Goal: Information Seeking & Learning: Learn about a topic

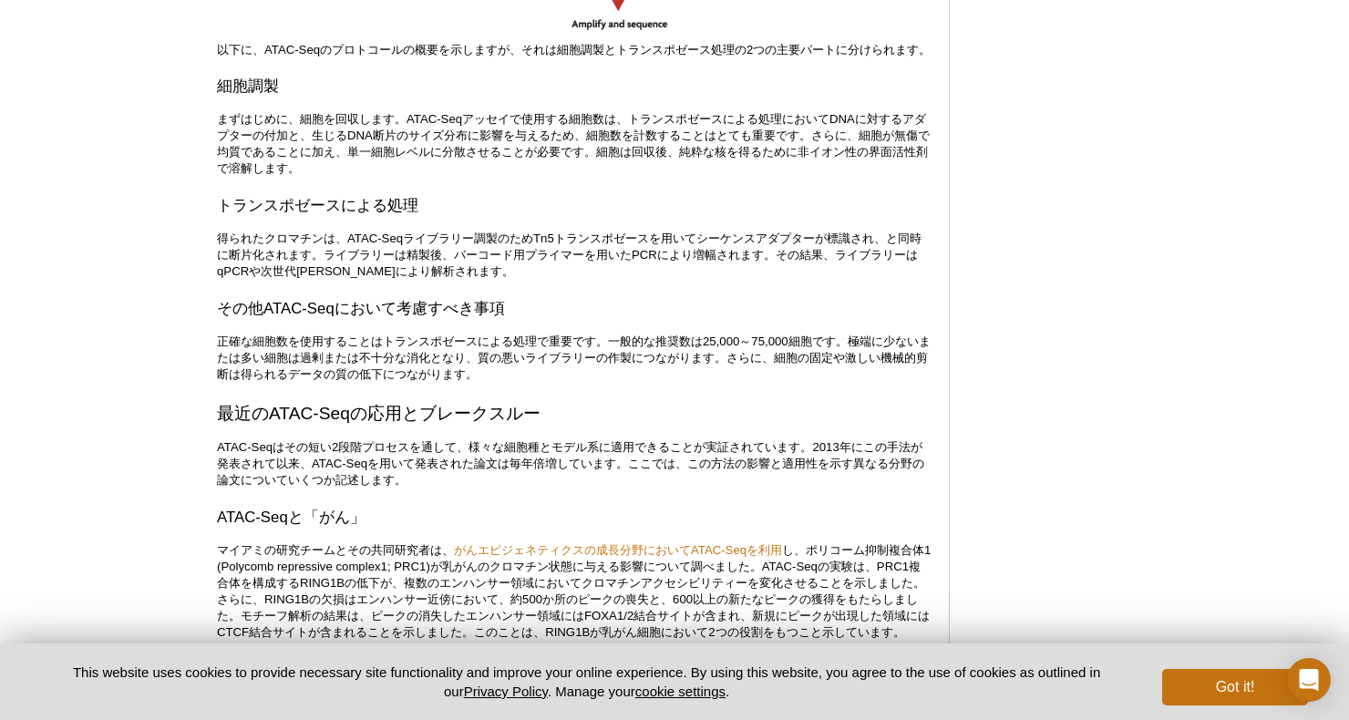
scroll to position [2326, 0]
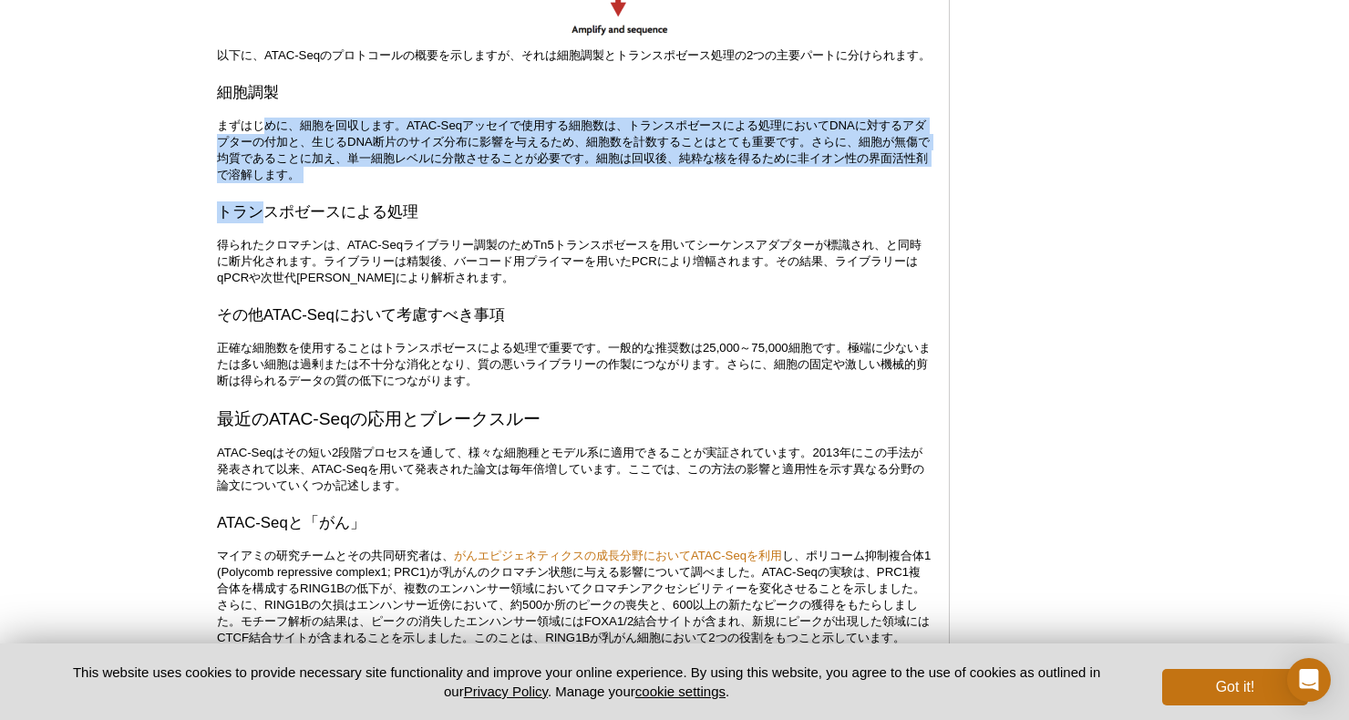
drag, startPoint x: 269, startPoint y: 142, endPoint x: 263, endPoint y: 216, distance: 74.0
click at [263, 216] on div "<< Back to MOTIFvations Blog Home Page 完全ガイド：ATAC-Seqの理解と使用法 By Stefan Dillinge…" at bounding box center [574, 728] width 714 height 5862
copy div "めに、細胞を回収します。ATAC-Seqアッセイで使用する細胞数は、トランスポゼースによる処理においてDNAに対するアダプターの付加と、生じるDNA断片のサイ…"
click at [248, 170] on p "まずはじめに、細胞を回収します。ATAC-Seqアッセイで使用する細胞数は、トランスポゼースによる処理においてDNAに対するアダプターの付加と、生じるDNA断…" at bounding box center [574, 151] width 714 height 66
drag, startPoint x: 601, startPoint y: 138, endPoint x: 596, endPoint y: 185, distance: 47.6
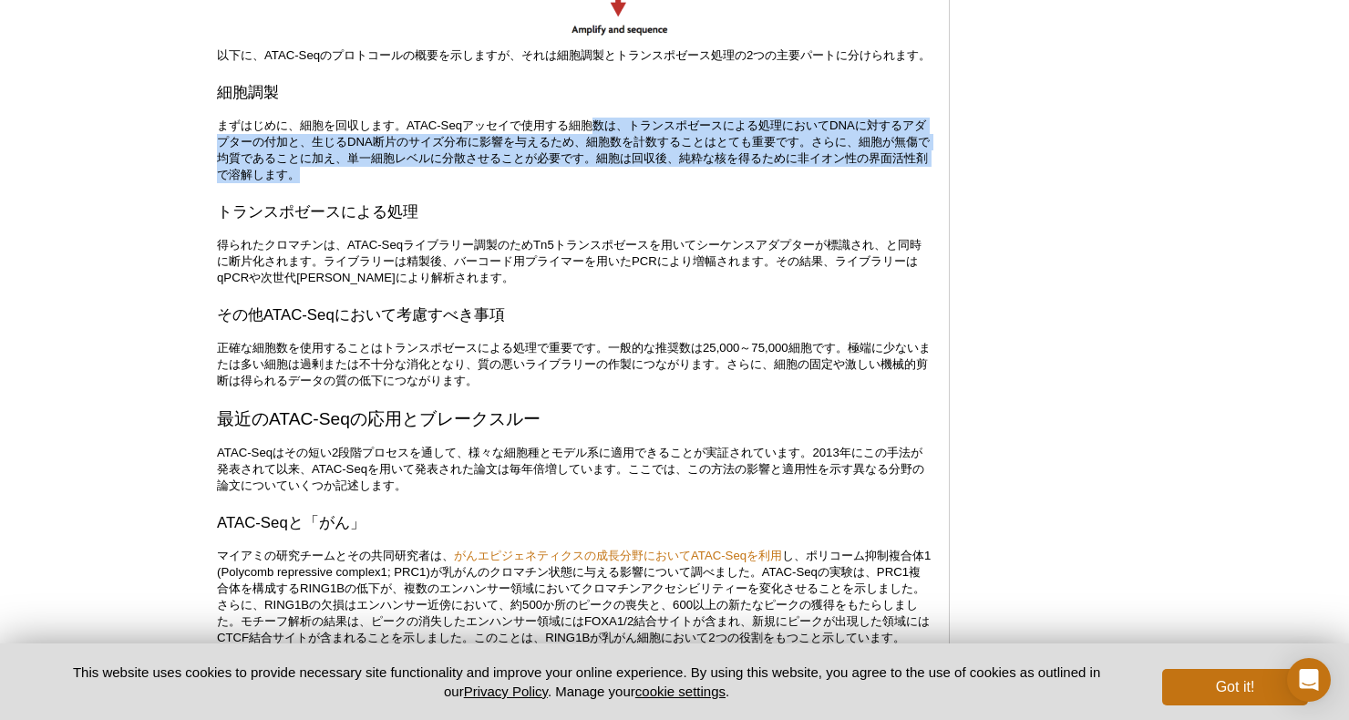
click at [596, 183] on p "まずはじめに、細胞を回収します。ATAC-Seqアッセイで使用する細胞数は、トランスポゼースによる処理においてDNAに対するアダプターの付加と、生じるDNA断…" at bounding box center [574, 151] width 714 height 66
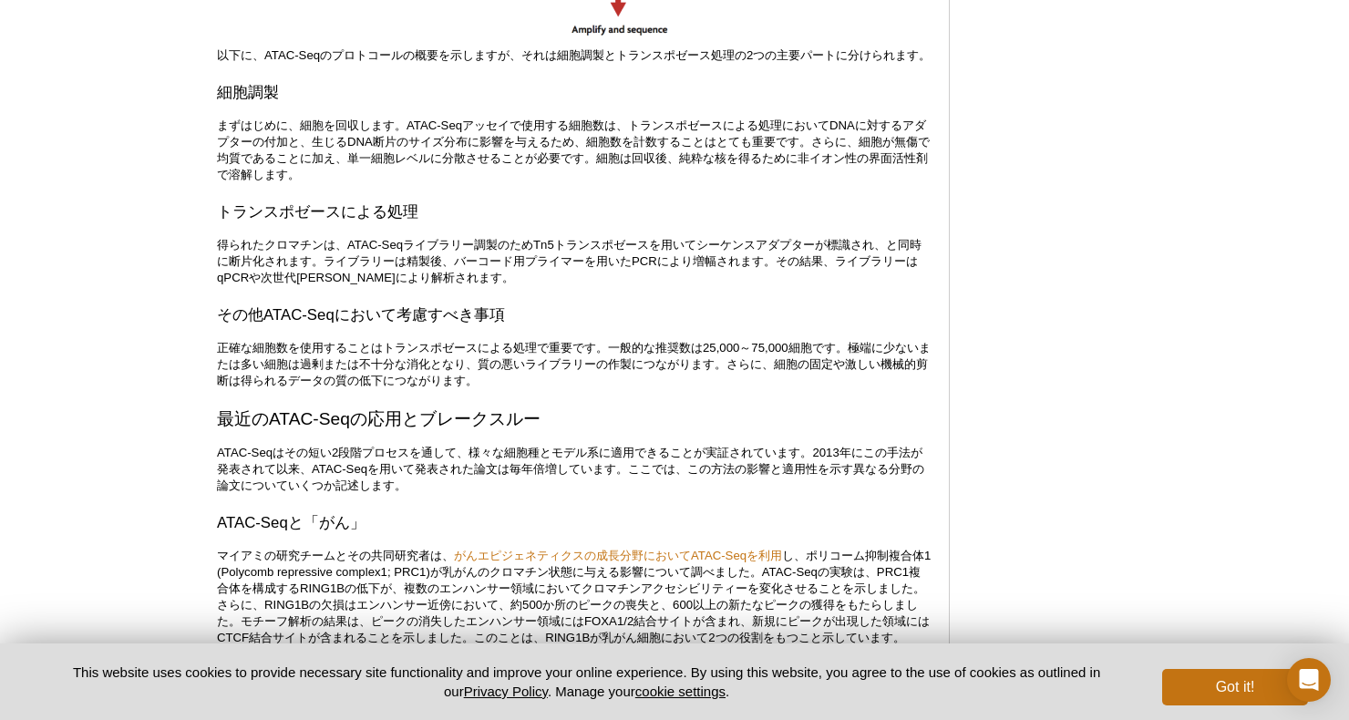
drag, startPoint x: 596, startPoint y: 185, endPoint x: 561, endPoint y: 204, distance: 40.4
click at [561, 204] on div "<< Back to MOTIFvations Blog Home Page 完全ガイド：ATAC-Seqの理解と使用法 By Stefan Dillinge…" at bounding box center [574, 728] width 714 height 5862
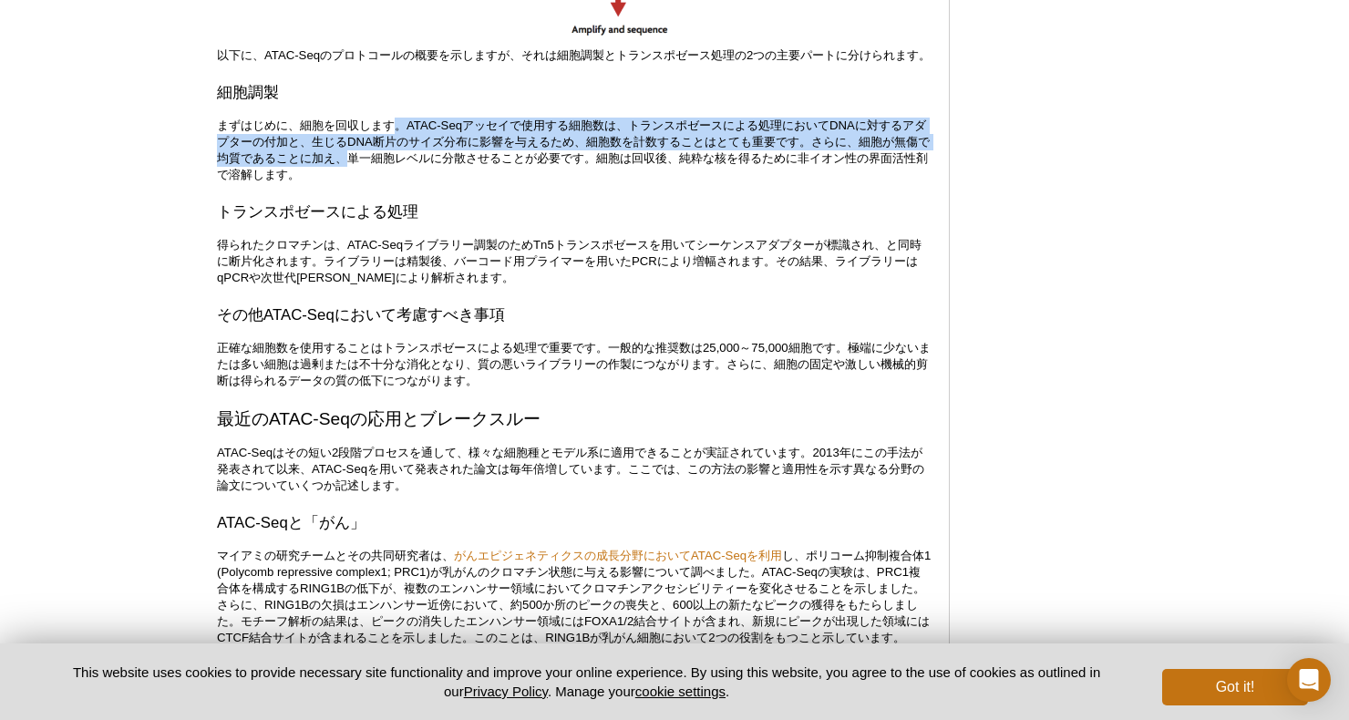
drag, startPoint x: 391, startPoint y: 136, endPoint x: 374, endPoint y: 176, distance: 43.7
click at [374, 176] on p "まずはじめに、細胞を回収します。ATAC-Seqアッセイで使用する細胞数は、トランスポゼースによる処理においてDNAに対するアダプターの付加と、生じるDNA断…" at bounding box center [574, 151] width 714 height 66
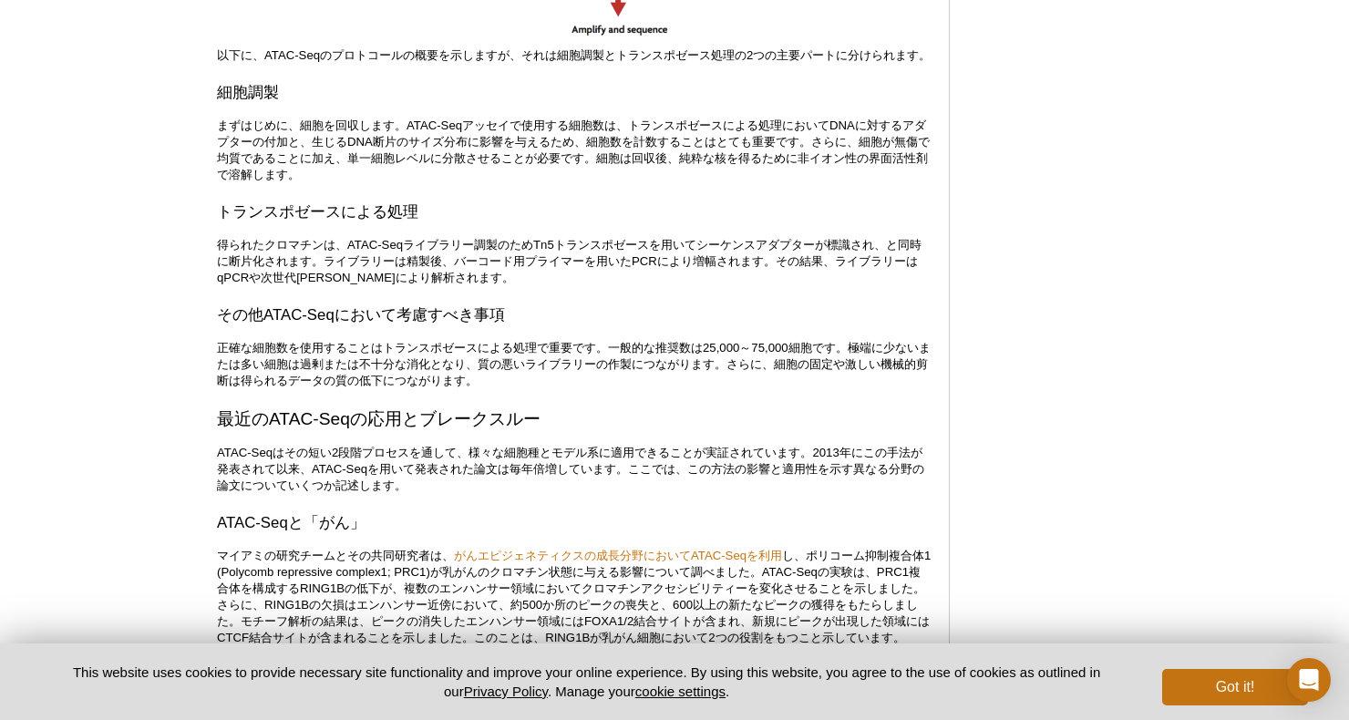
drag, startPoint x: 374, startPoint y: 176, endPoint x: 352, endPoint y: 190, distance: 25.8
click at [352, 183] on p "まずはじめに、細胞を回収します。ATAC-Seqアッセイで使用する細胞数は、トランスポゼースによる処理においてDNAに対するアダプターの付加と、生じるDNA断…" at bounding box center [574, 151] width 714 height 66
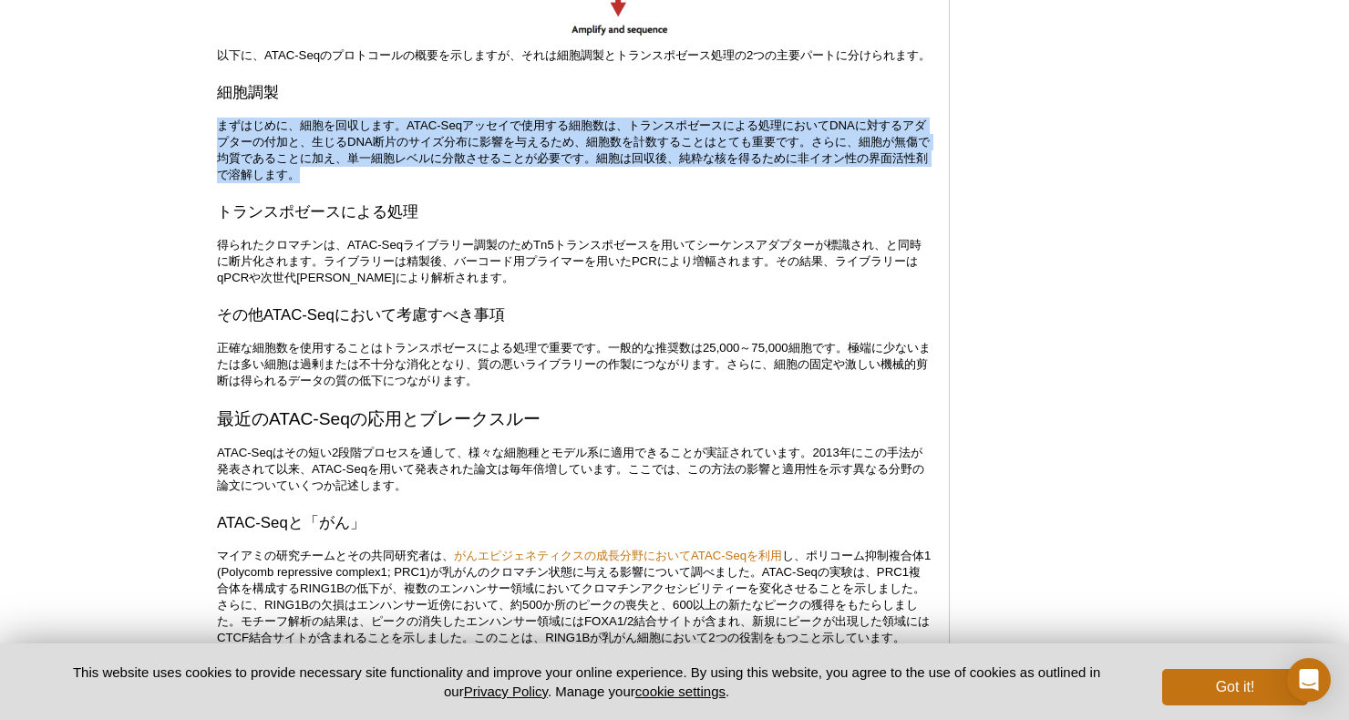
drag, startPoint x: 582, startPoint y: 116, endPoint x: 579, endPoint y: 186, distance: 70.3
click at [579, 186] on div "<< Back to MOTIFvations Blog Home Page 完全ガイド：ATAC-Seqの理解と使用法 By Stefan Dillinge…" at bounding box center [574, 728] width 714 height 5862
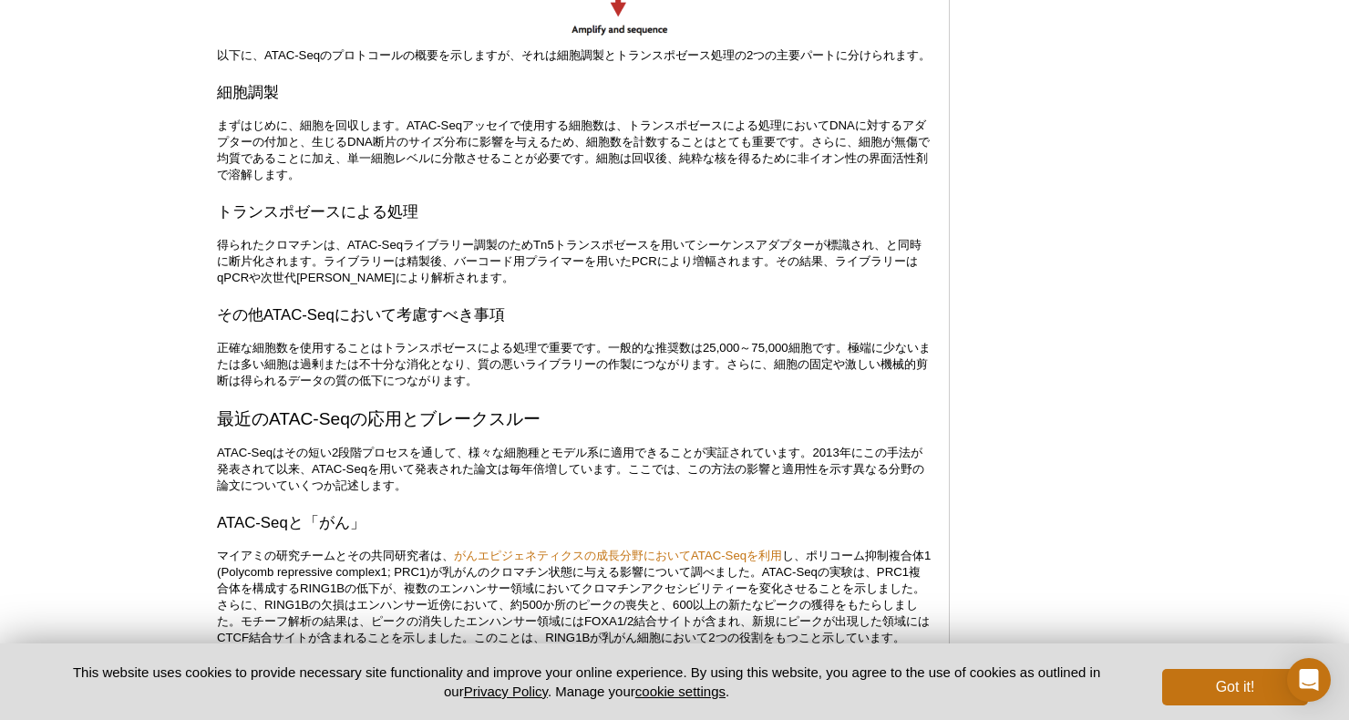
drag, startPoint x: 579, startPoint y: 186, endPoint x: 563, endPoint y: 201, distance: 21.3
click at [563, 201] on div "<< Back to MOTIFvations Blog Home Page 完全ガイド：ATAC-Seqの理解と使用法 By Stefan Dillinge…" at bounding box center [574, 728] width 714 height 5862
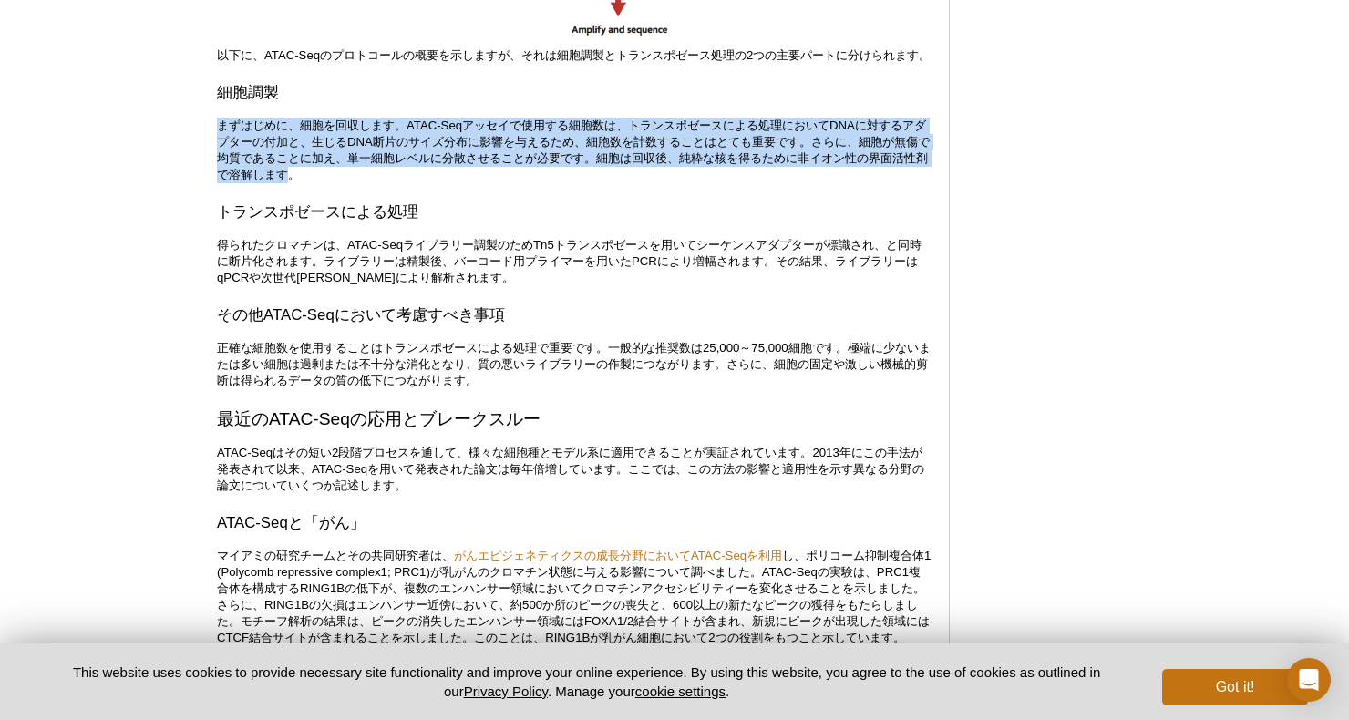
drag, startPoint x: 325, startPoint y: 191, endPoint x: 209, endPoint y: 121, distance: 134.9
click at [209, 121] on div "<< Back to MOTIFvations Blog Home Page 完全ガイド：ATAC-Seqの理解と使用法 By Stefan Dillinge…" at bounding box center [588, 732] width 760 height 5892
drag, startPoint x: 209, startPoint y: 121, endPoint x: 284, endPoint y: 175, distance: 92.8
click at [284, 174] on p "まずはじめに、細胞を回収します。ATAC-Seqアッセイで使用する細胞数は、トランスポゼースによる処理においてDNAに対するアダプターの付加と、生じるDNA断…" at bounding box center [574, 151] width 714 height 66
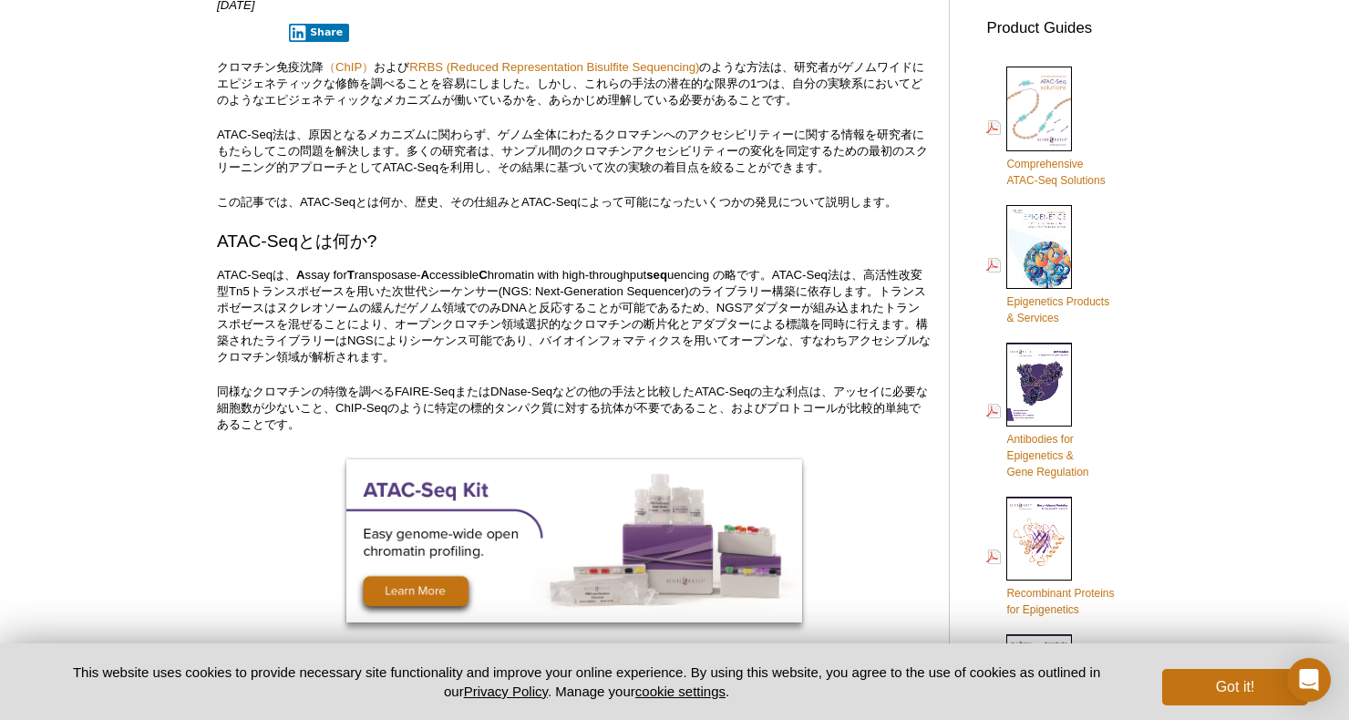
scroll to position [868, 0]
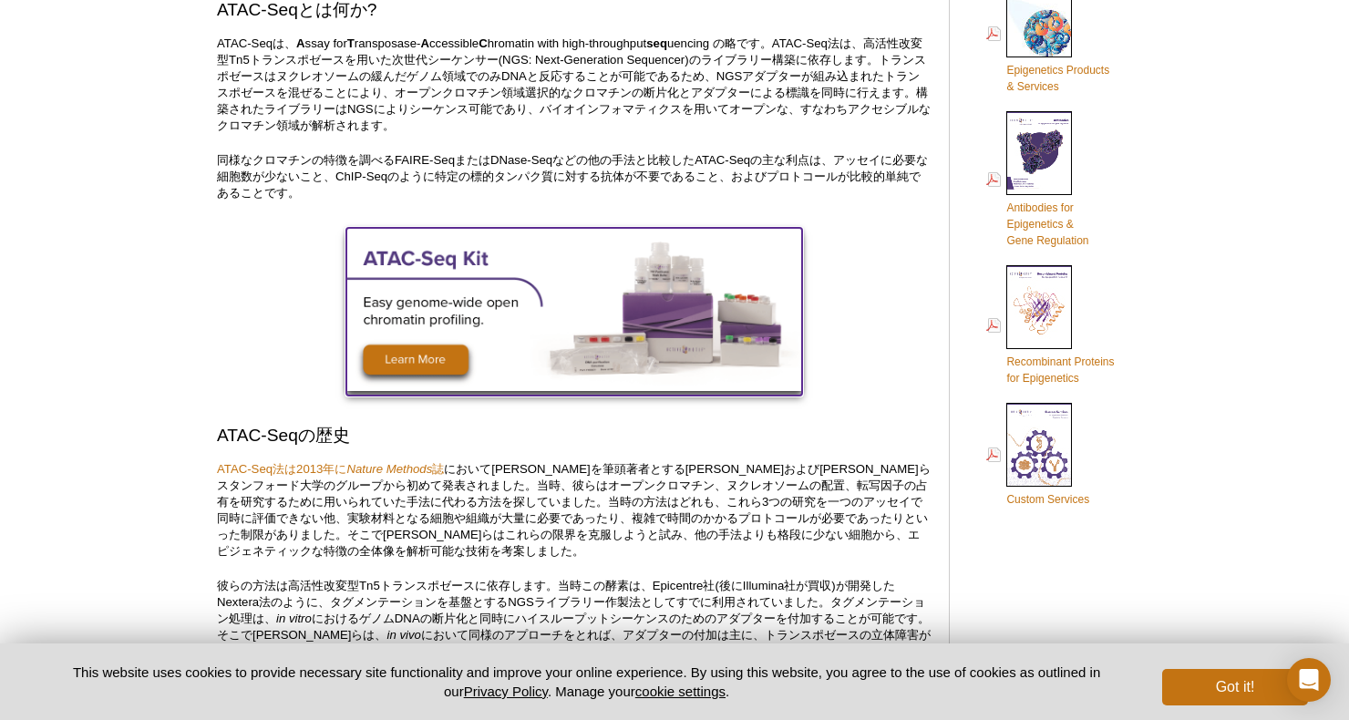
click at [416, 366] on img at bounding box center [574, 309] width 456 height 163
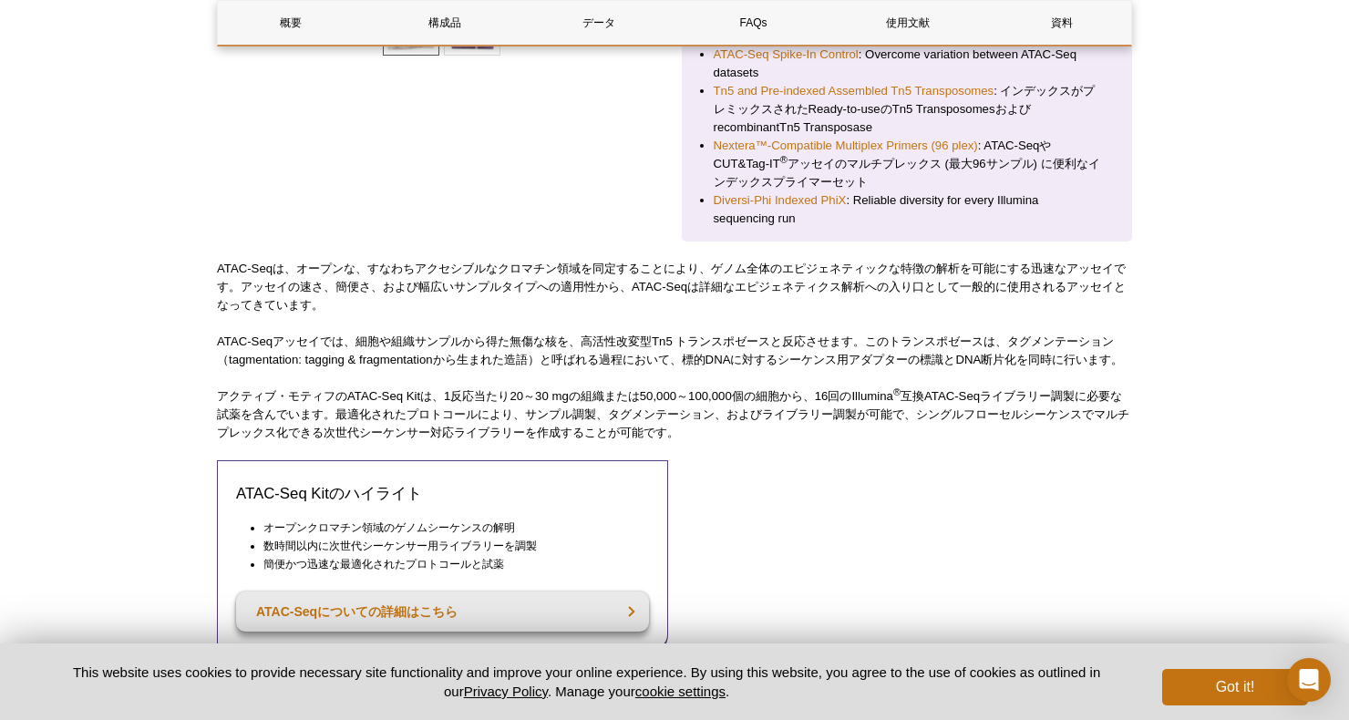
scroll to position [555, 0]
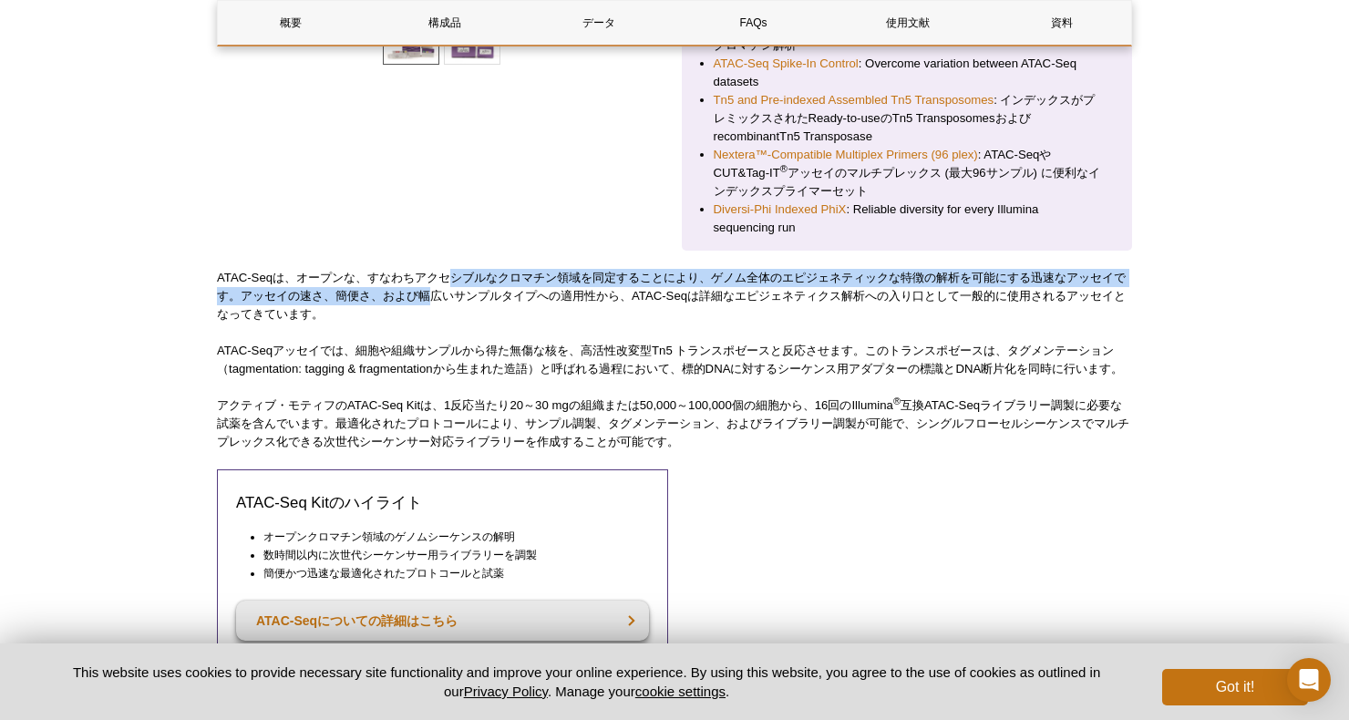
drag, startPoint x: 448, startPoint y: 263, endPoint x: 448, endPoint y: 292, distance: 29.2
click at [448, 292] on p "ATAC-Seqは、オープンな、すなわちアクセシブルなクロマチン領域を同定することにより、ゲノム全体のエピジェネティックな特徴の解析を可能にする迅速なアッセイ…" at bounding box center [674, 296] width 915 height 55
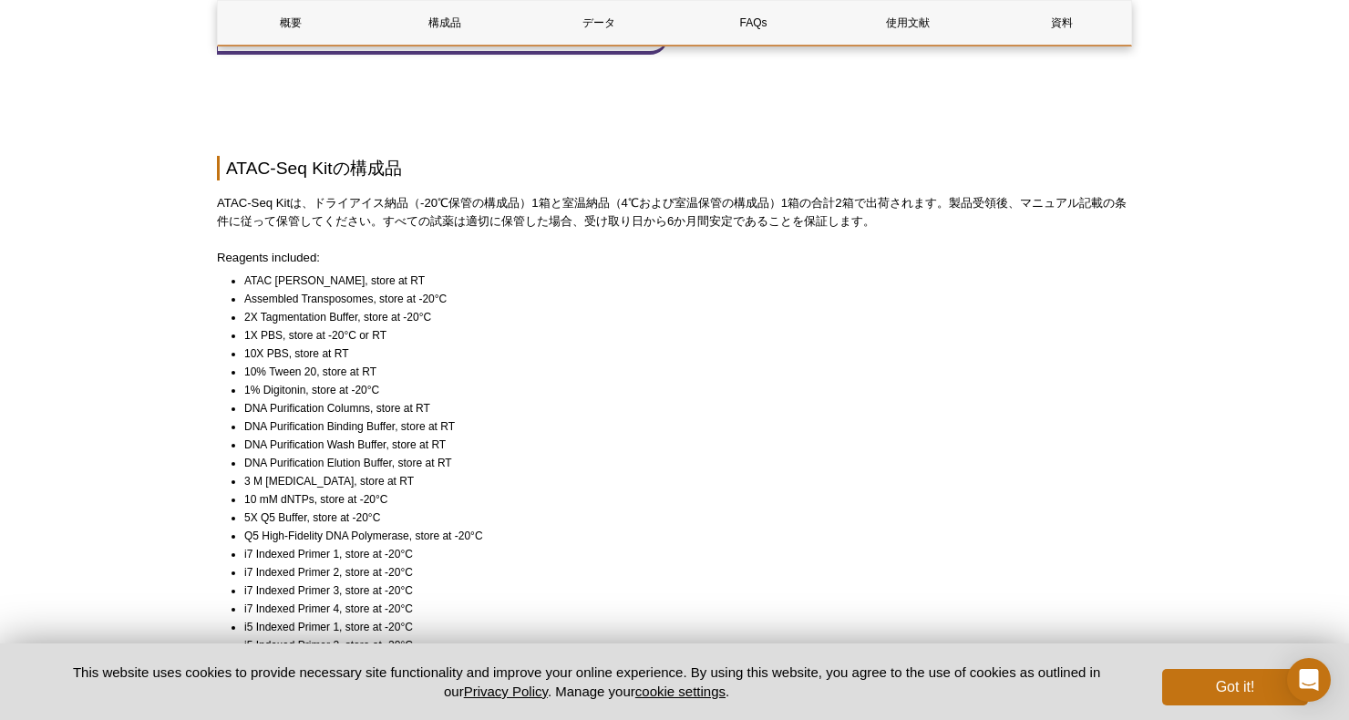
scroll to position [1211, 0]
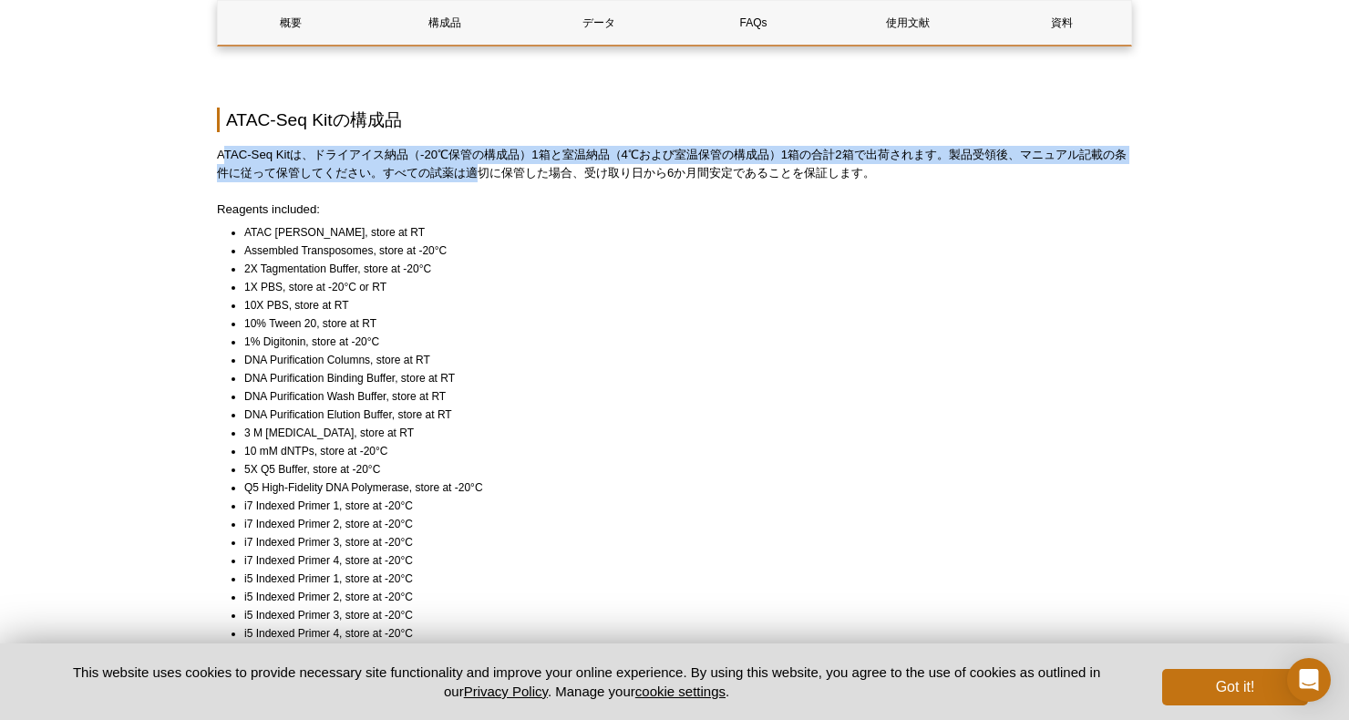
drag, startPoint x: 221, startPoint y: 142, endPoint x: 486, endPoint y: 170, distance: 266.7
click at [486, 170] on p "ATAC-Seq Kitは、ドライアイス納品（-20℃保管の構成品）1箱と室温納品（4℃および室温保管の構成品）1箱の合計2箱で出荷されます。製品受領後、マニ…" at bounding box center [674, 164] width 915 height 36
drag, startPoint x: 486, startPoint y: 170, endPoint x: 443, endPoint y: 172, distance: 42.9
click at [443, 172] on p "ATAC-Seq Kitは、ドライアイス納品（-20℃保管の構成品）1箱と室温納品（4℃および室温保管の構成品）1箱の合計2箱で出荷されます。製品受領後、マニ…" at bounding box center [674, 164] width 915 height 36
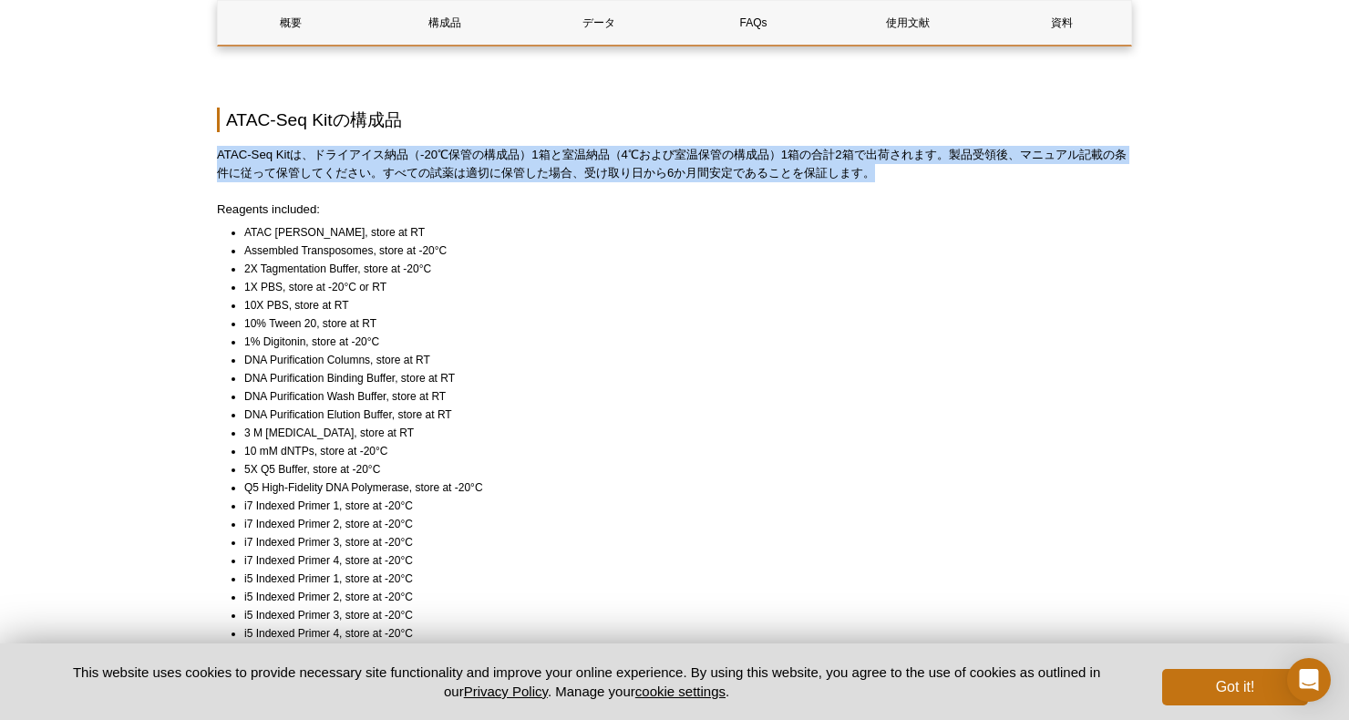
drag, startPoint x: 213, startPoint y: 150, endPoint x: 928, endPoint y: 175, distance: 715.1
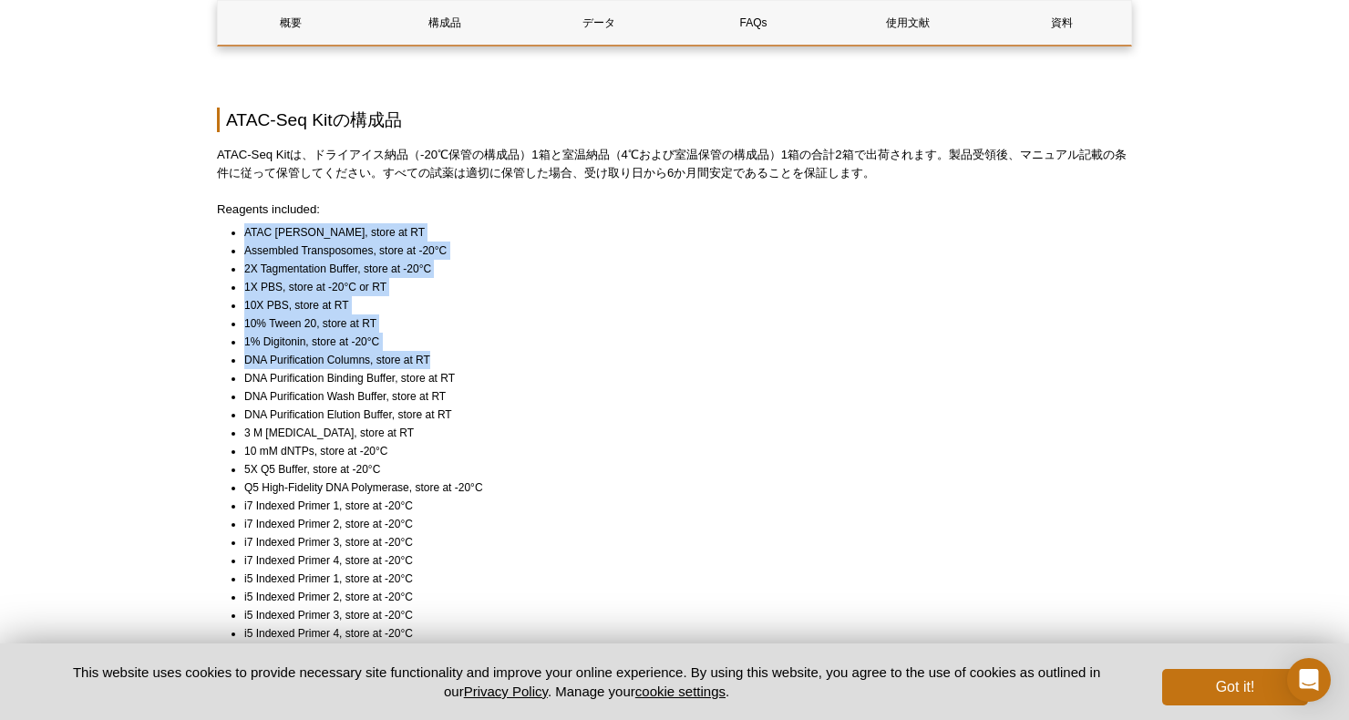
drag, startPoint x: 186, startPoint y: 230, endPoint x: 517, endPoint y: 359, distance: 355.3
click at [518, 359] on li "DNA Purification Columns, store at RT" at bounding box center [679, 360] width 871 height 18
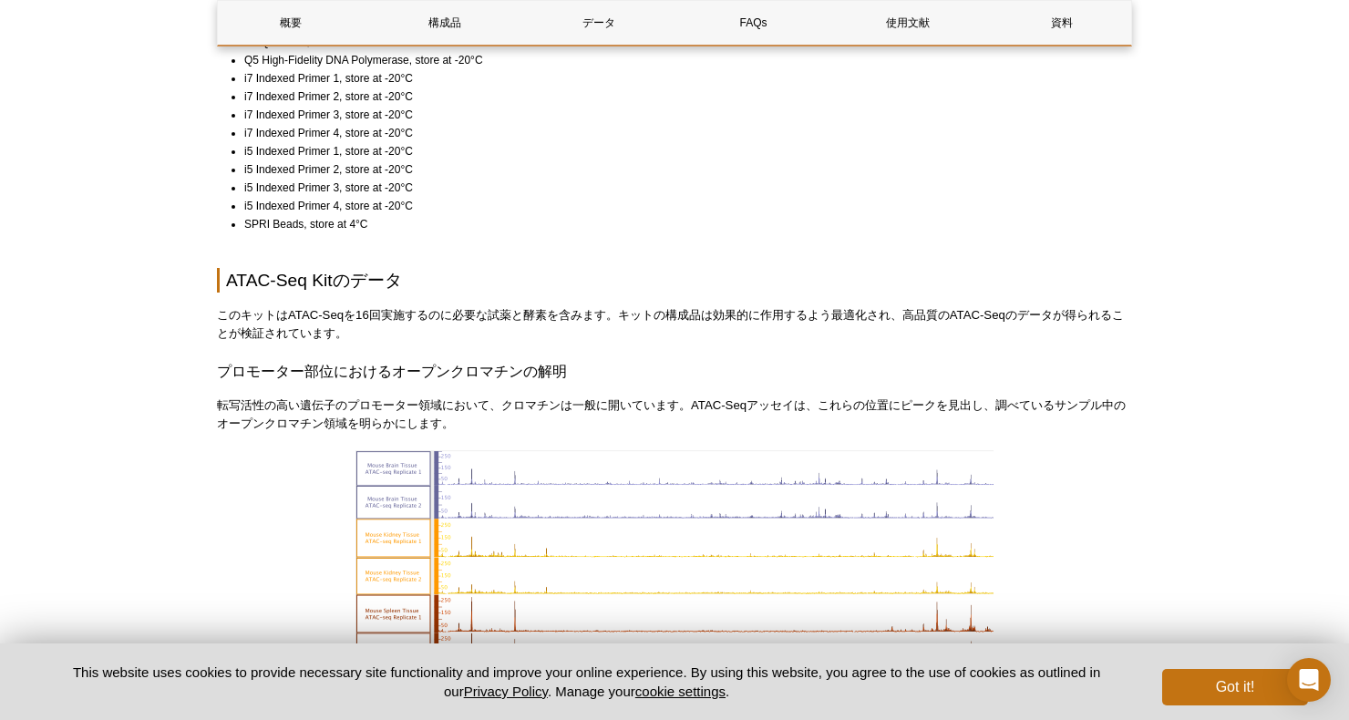
scroll to position [1649, 0]
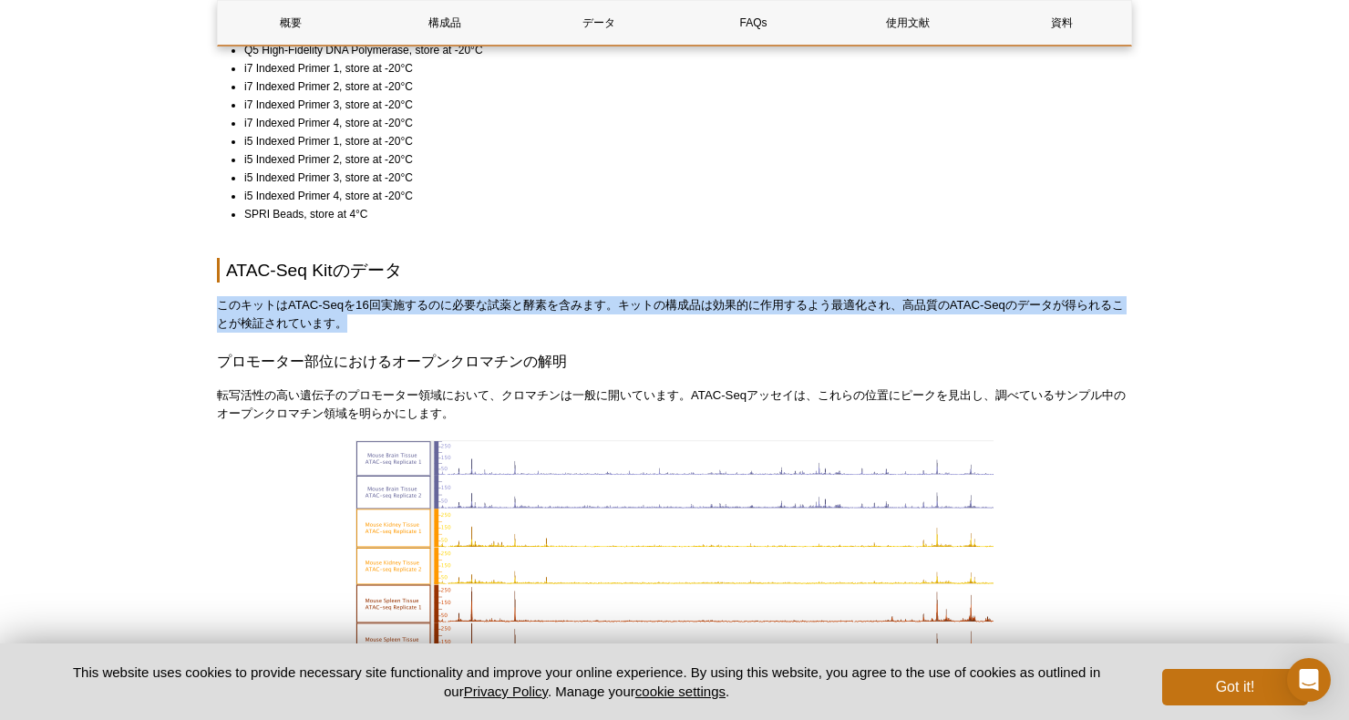
drag, startPoint x: 204, startPoint y: 299, endPoint x: 464, endPoint y: 318, distance: 260.5
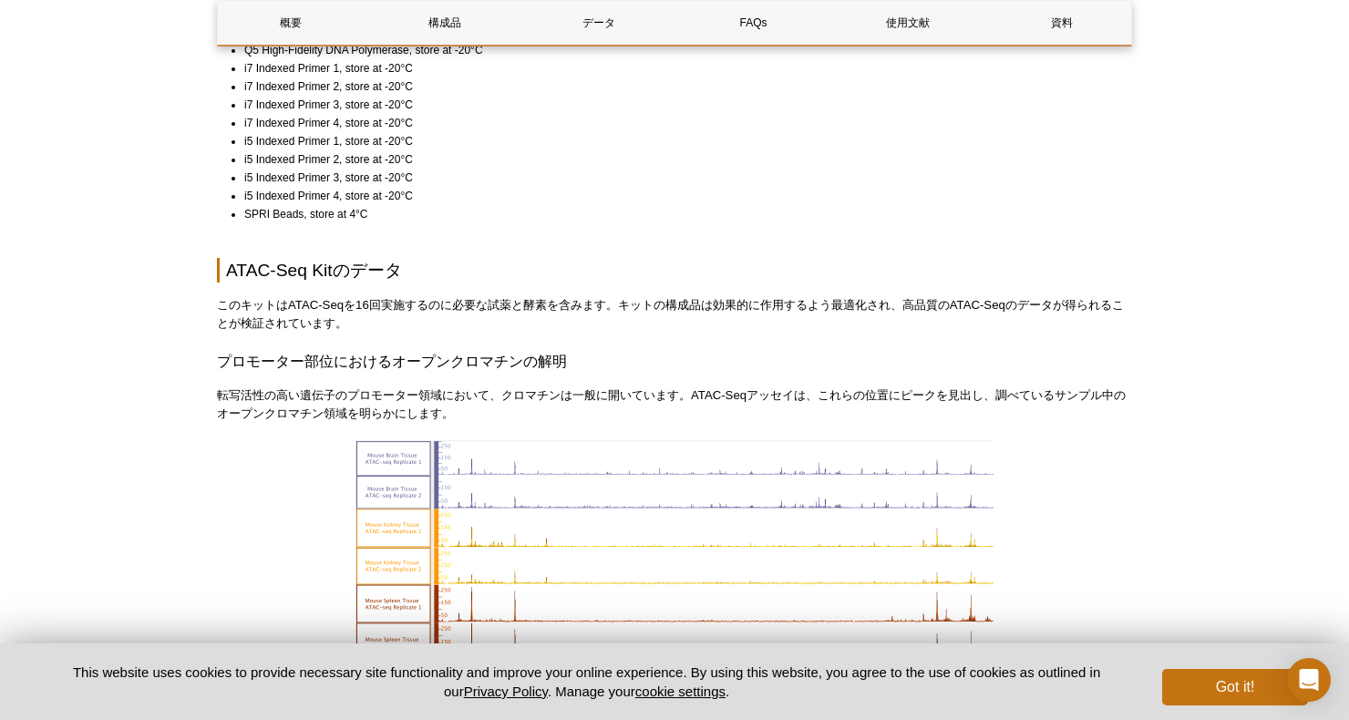
drag, startPoint x: 464, startPoint y: 318, endPoint x: 416, endPoint y: 355, distance: 60.5
click at [416, 355] on h3 "プロモーター部位におけるオープンクロマチンの解明" at bounding box center [674, 362] width 915 height 22
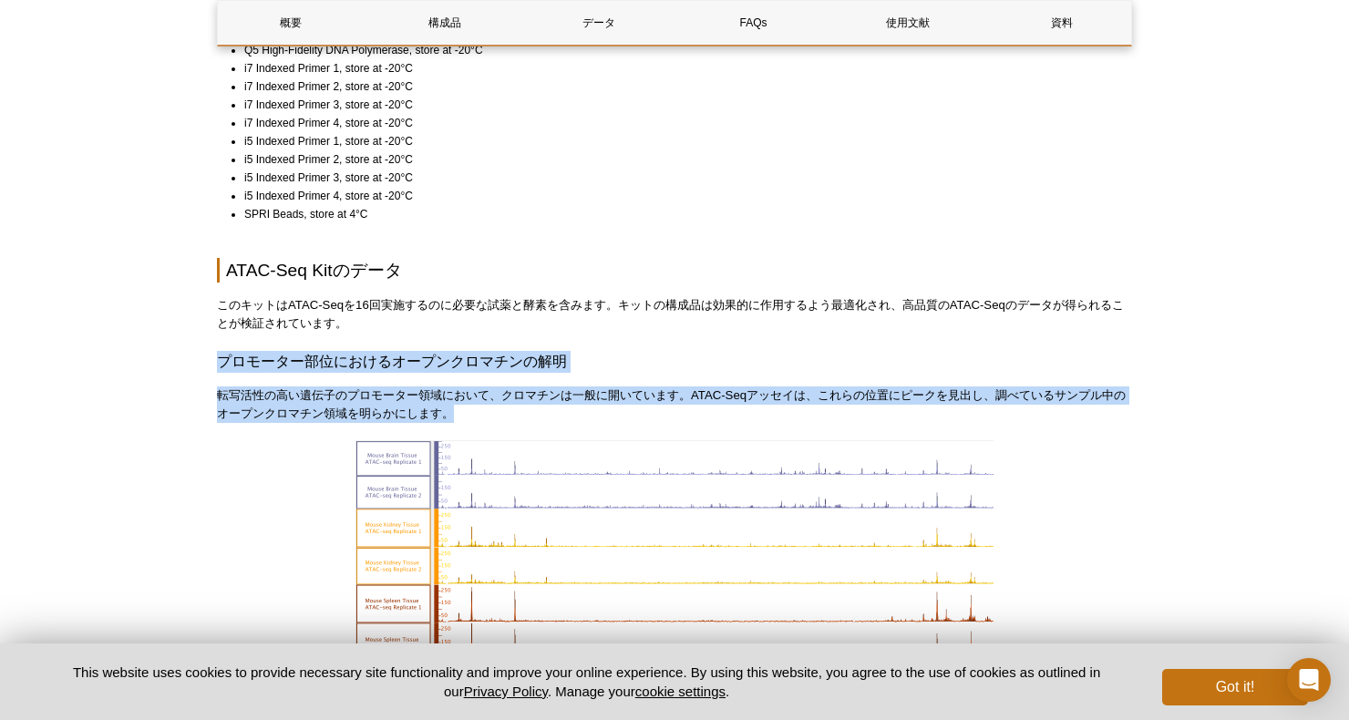
drag, startPoint x: 208, startPoint y: 345, endPoint x: 688, endPoint y: 419, distance: 486.0
drag, startPoint x: 688, startPoint y: 419, endPoint x: 541, endPoint y: 394, distance: 149.9
click at [541, 394] on p "転写活性の高い遺伝子のプロモーター領域において、クロマチンは一般に開いています。ATAC-Seqアッセイは、これらの位置にピークを見出し、調べているサンプル中…" at bounding box center [674, 405] width 915 height 36
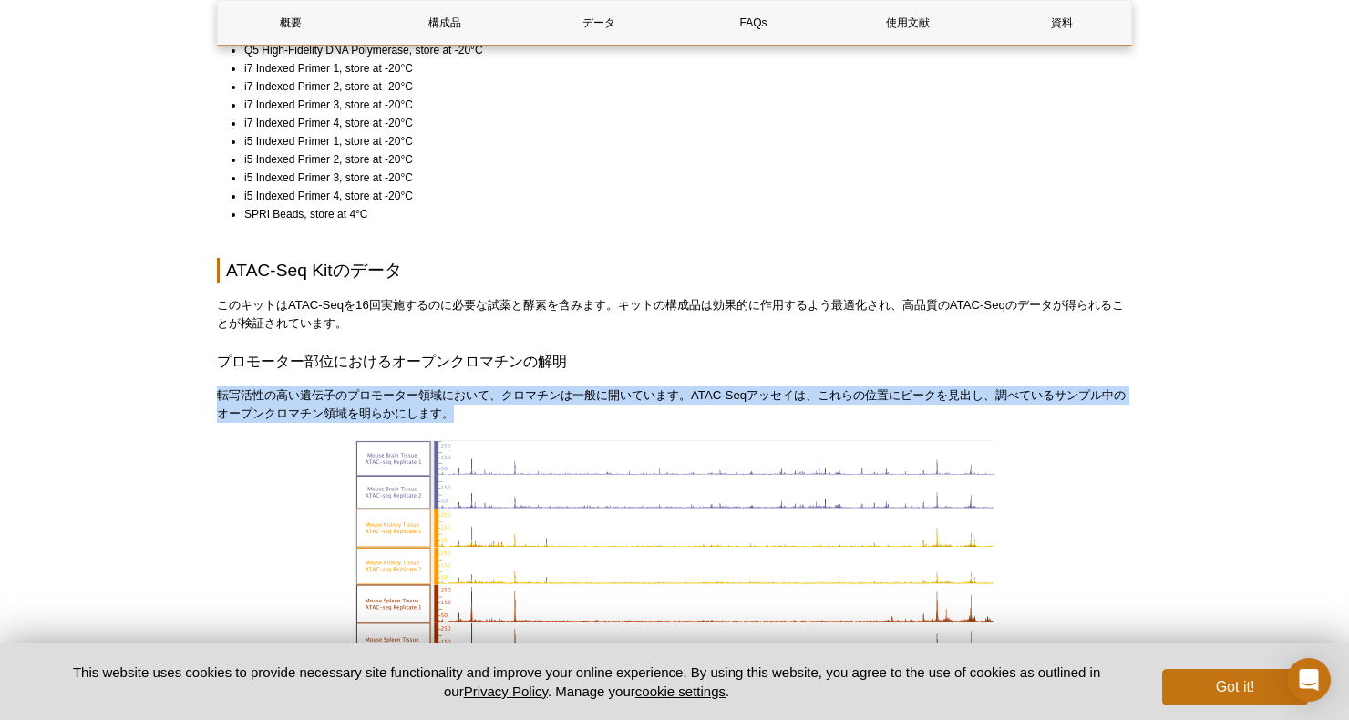
drag, startPoint x: 217, startPoint y: 387, endPoint x: 510, endPoint y: 418, distance: 295.2
click at [510, 418] on p "転写活性の高い遺伝子のプロモーター領域において、クロマチンは一般に開いています。ATAC-Seqアッセイは、これらの位置にピークを見出し、調べているサンプル中…" at bounding box center [674, 405] width 915 height 36
drag, startPoint x: 510, startPoint y: 418, endPoint x: 480, endPoint y: 414, distance: 30.4
click at [480, 414] on p "転写活性の高い遺伝子のプロモーター領域において、クロマチンは一般に開いています。ATAC-Seqアッセイは、これらの位置にピークを見出し、調べているサンプル中…" at bounding box center [674, 405] width 915 height 36
click at [479, 412] on p "転写活性の高い遺伝子のプロモーター領域において、クロマチンは一般に開いています。ATAC-Seqアッセイは、これらの位置にピークを見出し、調べているサンプル中…" at bounding box center [674, 405] width 915 height 36
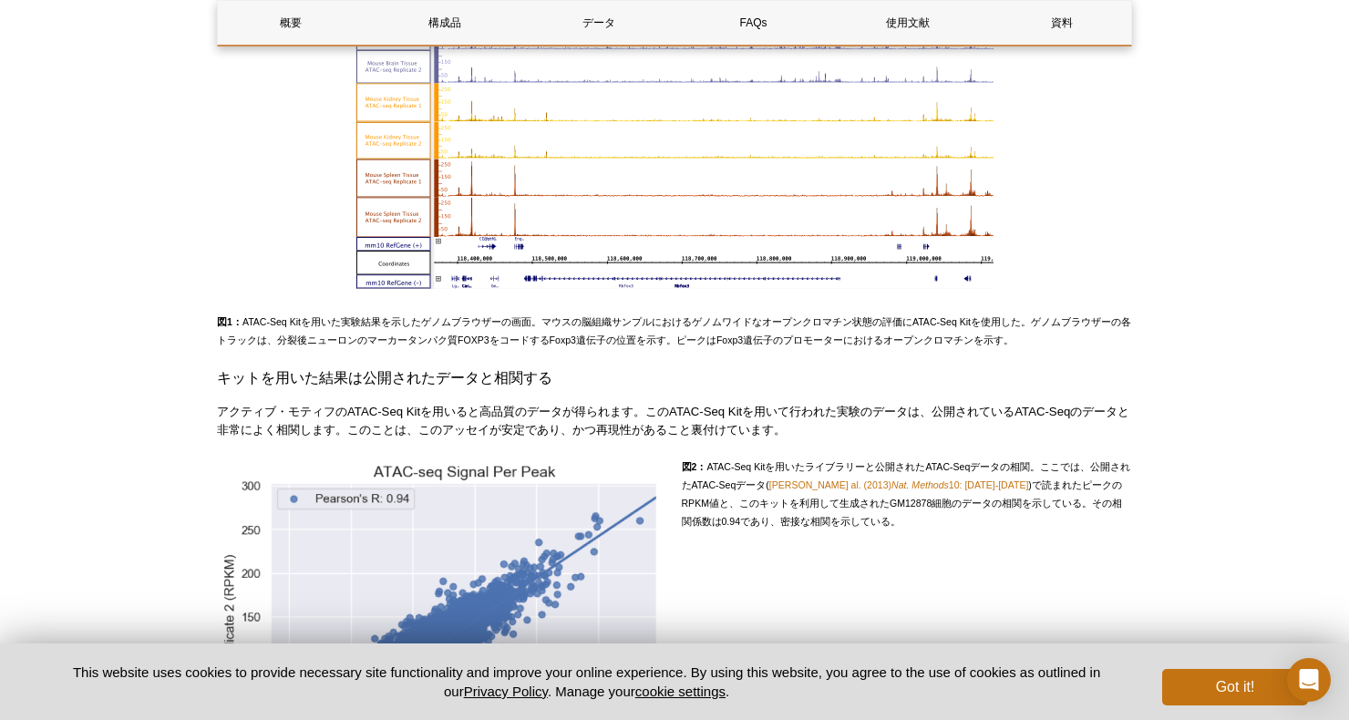
scroll to position [2087, 0]
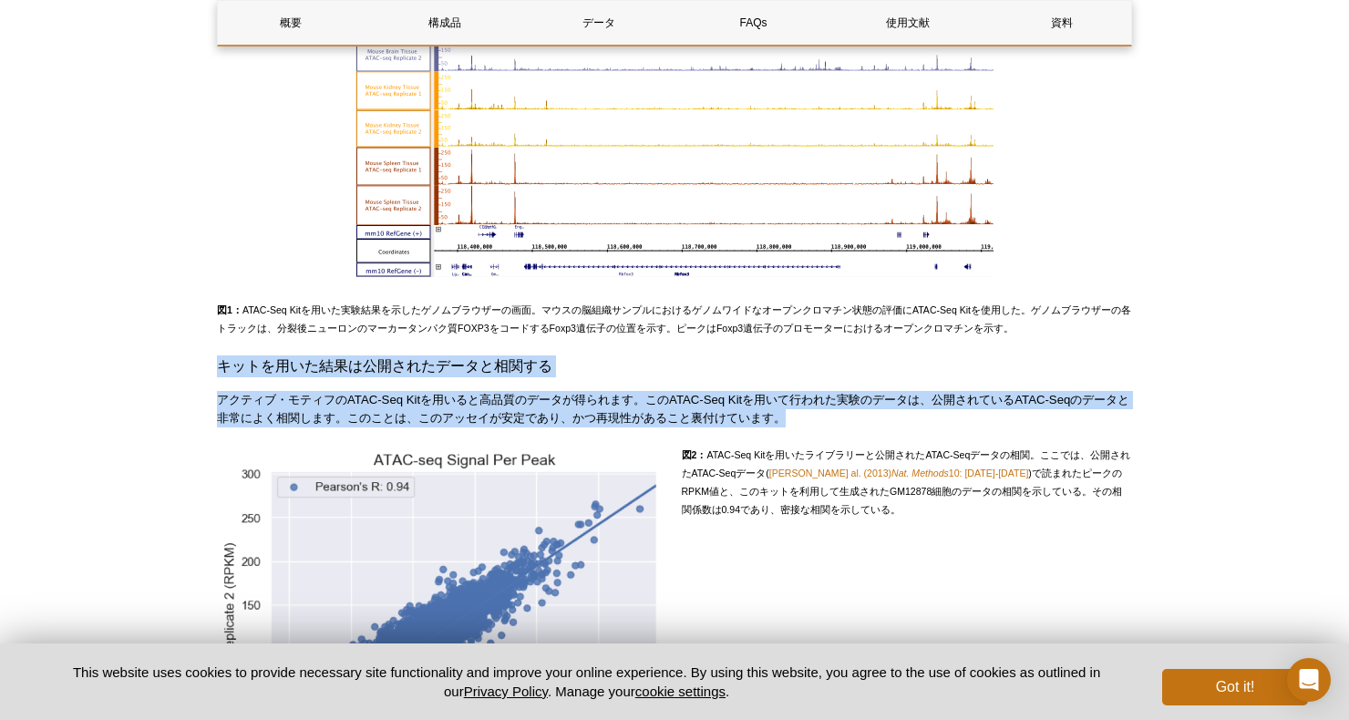
drag, startPoint x: 217, startPoint y: 364, endPoint x: 824, endPoint y: 410, distance: 608.9
click at [824, 410] on div "概要 構成品 データ FAQs 使用文献 資料 ATAC-Seq Kitの概要 ❮ ❯ Name Format Cat No. 価格 (税抜) ATAC-Se…" at bounding box center [674, 676] width 915 height 5097
click at [825, 411] on p "アクティブ・モティフのATAC-Seq Kitを用いると高品質のデータが得られます。このATAC-Seq Kitを用いて行われた実験のデータは、公開されている…" at bounding box center [674, 409] width 915 height 36
click at [820, 420] on p "アクティブ・モティフのATAC-Seq Kitを用いると高品質のデータが得られます。このATAC-Seq Kitを用いて行われた実験のデータは、公開されている…" at bounding box center [674, 409] width 915 height 36
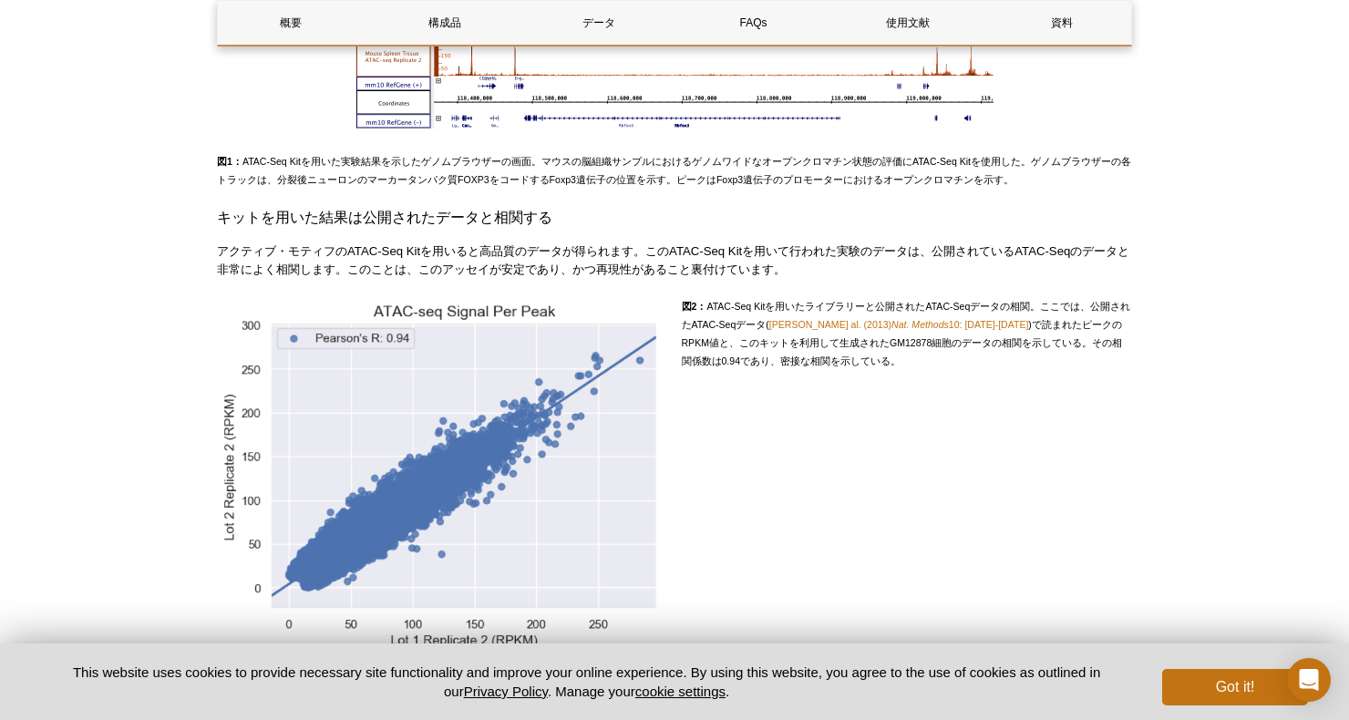
scroll to position [2160, 0]
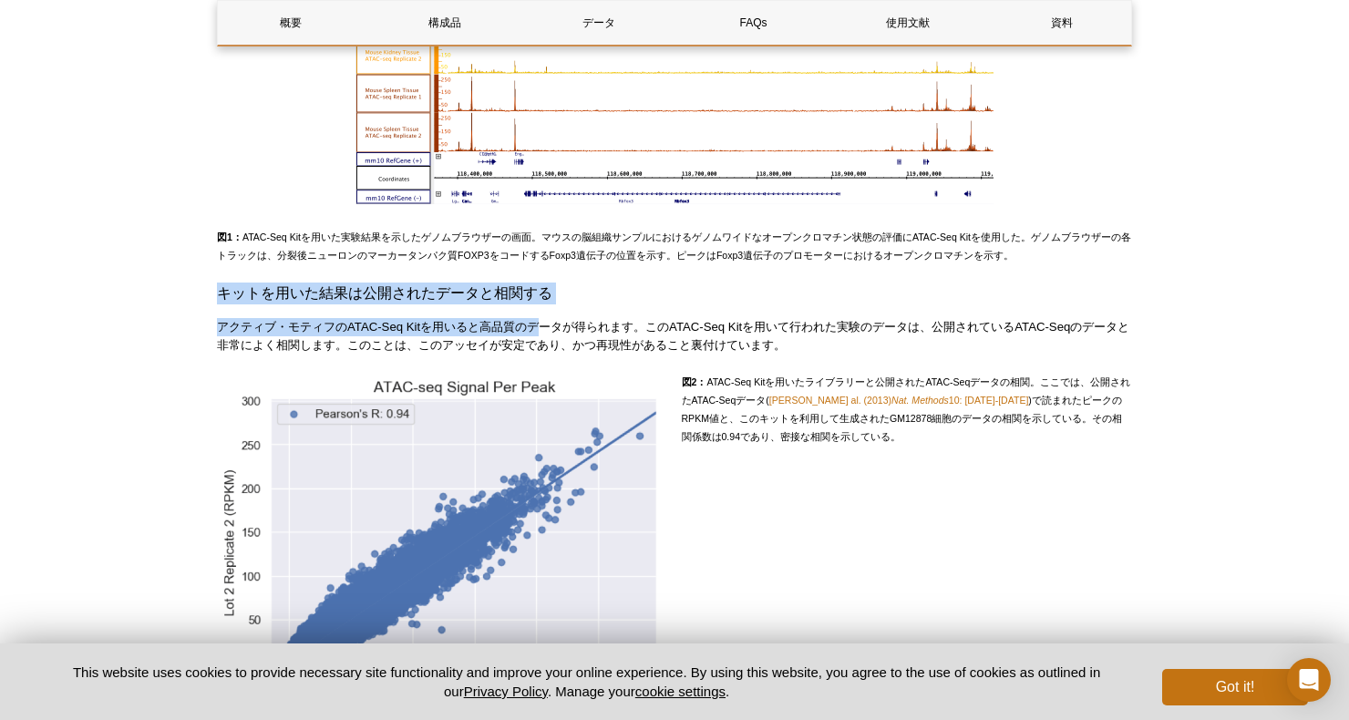
drag, startPoint x: 218, startPoint y: 299, endPoint x: 532, endPoint y: 335, distance: 316.6
click at [532, 335] on div "概要 構成品 データ FAQs 使用文献 資料 ATAC-Seq Kitの概要 ❮ ❯ Name Format Cat No. 価格 (税抜) ATAC-Se…" at bounding box center [674, 603] width 915 height 5097
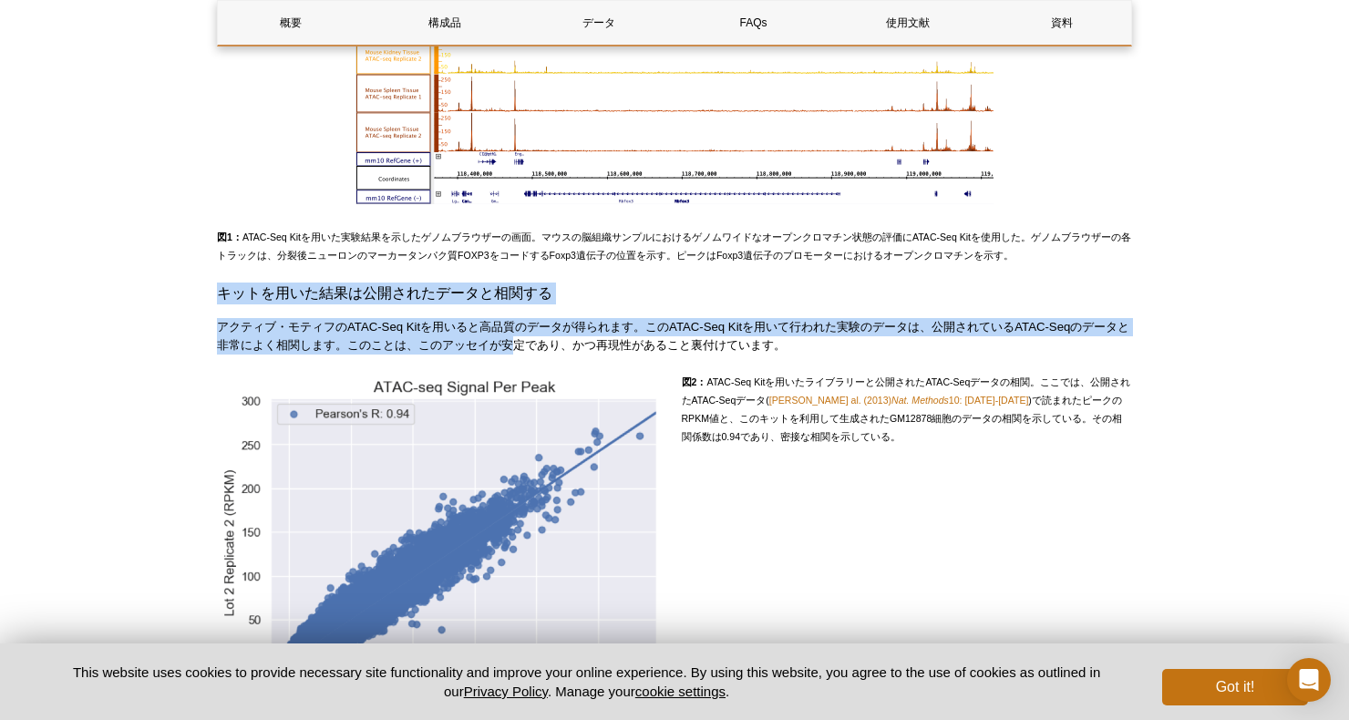
drag, startPoint x: 532, startPoint y: 335, endPoint x: 504, endPoint y: 343, distance: 29.2
click at [505, 343] on p "アクティブ・モティフのATAC-Seq Kitを用いると高品質のデータが得られます。このATAC-Seq Kitを用いて行われた実験のデータは、公開されている…" at bounding box center [674, 336] width 915 height 36
click at [564, 313] on div "概要 構成品 データ FAQs 使用文献 資料 ATAC-Seq Kitの概要 ❮ ❯ Name Format Cat No. 価格 (税抜) ATAC-Se…" at bounding box center [674, 603] width 915 height 5097
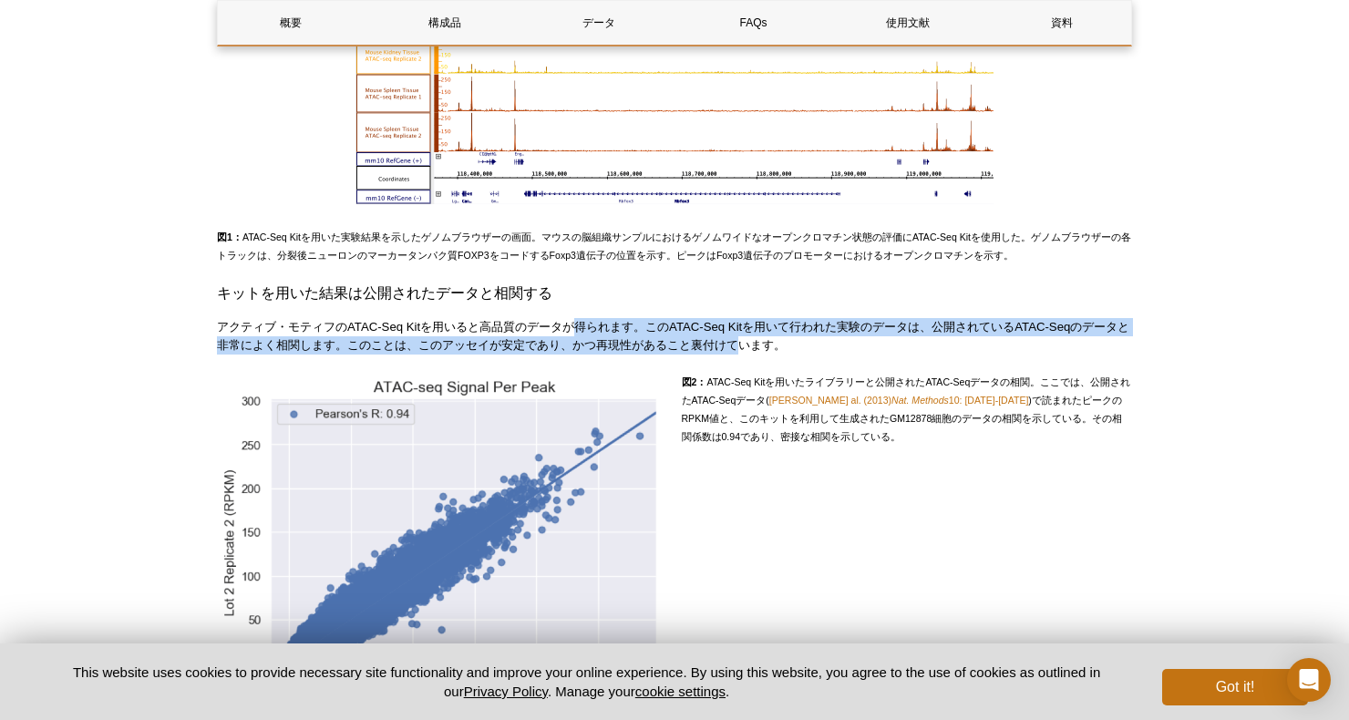
drag, startPoint x: 571, startPoint y: 319, endPoint x: 757, endPoint y: 351, distance: 188.7
click at [757, 351] on p "アクティブ・モティフのATAC-Seq Kitを用いると高品質のデータが得られます。このATAC-Seq Kitを用いて行われた実験のデータは、公開されている…" at bounding box center [674, 336] width 915 height 36
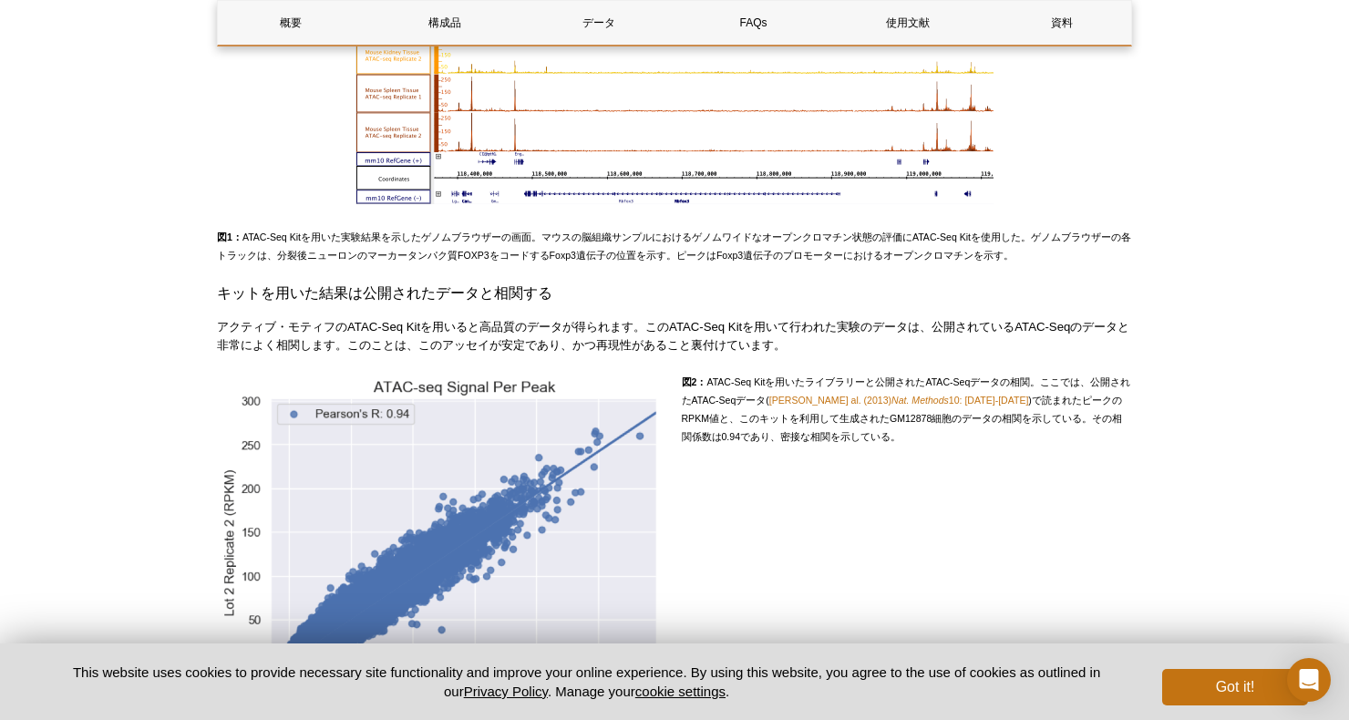
click at [443, 330] on p "アクティブ・モティフのATAC-Seq Kitを用いると高品質のデータが得られます。このATAC-Seq Kitを用いて行われた実験のデータは、公開されている…" at bounding box center [674, 336] width 915 height 36
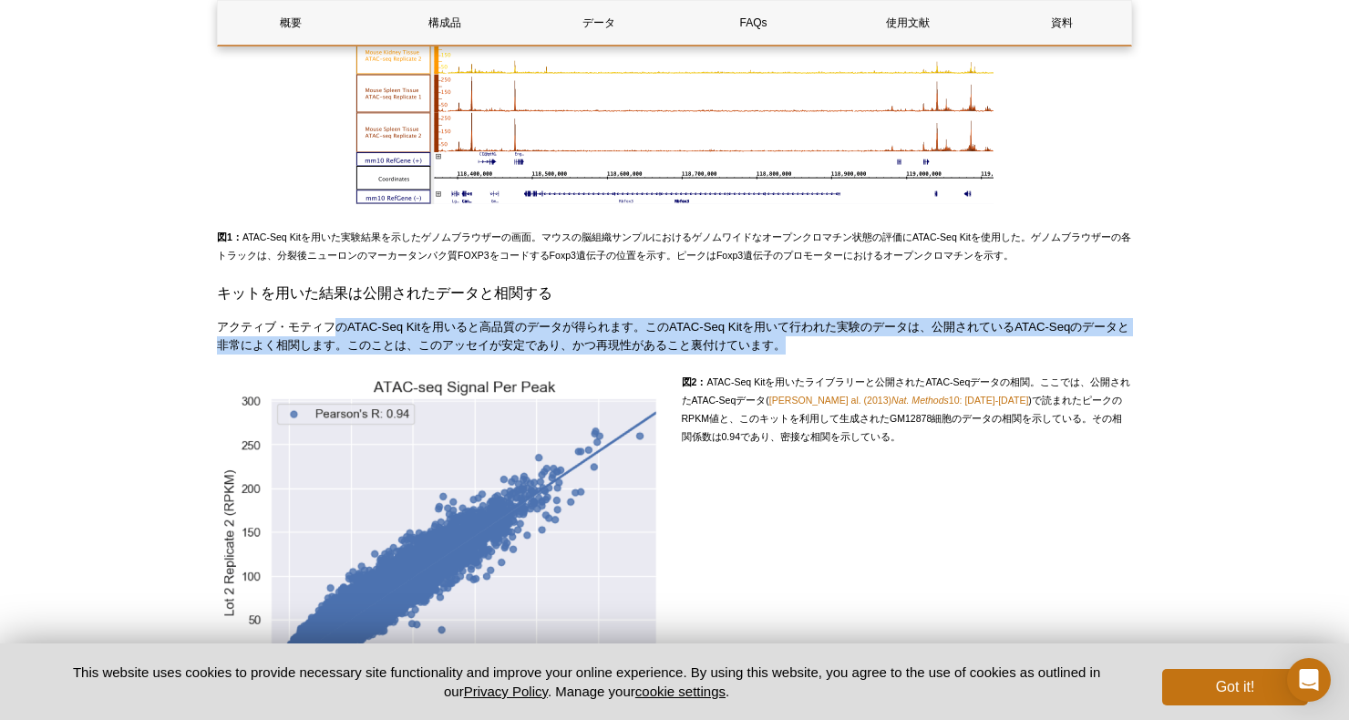
drag, startPoint x: 332, startPoint y: 315, endPoint x: 958, endPoint y: 343, distance: 626.9
click at [958, 343] on div "概要 構成品 データ FAQs 使用文献 資料 ATAC-Seq Kitの概要 ❮ ❯ Name Format Cat No. 価格 (税抜) ATAC-Se…" at bounding box center [674, 603] width 915 height 5097
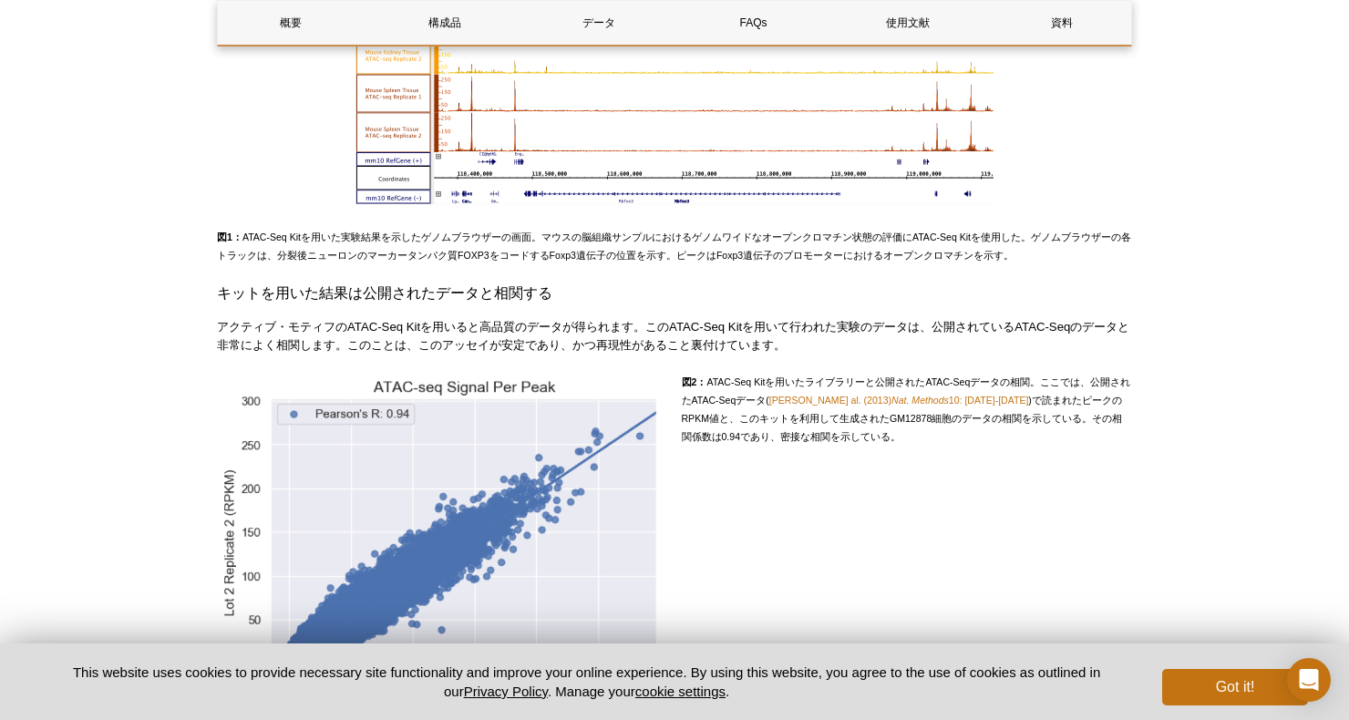
drag, startPoint x: 958, startPoint y: 343, endPoint x: 887, endPoint y: 355, distance: 72.1
click at [887, 355] on div "概要 構成品 データ FAQs 使用文献 資料 ATAC-Seq Kitの概要 ❮ ❯ Name Format Cat No. 価格 (税抜) ATAC-Se…" at bounding box center [674, 603] width 915 height 5097
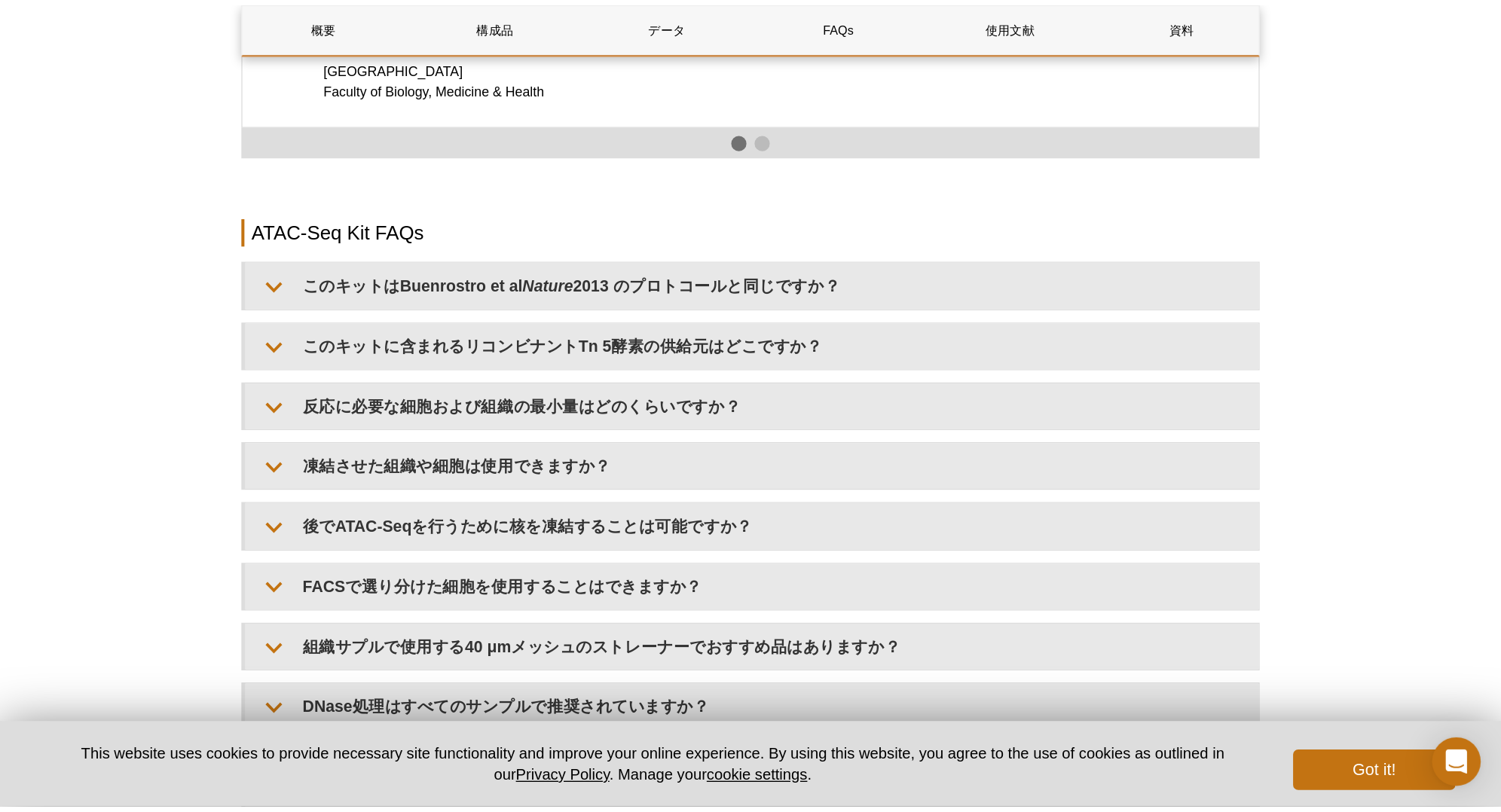
scroll to position [2507, 0]
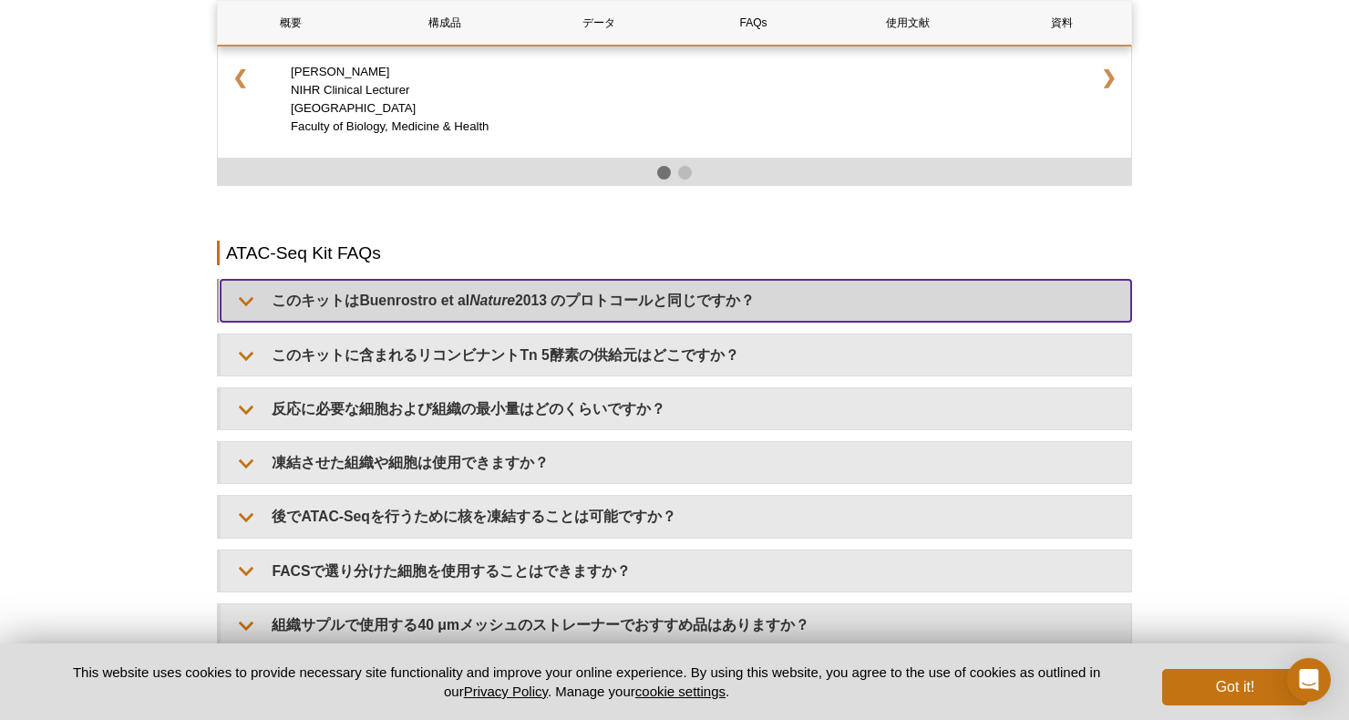
click at [622, 304] on summary "このキットは[PERSON_NAME] et al Nature 2013 のプロトコールと同じですか？" at bounding box center [676, 300] width 911 height 41
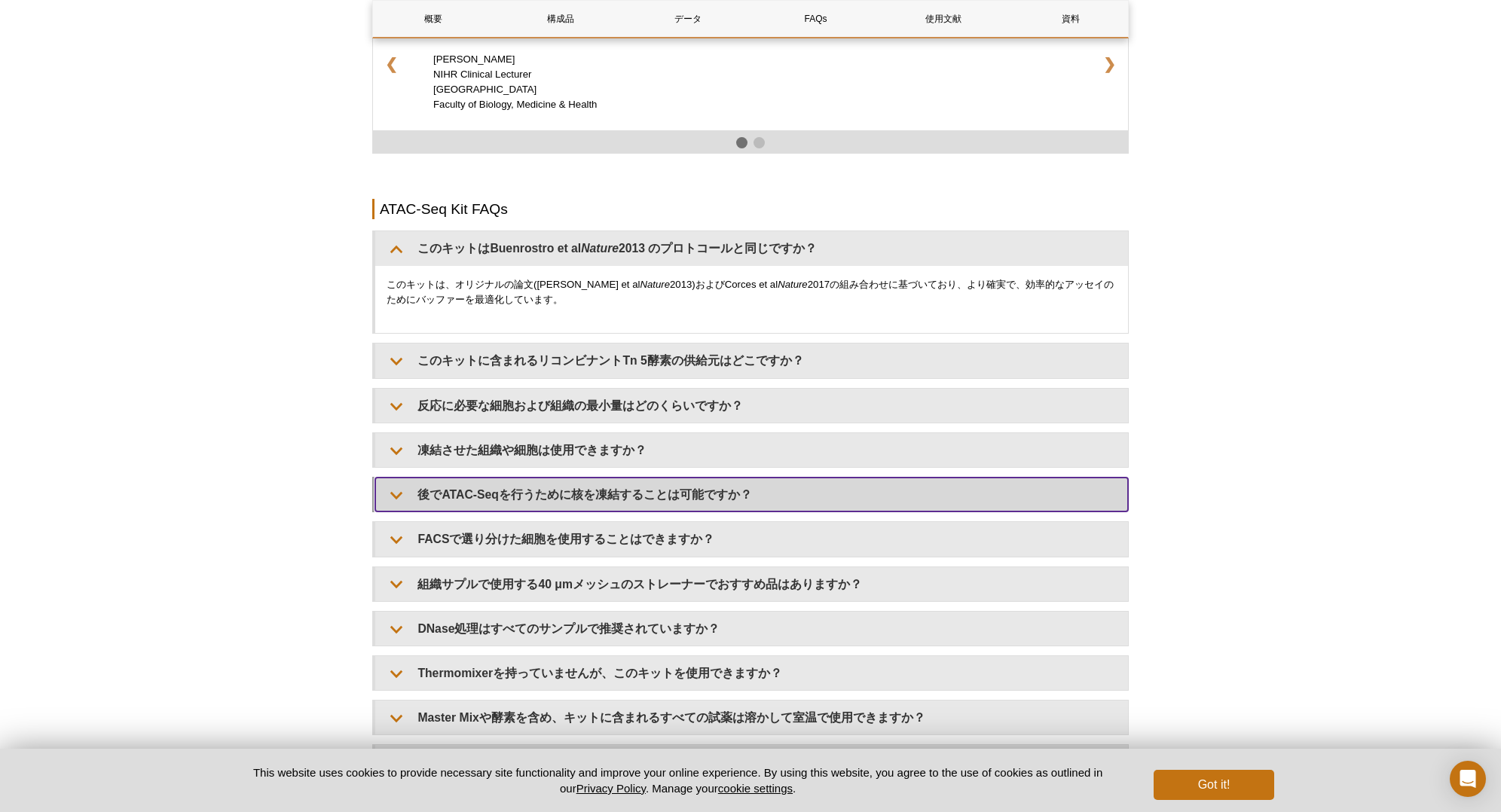
click at [612, 500] on summary "後でATAC-Seqを行うために核を凍結することは可能ですか？" at bounding box center [751, 494] width 753 height 34
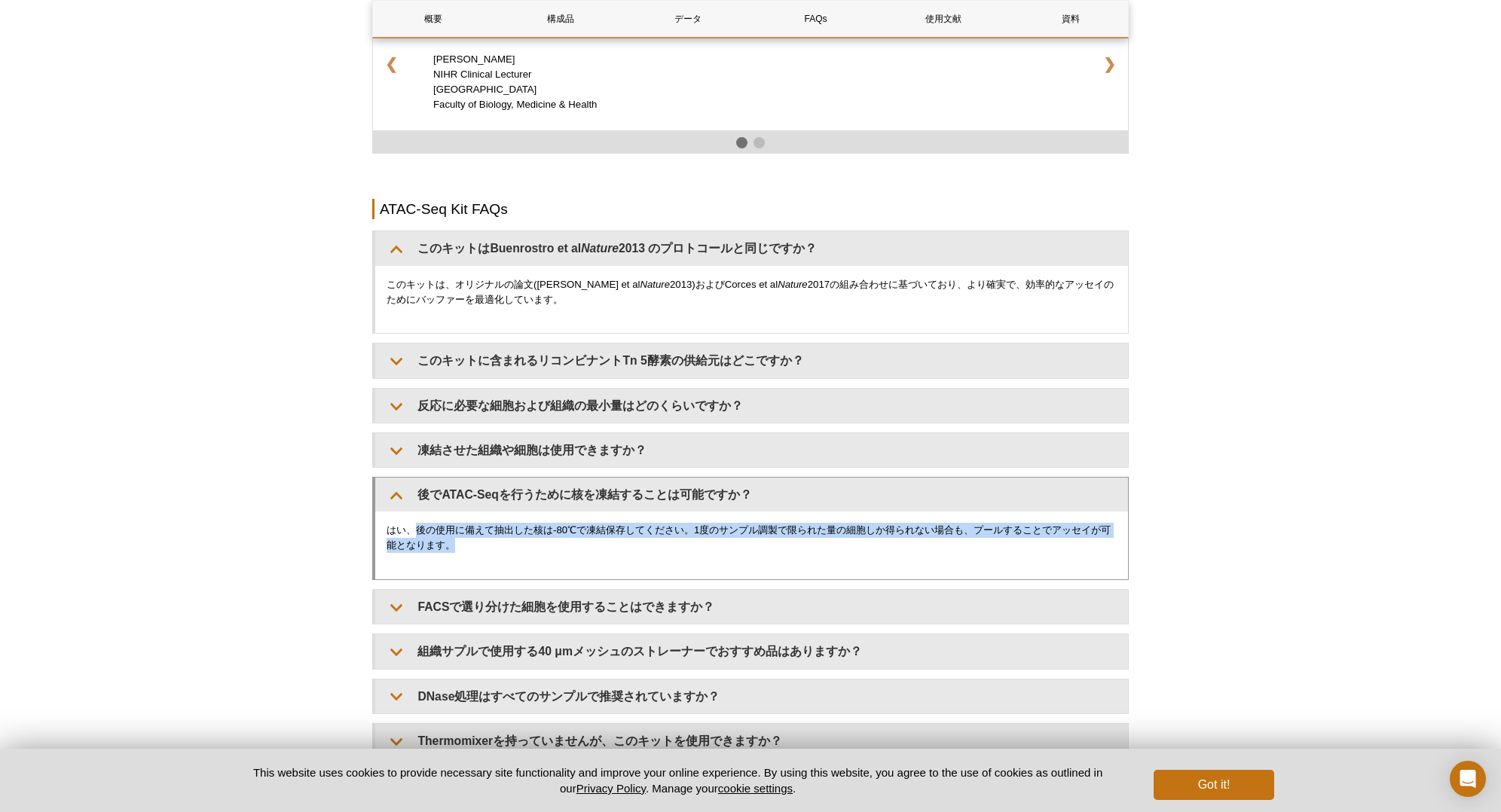
drag, startPoint x: 414, startPoint y: 530, endPoint x: 504, endPoint y: 547, distance: 91.6
click at [504, 547] on p "はい、後の使用に備えて抽出した核は-80℃で凍結保存してください。1度のサンプル調製で限られた量の細胞しか得られない場合も、プールすることでアッセイが可能とな…" at bounding box center [751, 538] width 730 height 30
click at [505, 548] on p "はい、後の使用に備えて抽出した核は-80℃で凍結保存してください。1度のサンプル調製で限られた量の細胞しか得られない場合も、プールすることでアッセイが可能とな…" at bounding box center [751, 538] width 730 height 30
click at [522, 541] on p "はい、後の使用に備えて抽出した核は-80℃で凍結保存してください。1度のサンプル調製で限られた量の細胞しか得られない場合も、プールすることでアッセイが可能とな…" at bounding box center [751, 538] width 730 height 30
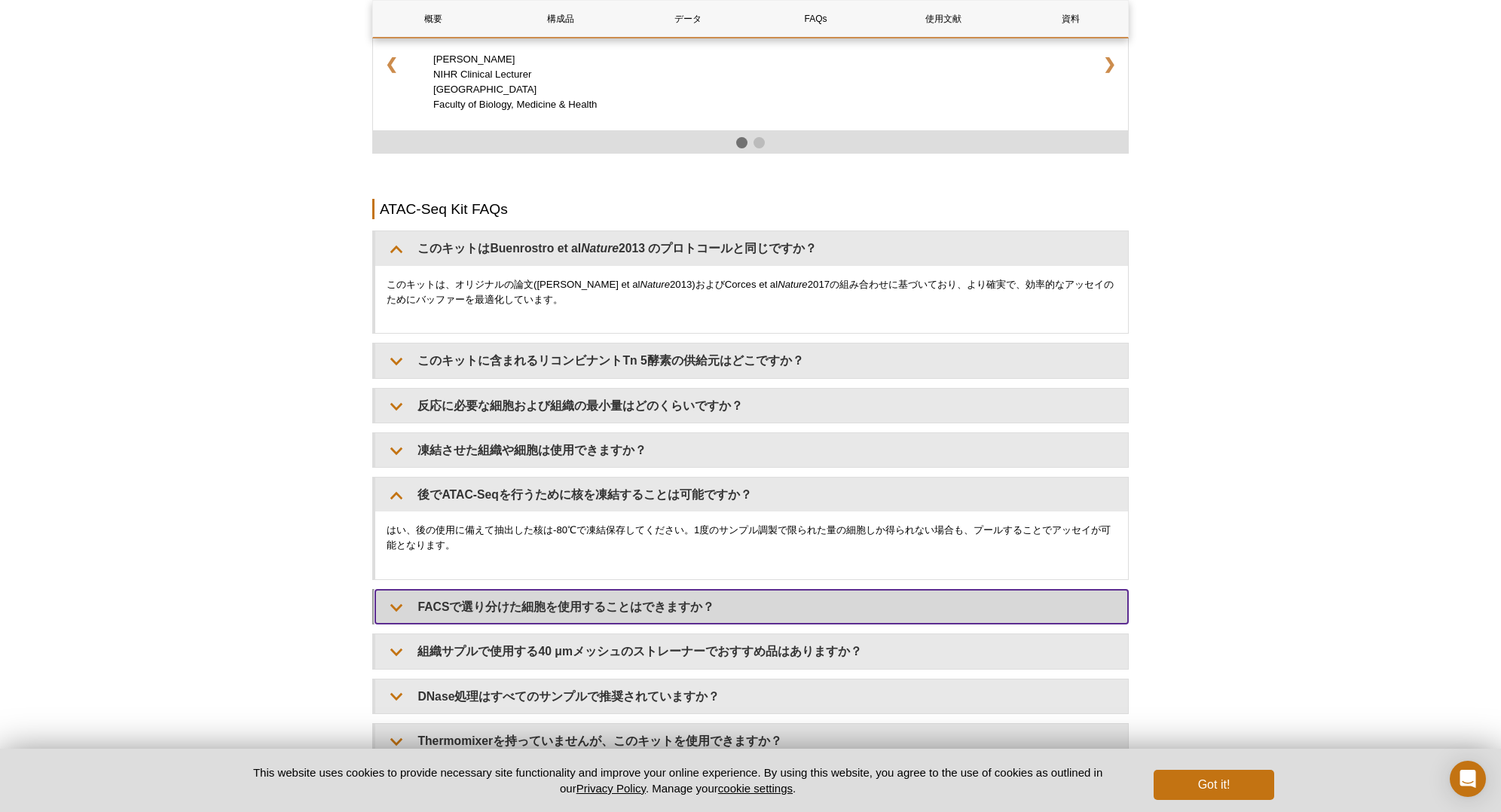
click at [587, 594] on summary "FACSで選り分けた細胞を使用することはできますか？" at bounding box center [751, 606] width 753 height 34
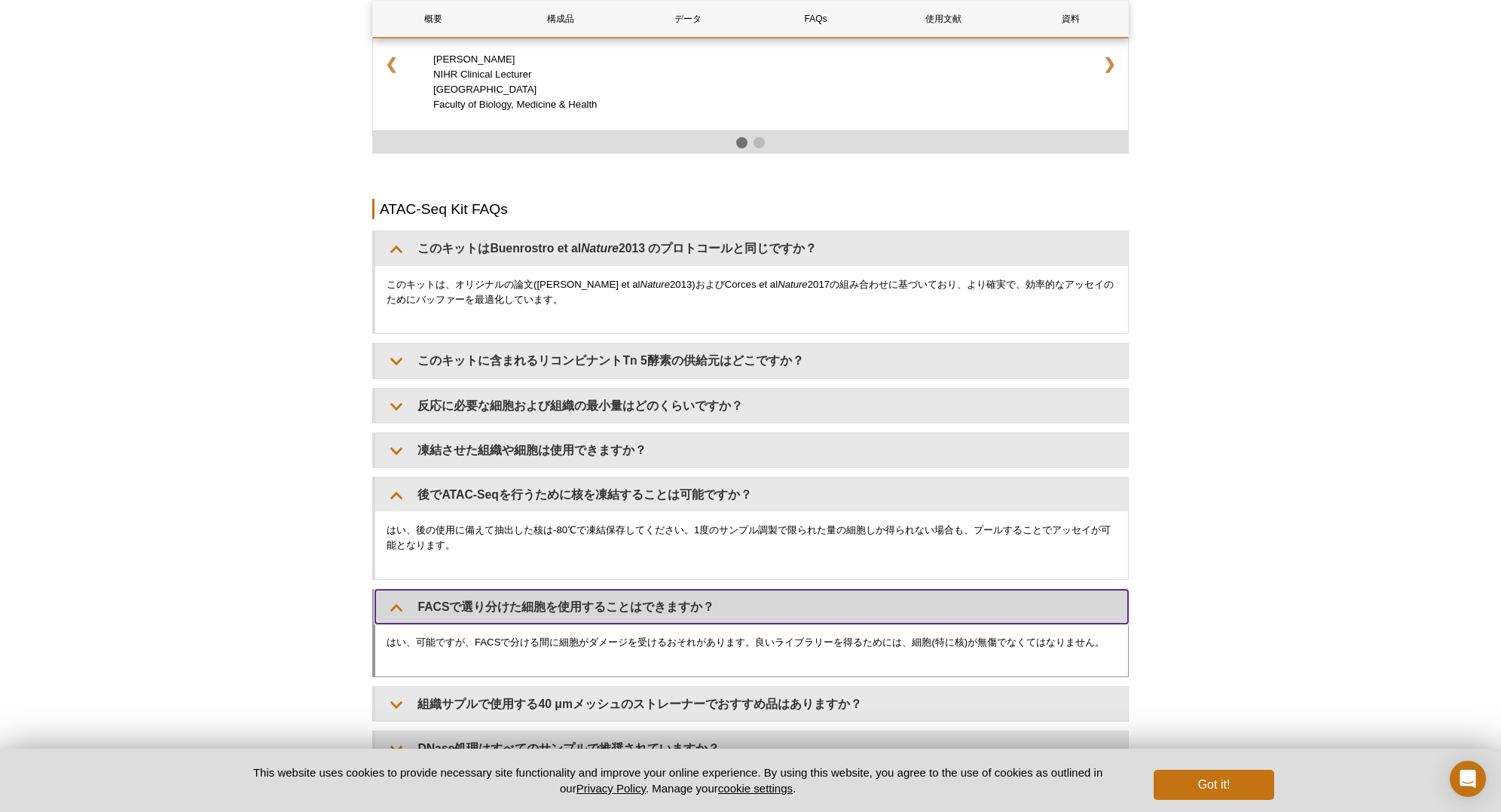
scroll to position [2628, 0]
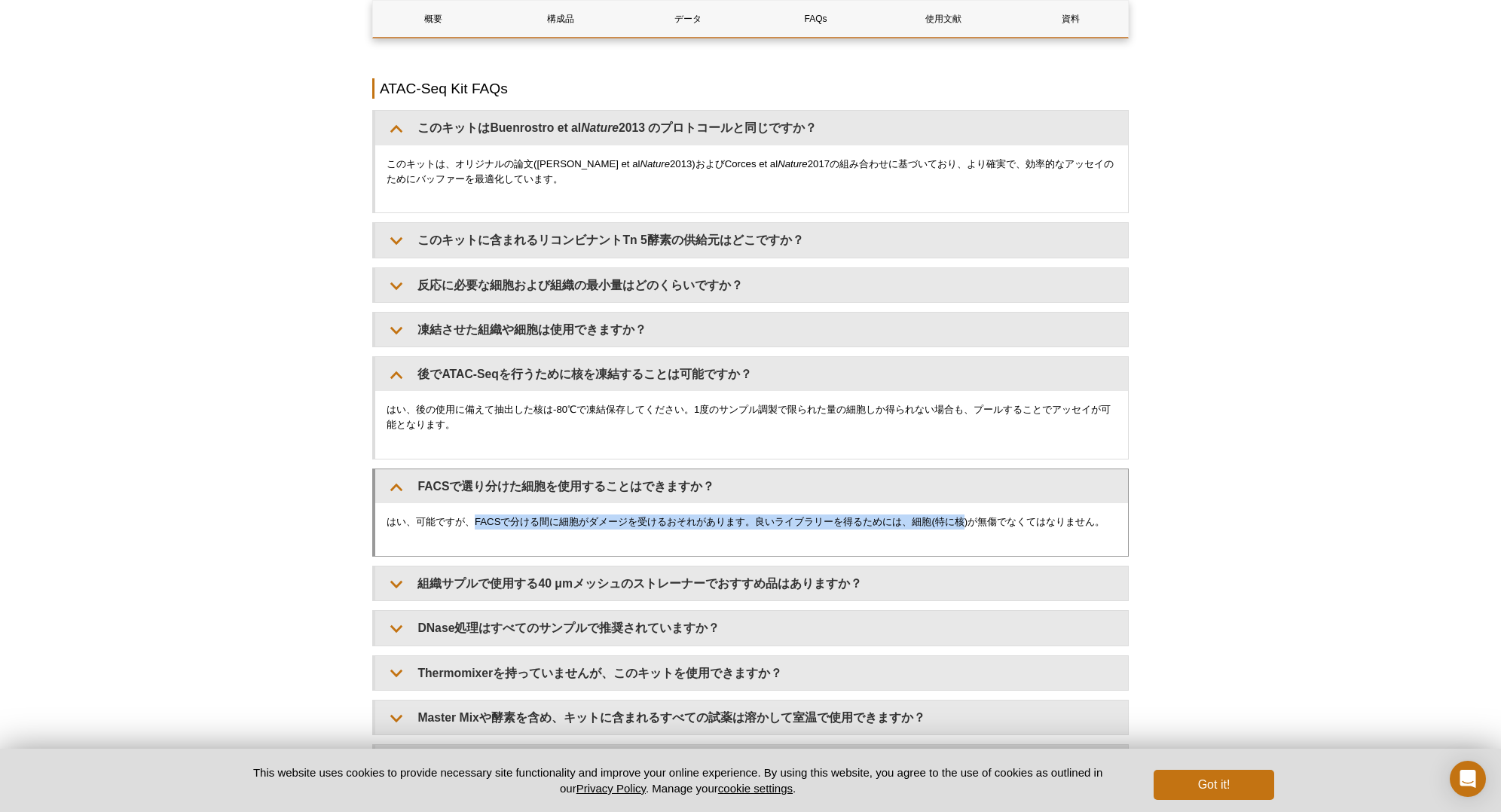
drag, startPoint x: 478, startPoint y: 524, endPoint x: 969, endPoint y: 529, distance: 491.0
click at [969, 529] on div "はい、可能ですが、FACSで分ける間に細胞がダメージを受けるおそれがあります。良いライブラリーを得るためには、細胞(特に核)が無傷でなくてはなりません。" at bounding box center [751, 529] width 753 height 53
drag, startPoint x: 951, startPoint y: 511, endPoint x: 1058, endPoint y: 506, distance: 107.1
click at [1058, 506] on div "はい、可能ですが、FACSで分ける間に細胞がダメージを受けるおそれがあります。良いライブラリーを得るためには、細胞(特に核)が無傷でなくてはなりません。" at bounding box center [751, 529] width 753 height 53
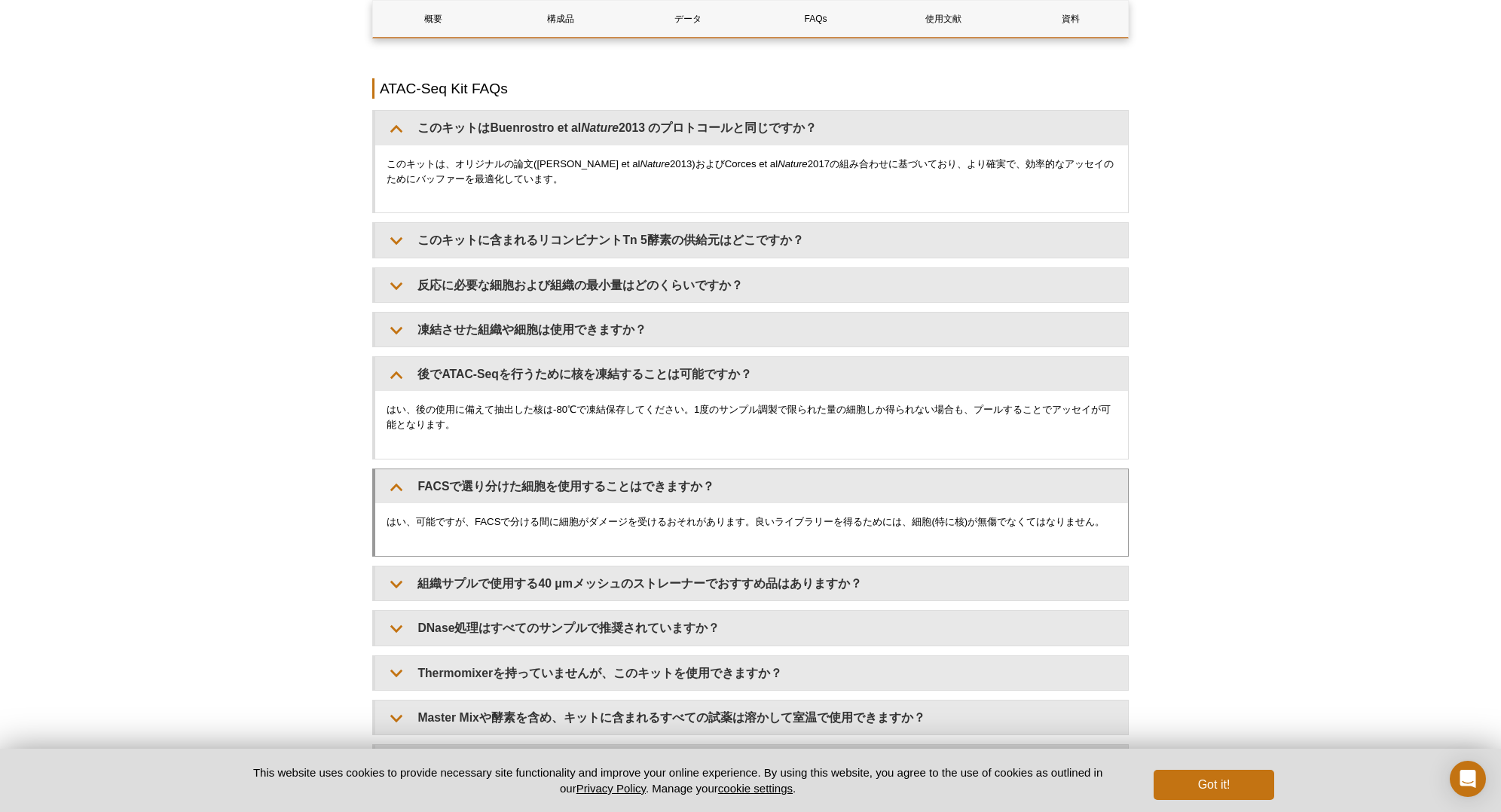
drag, startPoint x: 1058, startPoint y: 506, endPoint x: 728, endPoint y: 503, distance: 330.0
click at [728, 503] on div "はい、可能ですが、FACSで分ける間に細胞がダメージを受けるおそれがあります。良いライブラリーを得るためには、細胞(特に核)が無傷でなくてはなりません。" at bounding box center [751, 529] width 753 height 53
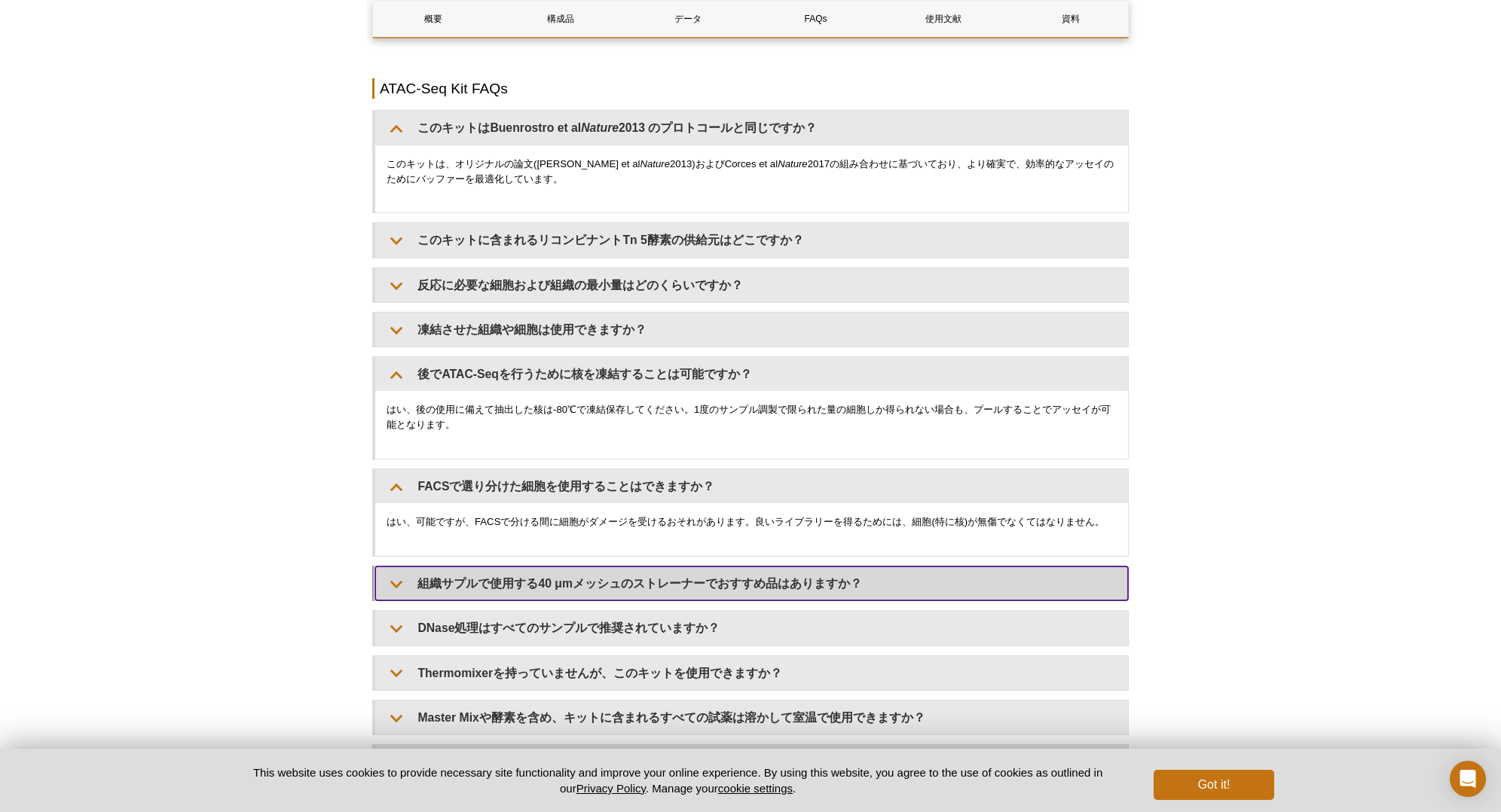
click at [609, 577] on summary "組織サプルで使用する40 μmメッシュのストレーナーでおすすめ品はありますか？" at bounding box center [751, 583] width 753 height 34
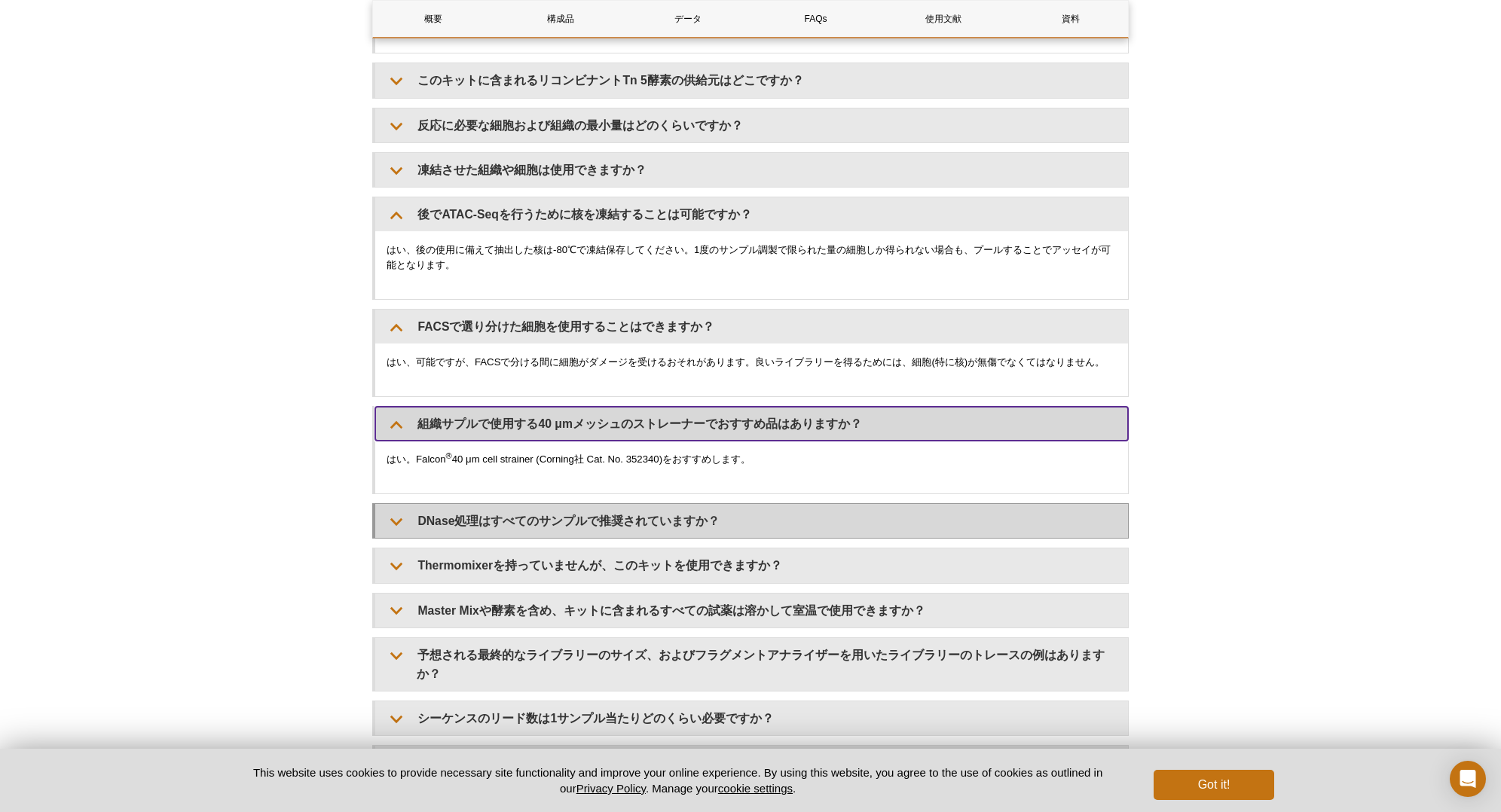
scroll to position [2808, 0]
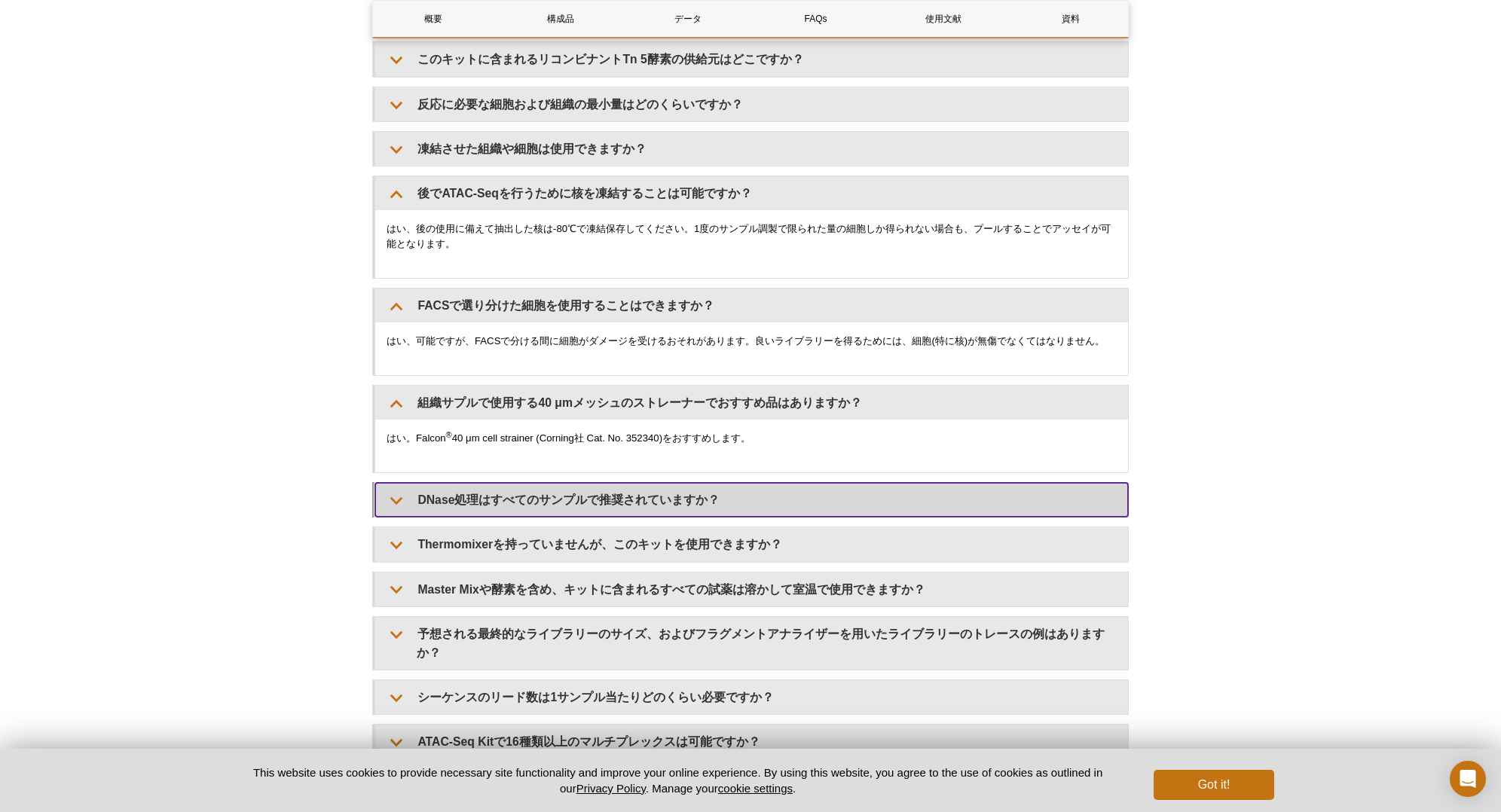
click at [605, 498] on summary "DNase処理はすべてのサンプルで推奨されていますか？" at bounding box center [751, 499] width 753 height 34
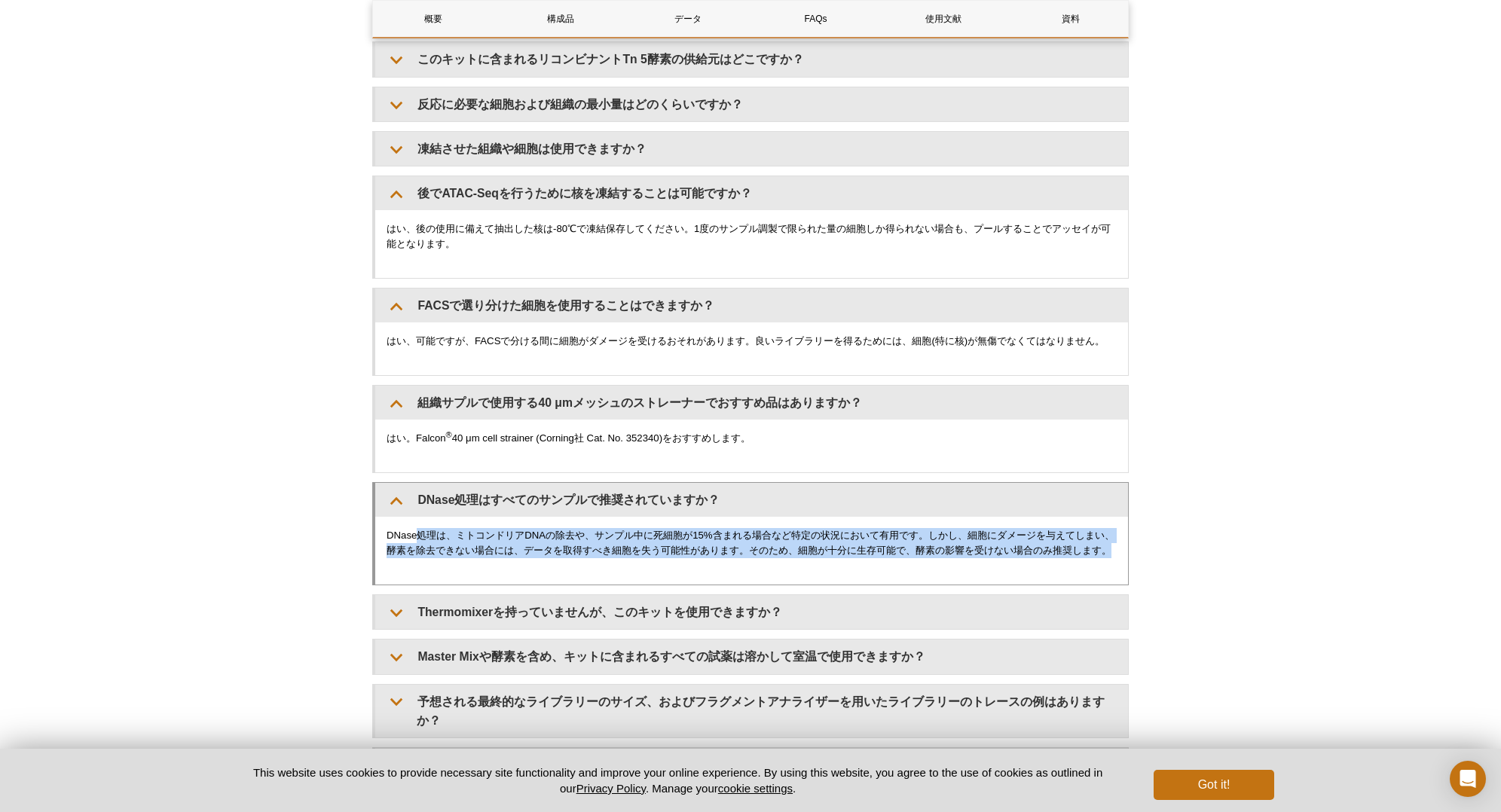
drag, startPoint x: 420, startPoint y: 527, endPoint x: 1086, endPoint y: 561, distance: 666.9
click at [1086, 558] on p "DNase処理は、ミトコンドリアDNAの除去や、サンプル中に死細胞が15%含まれる場合など特定の状況において有用です。しかし、細胞にダメージを与えてしまい、酵…" at bounding box center [751, 543] width 730 height 30
click at [752, 558] on p "DNase処理は、ミトコンドリアDNAの除去や、サンプル中に死細胞が15%含まれる場合など特定の状況において有用です。しかし、細胞にダメージを与えてしまい、酵…" at bounding box center [751, 543] width 730 height 30
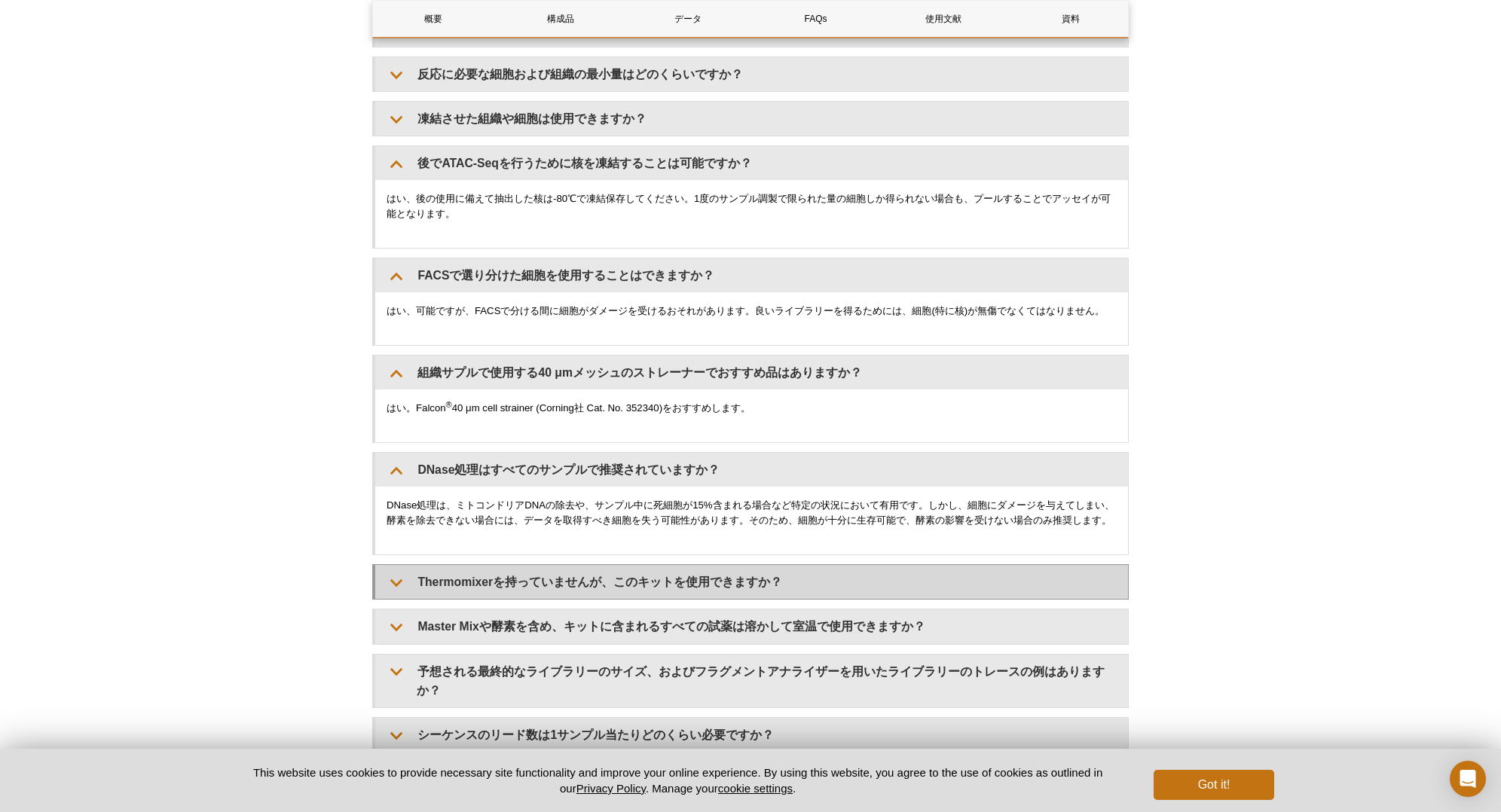
scroll to position [2868, 0]
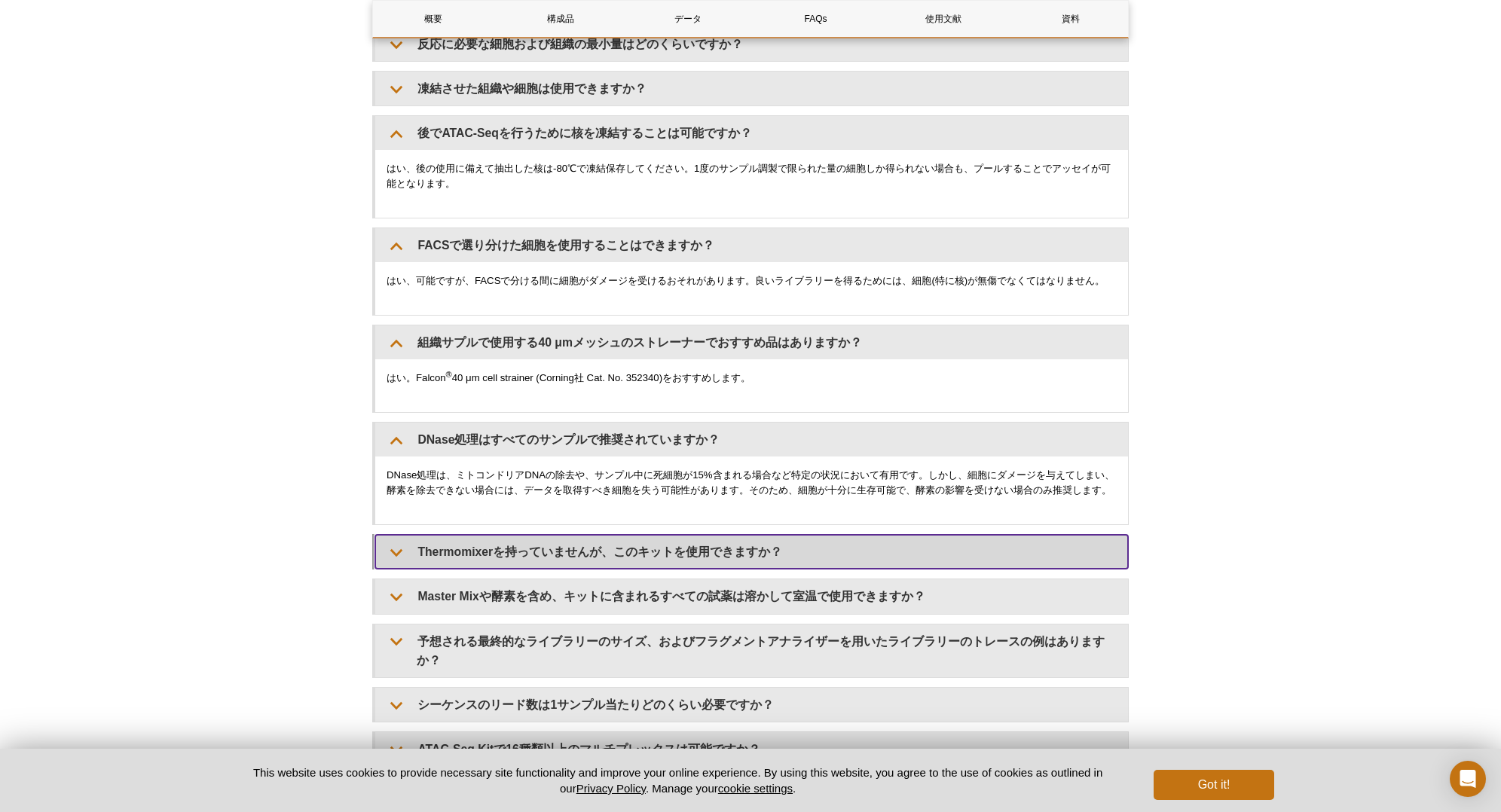
click at [703, 560] on summary "Thermomixerを持っていませんが、このキットを使用できますか？" at bounding box center [751, 551] width 753 height 34
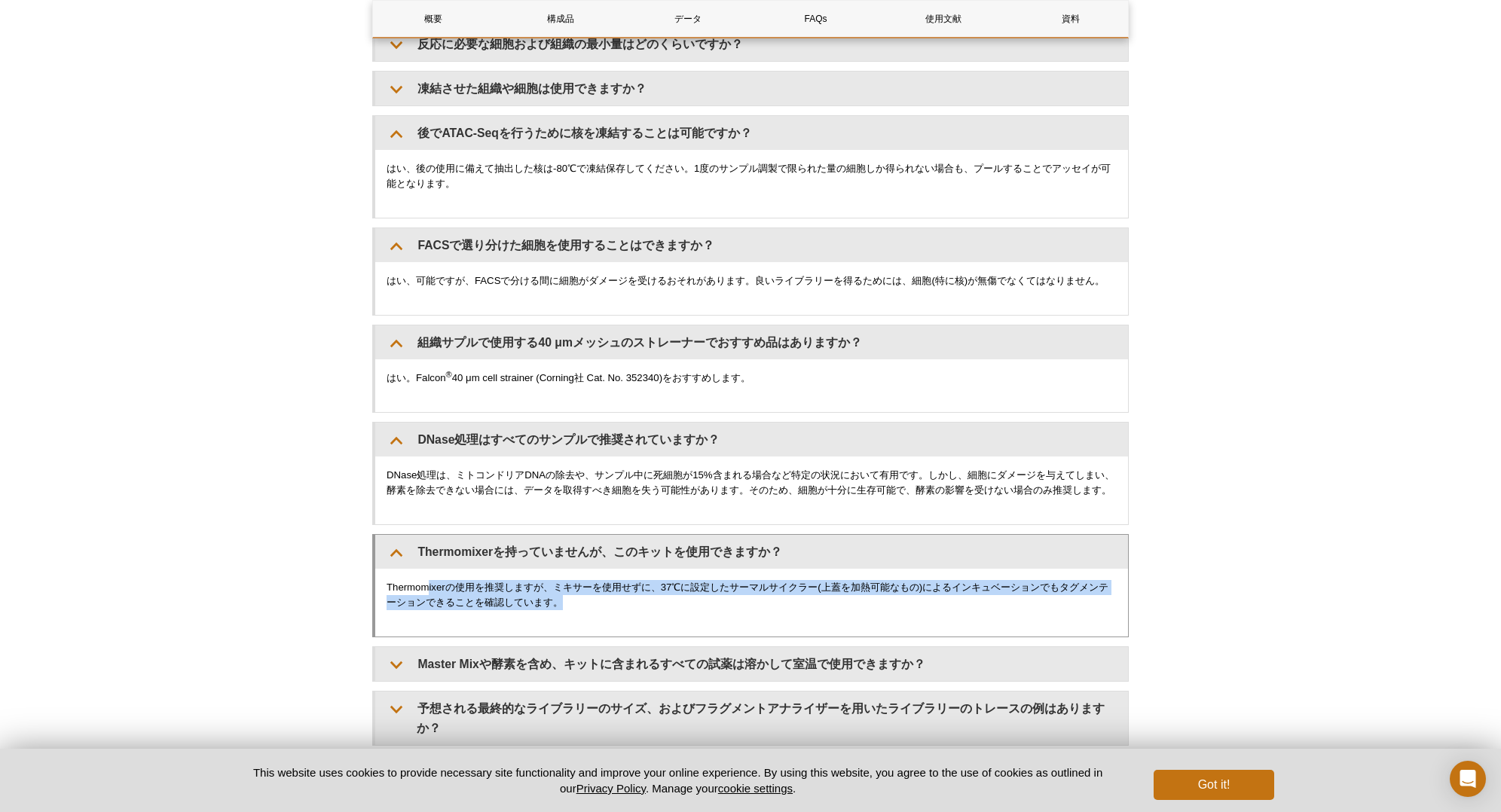
drag, startPoint x: 429, startPoint y: 600, endPoint x: 633, endPoint y: 619, distance: 204.9
click at [633, 594] on p "Thermomixerの使用を推奨しますが、ミキサーを使用せずに、37℃に設定したサーマルサイクラー(上蓋を加熱可能なもの)によるインキュベーションでもタグメ…" at bounding box center [751, 595] width 730 height 30
click at [634, 594] on p "Thermomixerの使用を推奨しますが、ミキサーを使用せずに、37℃に設定したサーマルサイクラー(上蓋を加熱可能なもの)によるインキュベーションでもタグメ…" at bounding box center [751, 595] width 730 height 30
drag, startPoint x: 735, startPoint y: 592, endPoint x: 738, endPoint y: 608, distance: 16.3
click at [738, 594] on p "Thermomixerの使用を推奨しますが、ミキサーを使用せずに、37℃に設定したサーマルサイクラー(上蓋を加熱可能なもの)によるインキュベーションでもタグメ…" at bounding box center [751, 595] width 730 height 30
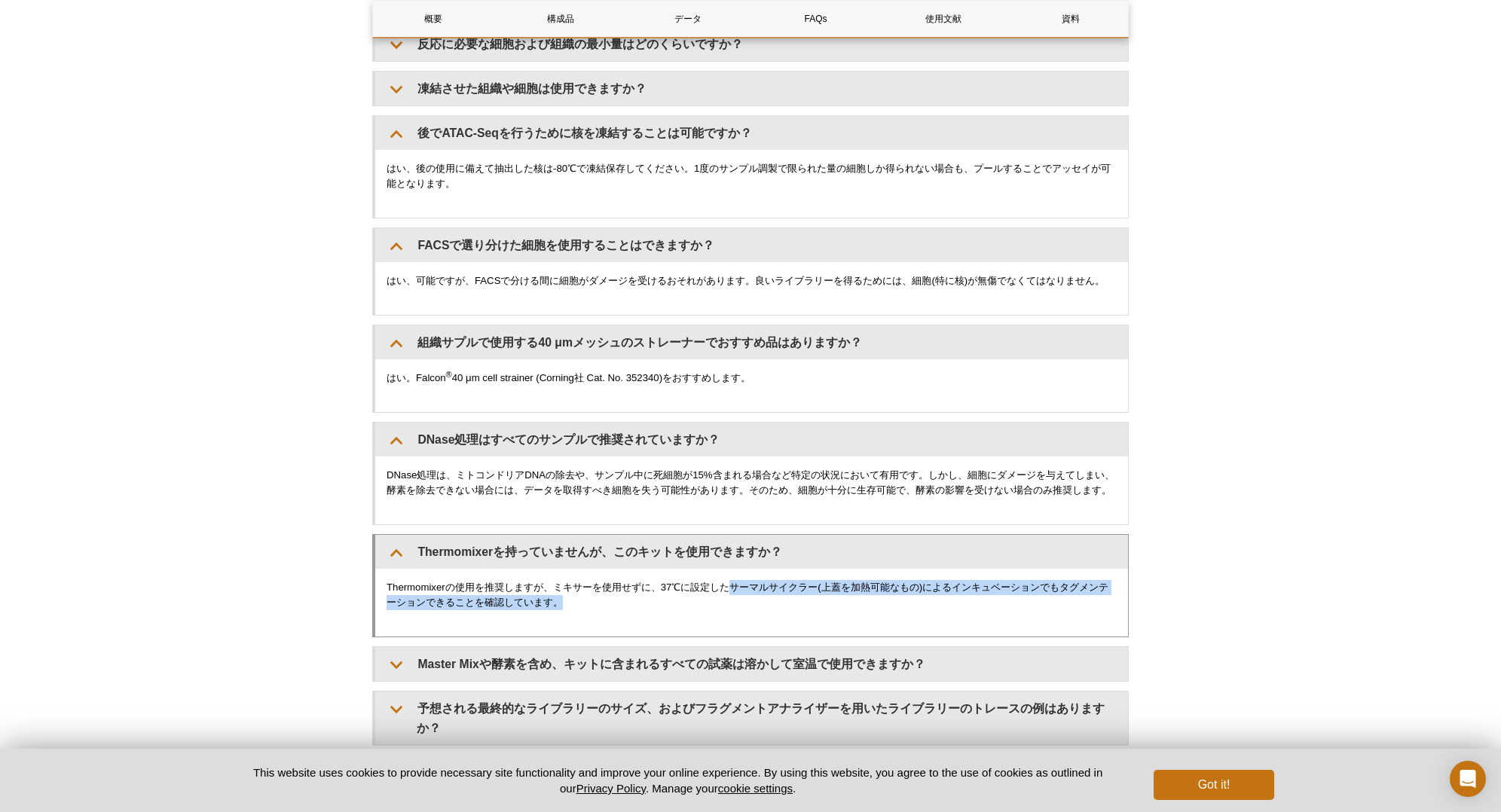
drag, startPoint x: 738, startPoint y: 608, endPoint x: 666, endPoint y: 622, distance: 73.3
click at [666, 594] on div "Thermomixerの使用を推奨しますが、ミキサーを使用せずに、37℃に設定したサーマルサイクラー(上蓋を加熱可能なもの)によるインキュベーションでもタグメ…" at bounding box center [751, 602] width 753 height 68
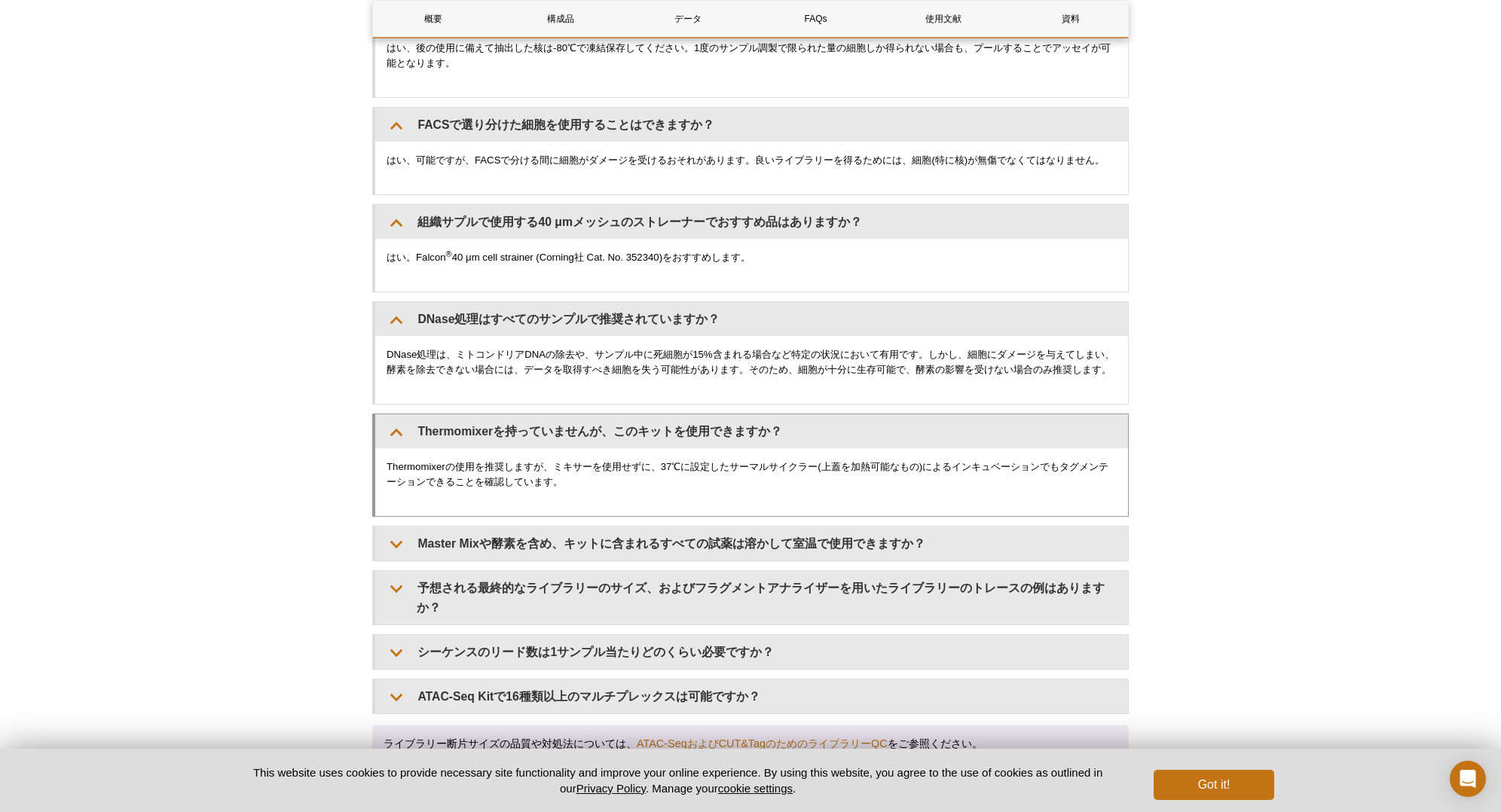
scroll to position [3049, 0]
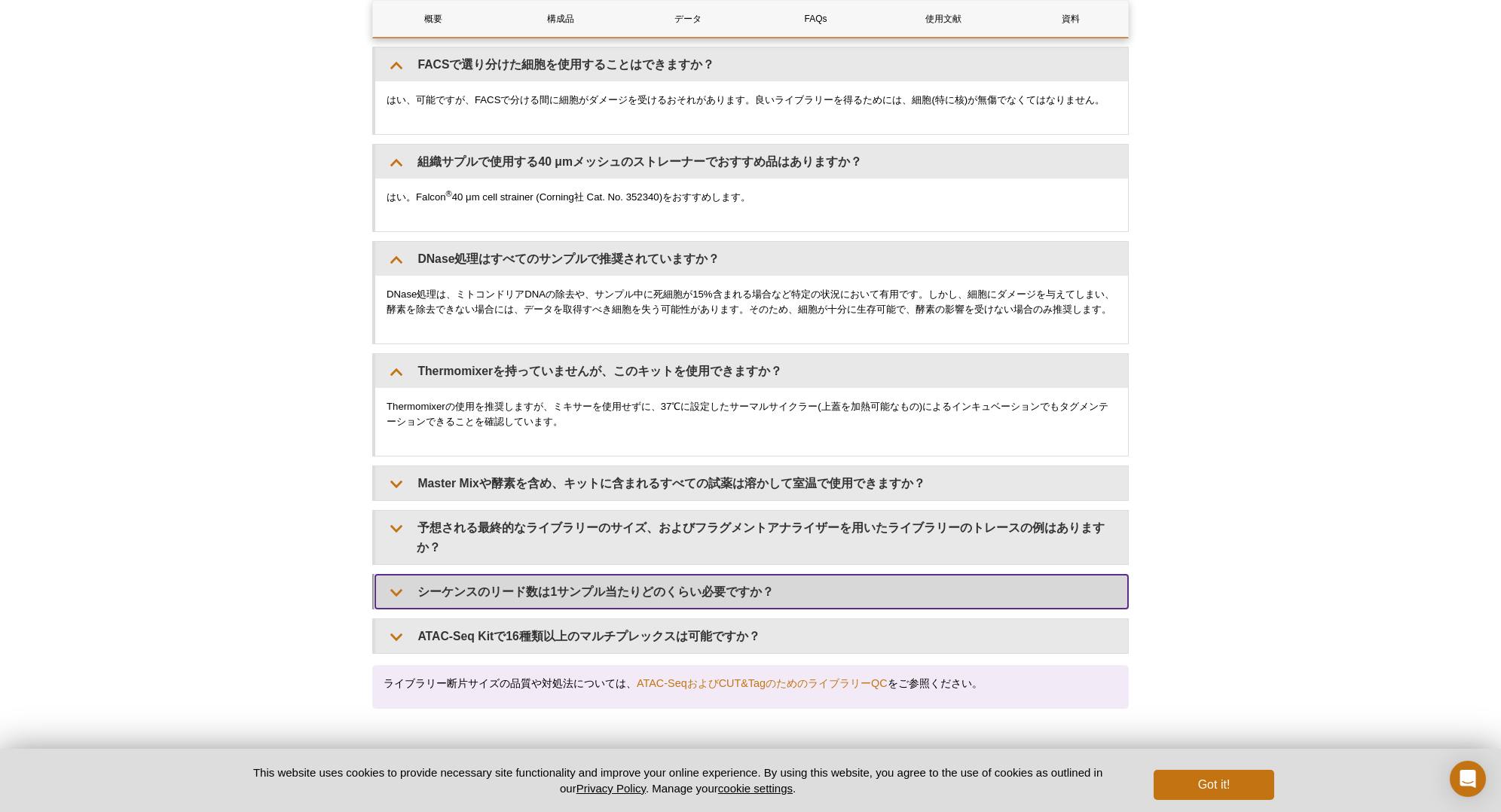
click at [550, 587] on summary "シーケンスのリード数は1サンプル当たりどのくらい必要ですか？" at bounding box center [751, 591] width 753 height 34
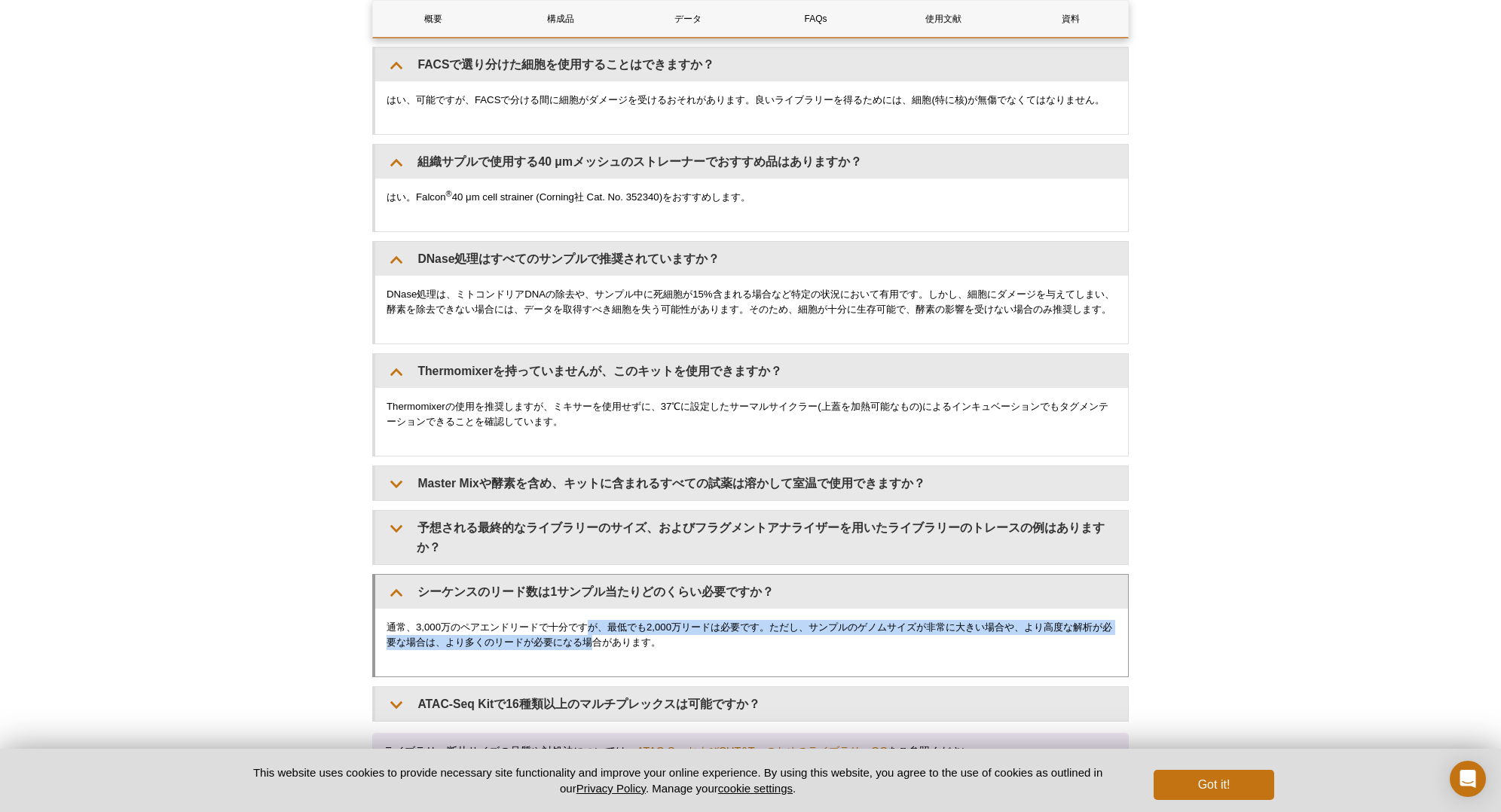
drag, startPoint x: 589, startPoint y: 624, endPoint x: 607, endPoint y: 642, distance: 25.5
click at [607, 594] on div "通常、3,000万のペアエンドリードで十分ですが、最低でも2,000万リードは必要です。ただし、サンプルのゲノムサイズが非常に大きい場合や、より高度な解析が必…" at bounding box center [751, 643] width 753 height 68
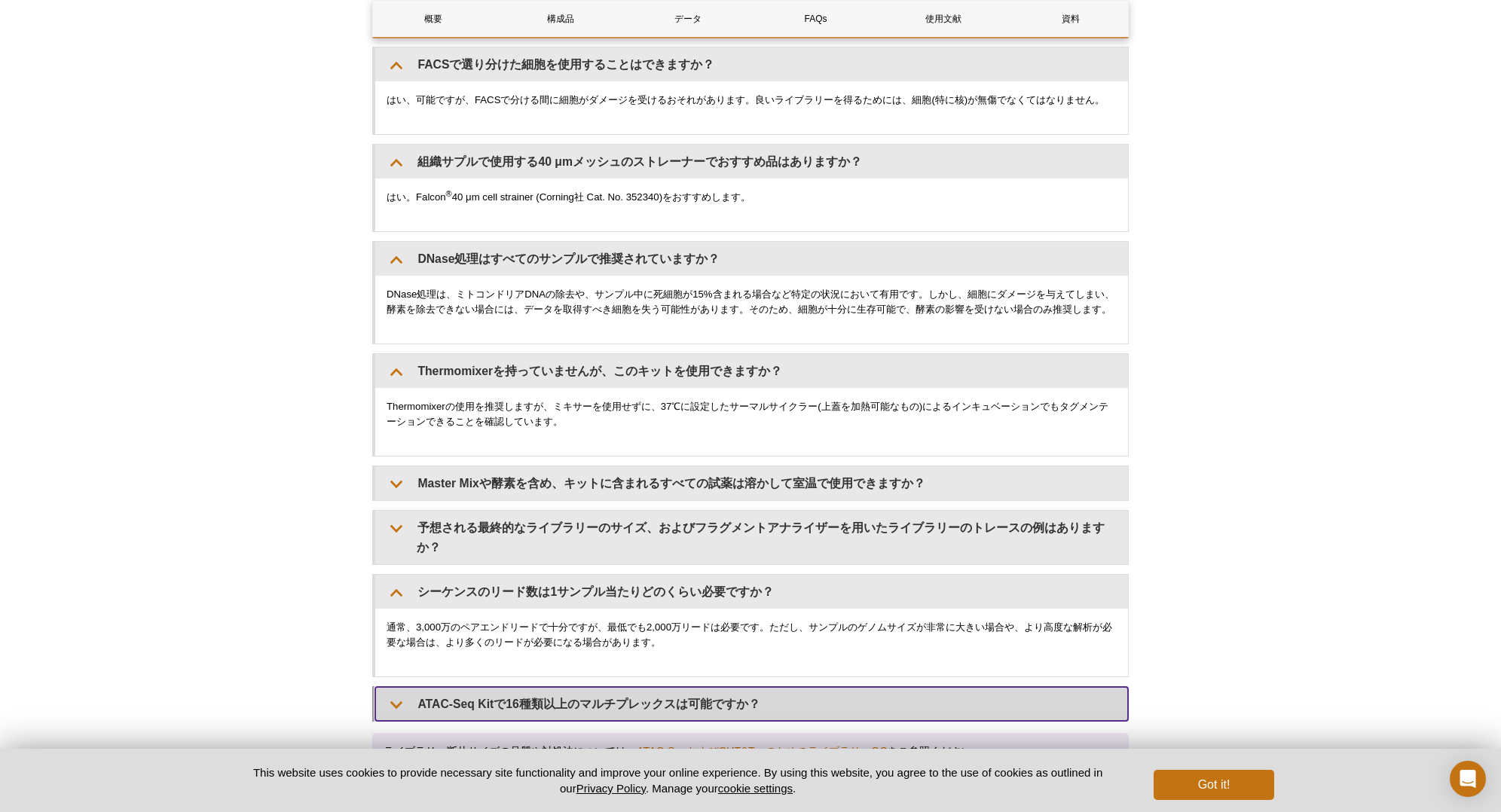
click at [567, 594] on summary "ATAC-Seq Kitで16種類以上のマルチプレックスは可能ですか？" at bounding box center [751, 703] width 753 height 34
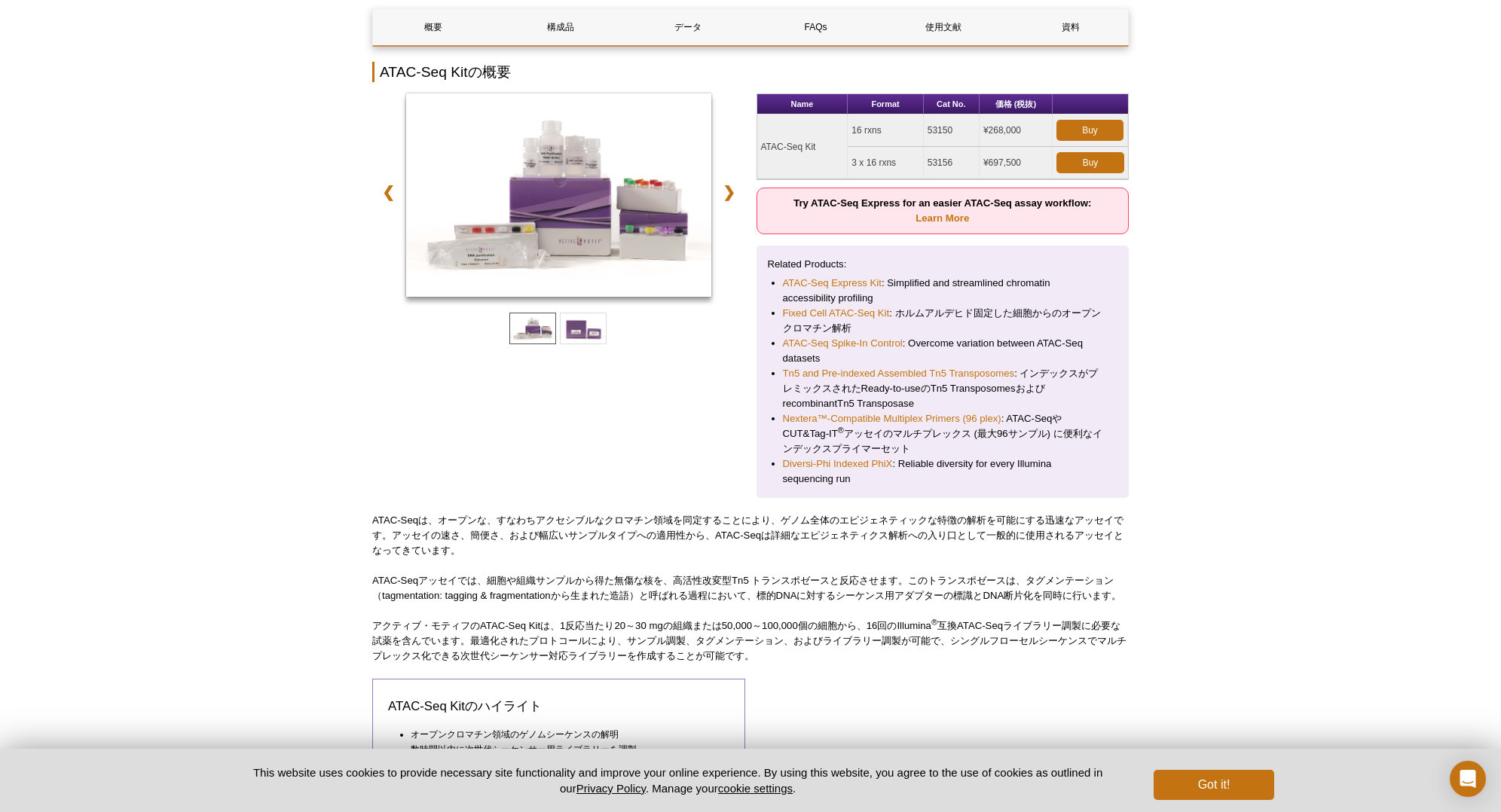
scroll to position [0, 0]
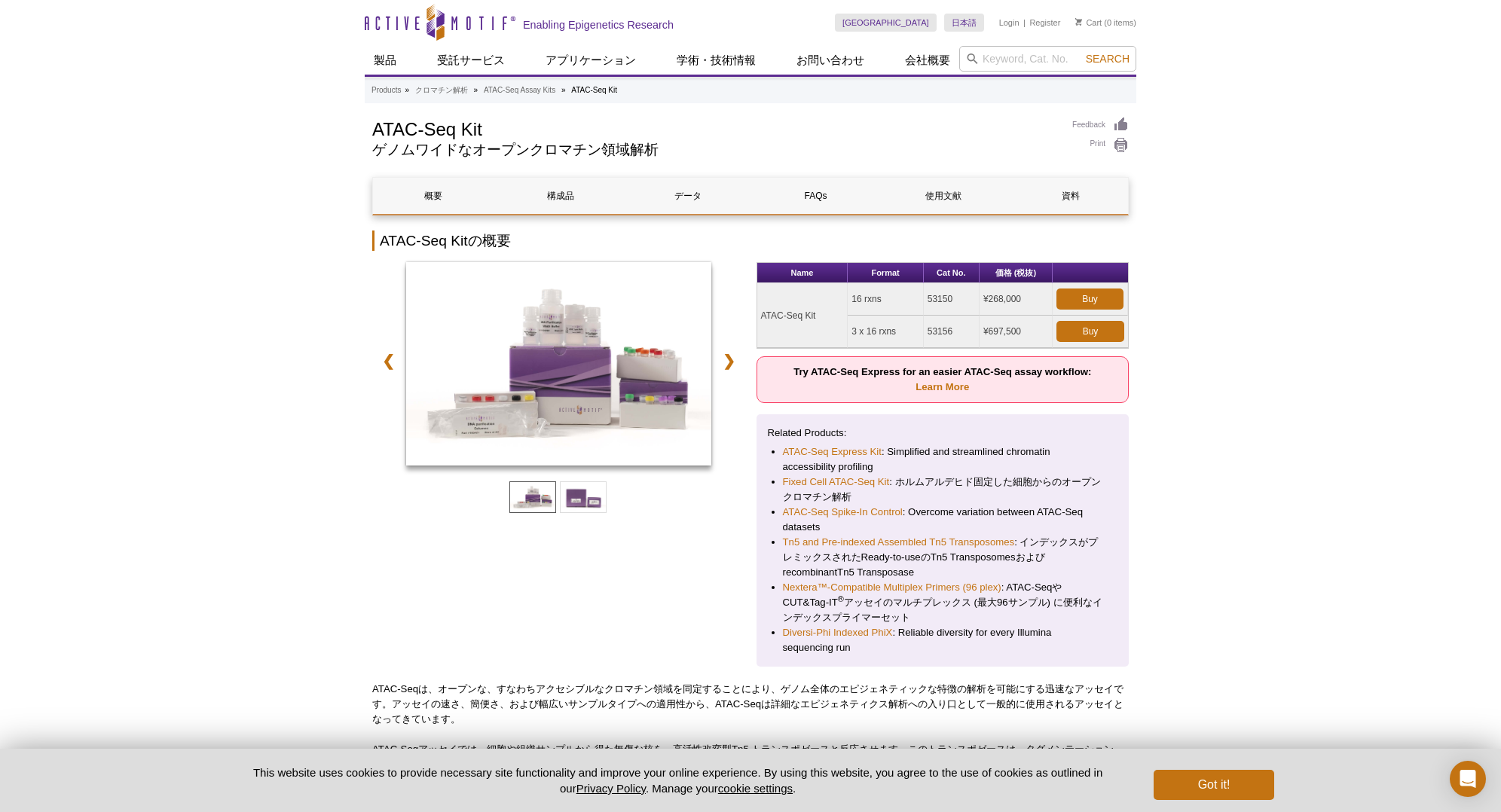
drag, startPoint x: 936, startPoint y: 300, endPoint x: 971, endPoint y: 303, distance: 35.1
click at [971, 303] on td "53150" at bounding box center [951, 299] width 55 height 32
drag, startPoint x: 971, startPoint y: 303, endPoint x: 960, endPoint y: 296, distance: 13.0
click at [960, 296] on td "53150" at bounding box center [951, 299] width 55 height 32
drag, startPoint x: 849, startPoint y: 292, endPoint x: 907, endPoint y: 297, distance: 58.2
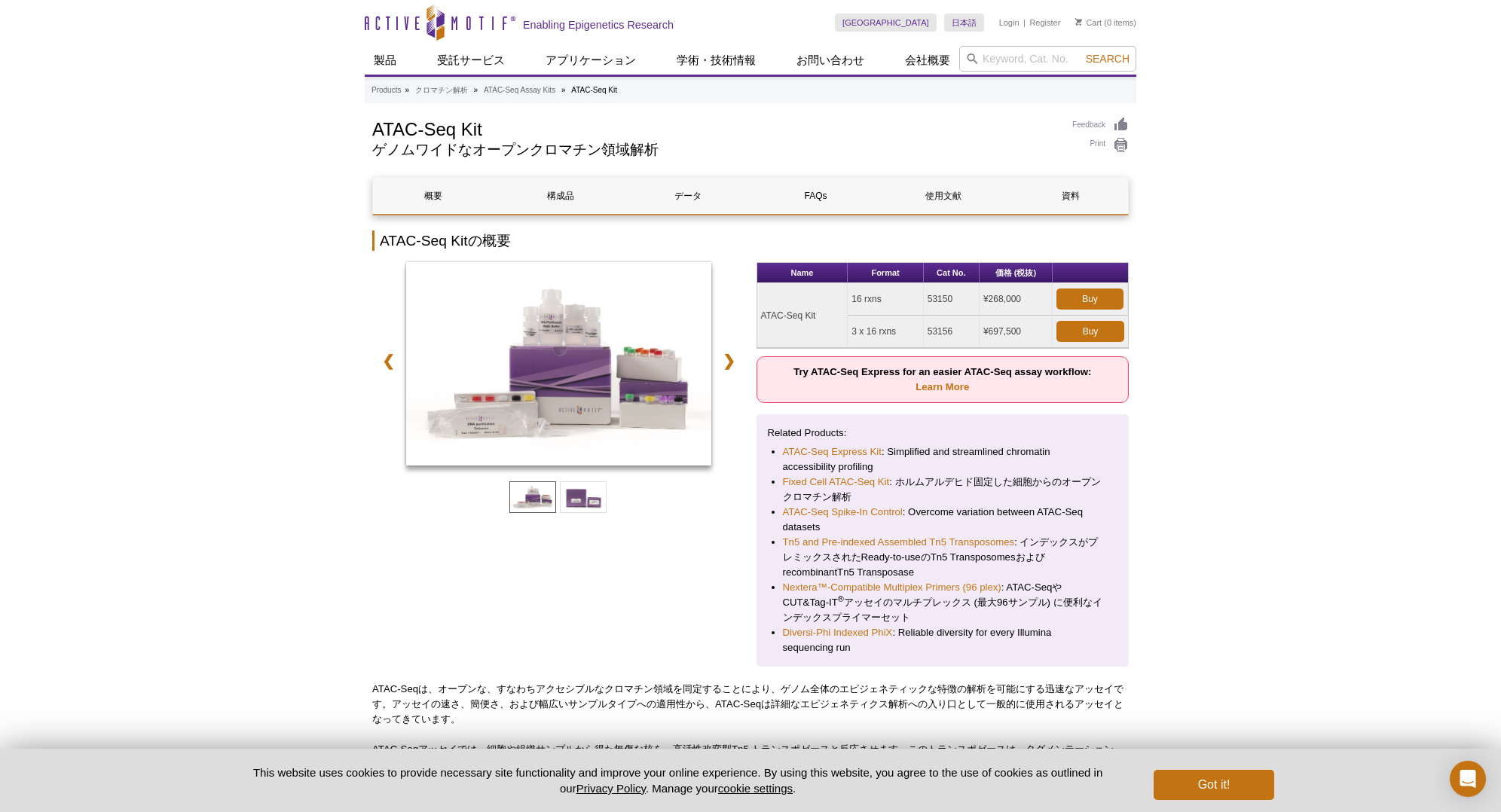
click at [907, 297] on td "16 rxns" at bounding box center [885, 299] width 75 height 32
drag, startPoint x: 835, startPoint y: 312, endPoint x: 749, endPoint y: 315, distance: 86.1
click at [749, 315] on div "❮ ❯ Name Format Cat No. 価格 (税抜) ATAC-Seq Kit 16 rxns 53150 ¥268,000 Buy 3 x 16 …" at bounding box center [750, 464] width 756 height 405
drag, startPoint x: 749, startPoint y: 315, endPoint x: 822, endPoint y: 316, distance: 73.0
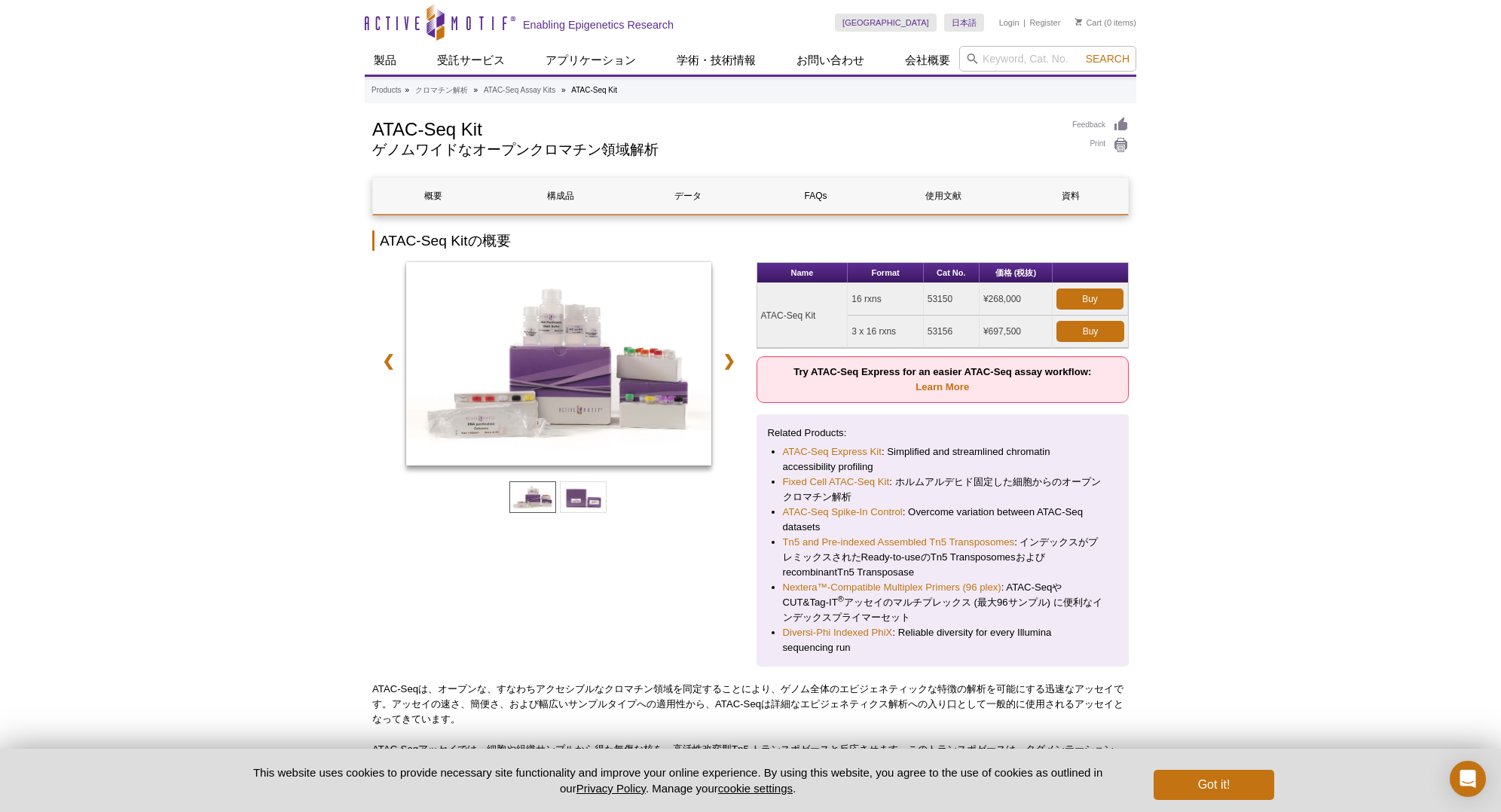
click at [822, 316] on td "ATAC-Seq Kit" at bounding box center [803, 316] width 91 height 64
drag, startPoint x: 785, startPoint y: 601, endPoint x: 925, endPoint y: 617, distance: 140.9
click at [925, 594] on li "Nextera™-Compatible Multiplex Primers (96 plex) : ATAC-SeqやCUT&Tag-IT ® アッセイのマル…" at bounding box center [942, 602] width 320 height 45
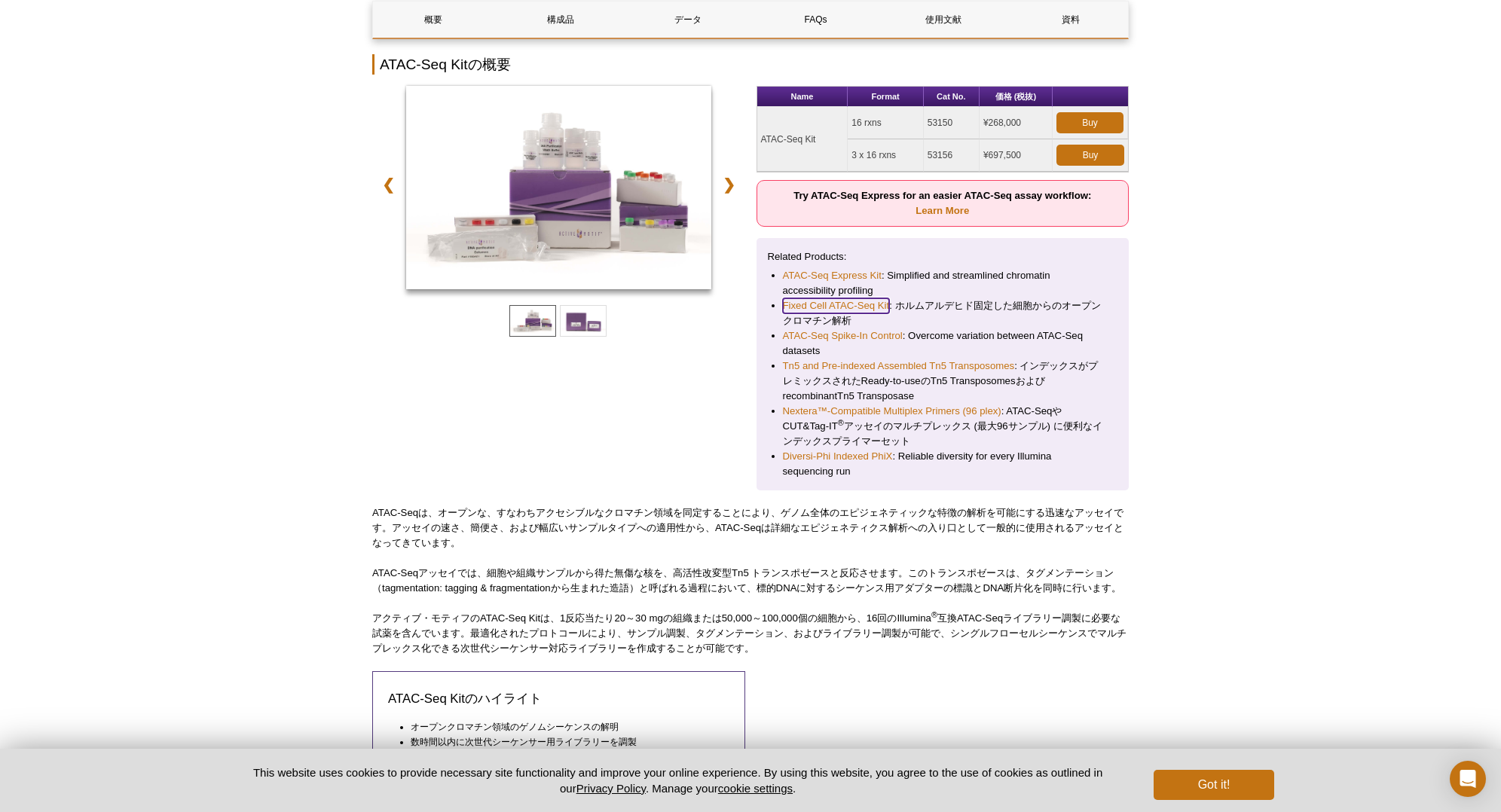
scroll to position [181, 0]
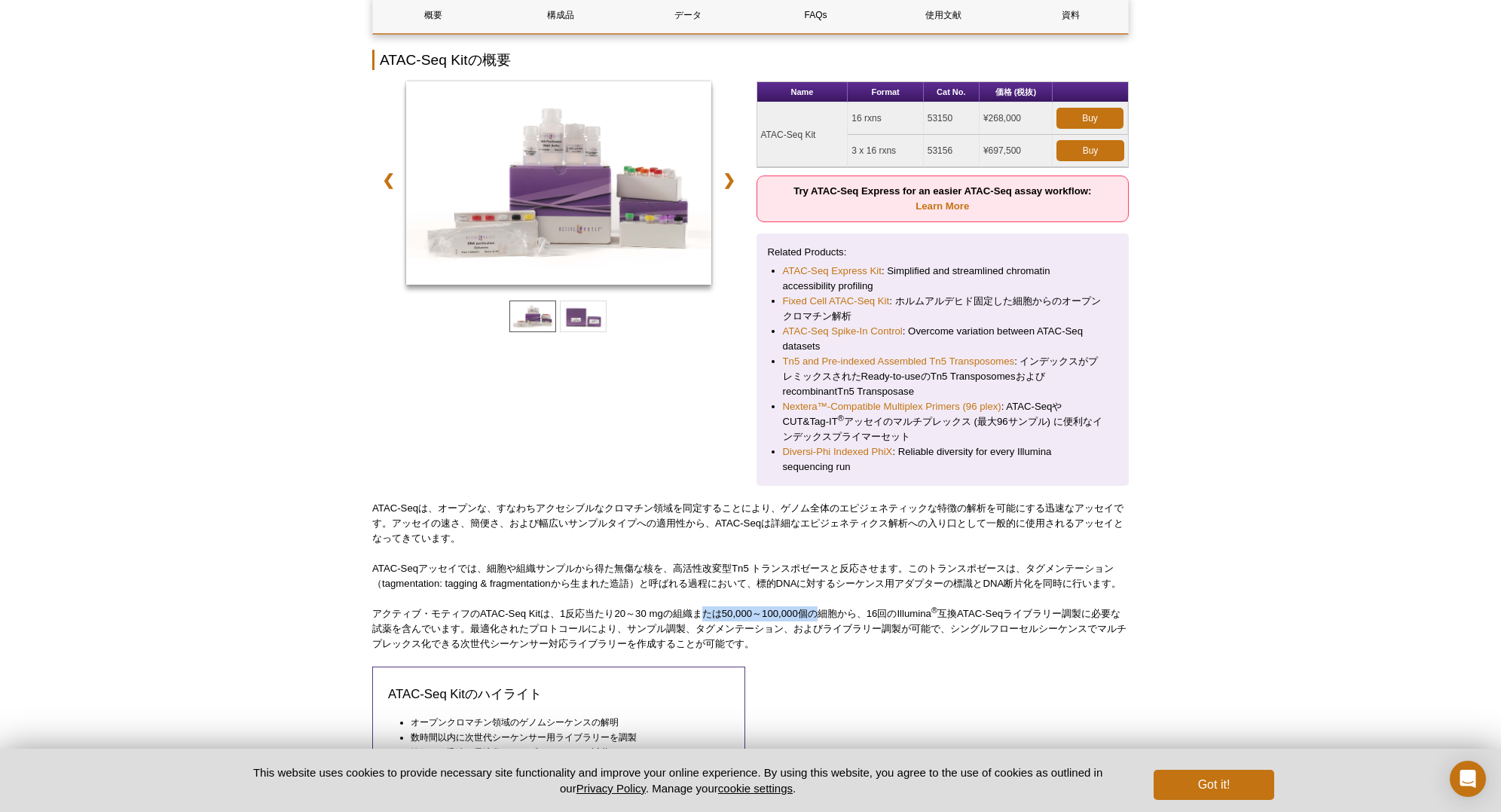
drag, startPoint x: 703, startPoint y: 606, endPoint x: 822, endPoint y: 617, distance: 119.5
click at [822, 594] on p "アクティブ・モティフのATAC-Seq Kitは、1反応当たり20～30 mgの組織または50,000～100,000個の細胞から、16回のIllumina …" at bounding box center [750, 629] width 756 height 45
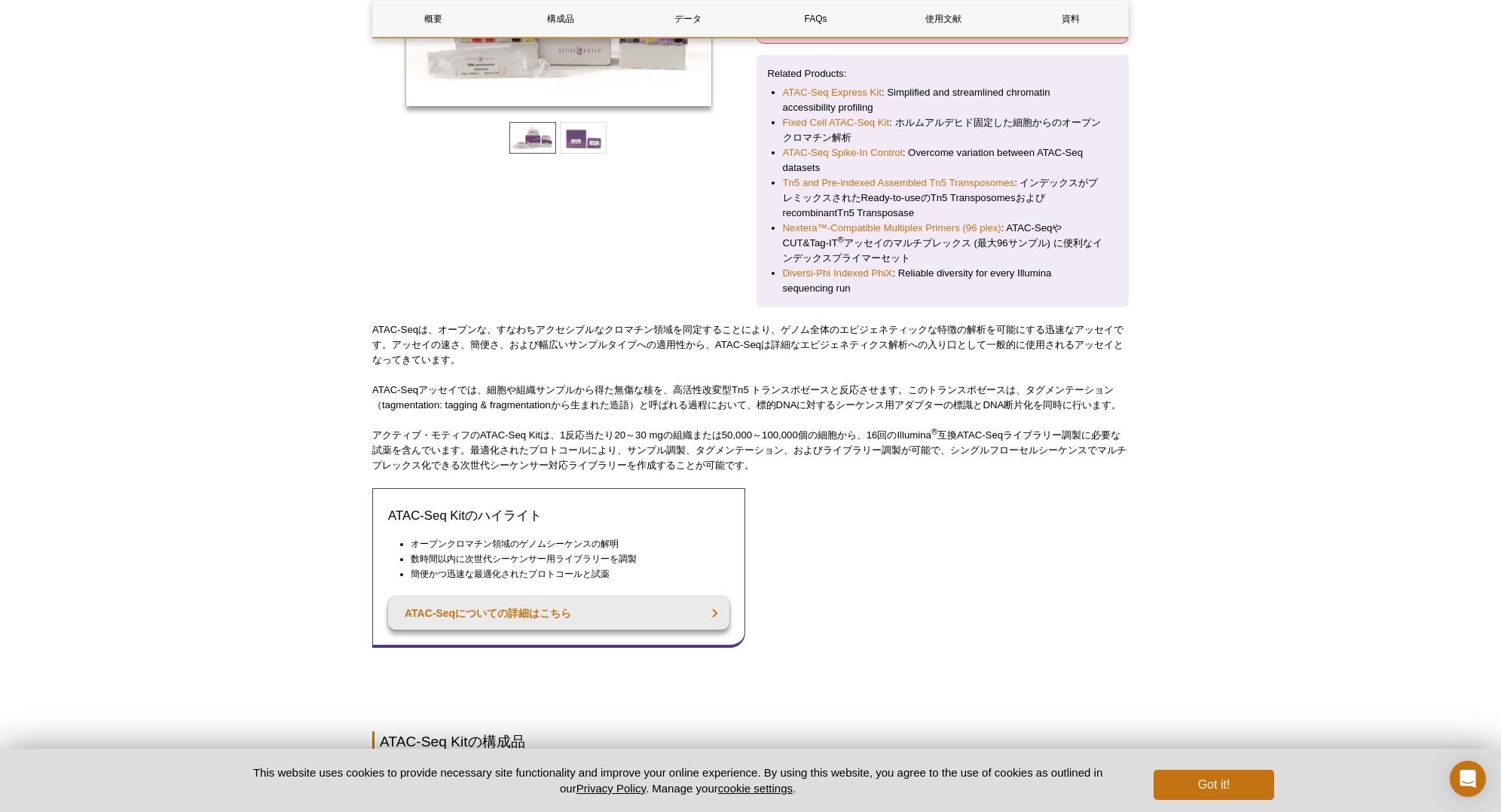
scroll to position [302, 0]
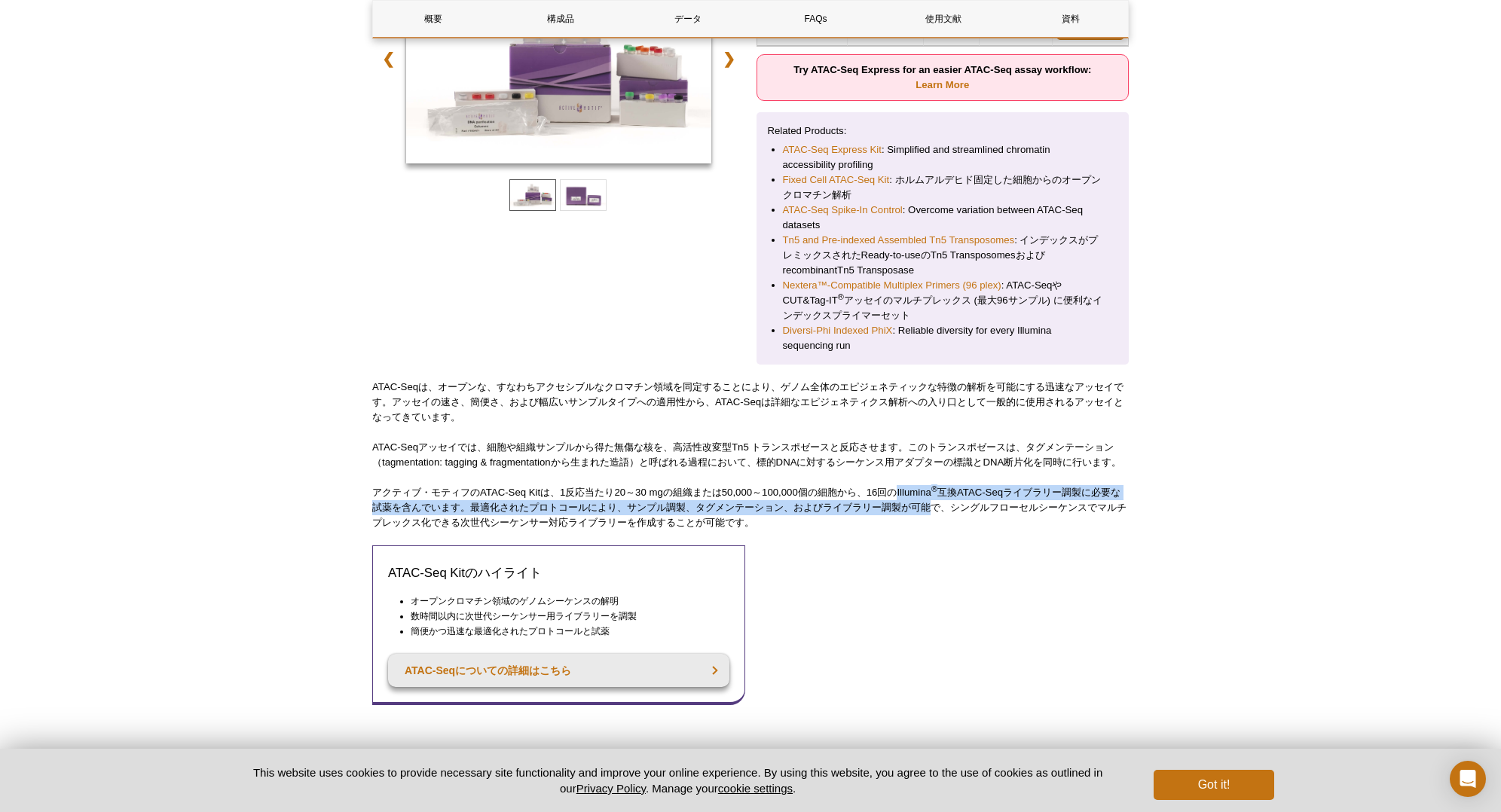
drag, startPoint x: 898, startPoint y: 492, endPoint x: 932, endPoint y: 502, distance: 35.4
click at [932, 502] on p "アクティブ・モティフのATAC-Seq Kitは、1反応当たり20～30 mgの組織または50,000～100,000個の細胞から、16回のIllumina …" at bounding box center [750, 507] width 756 height 45
click at [932, 501] on p "アクティブ・モティフのATAC-Seq Kitは、1反応当たり20～30 mgの組織または50,000～100,000個の細胞から、16回のIllumina …" at bounding box center [750, 507] width 756 height 45
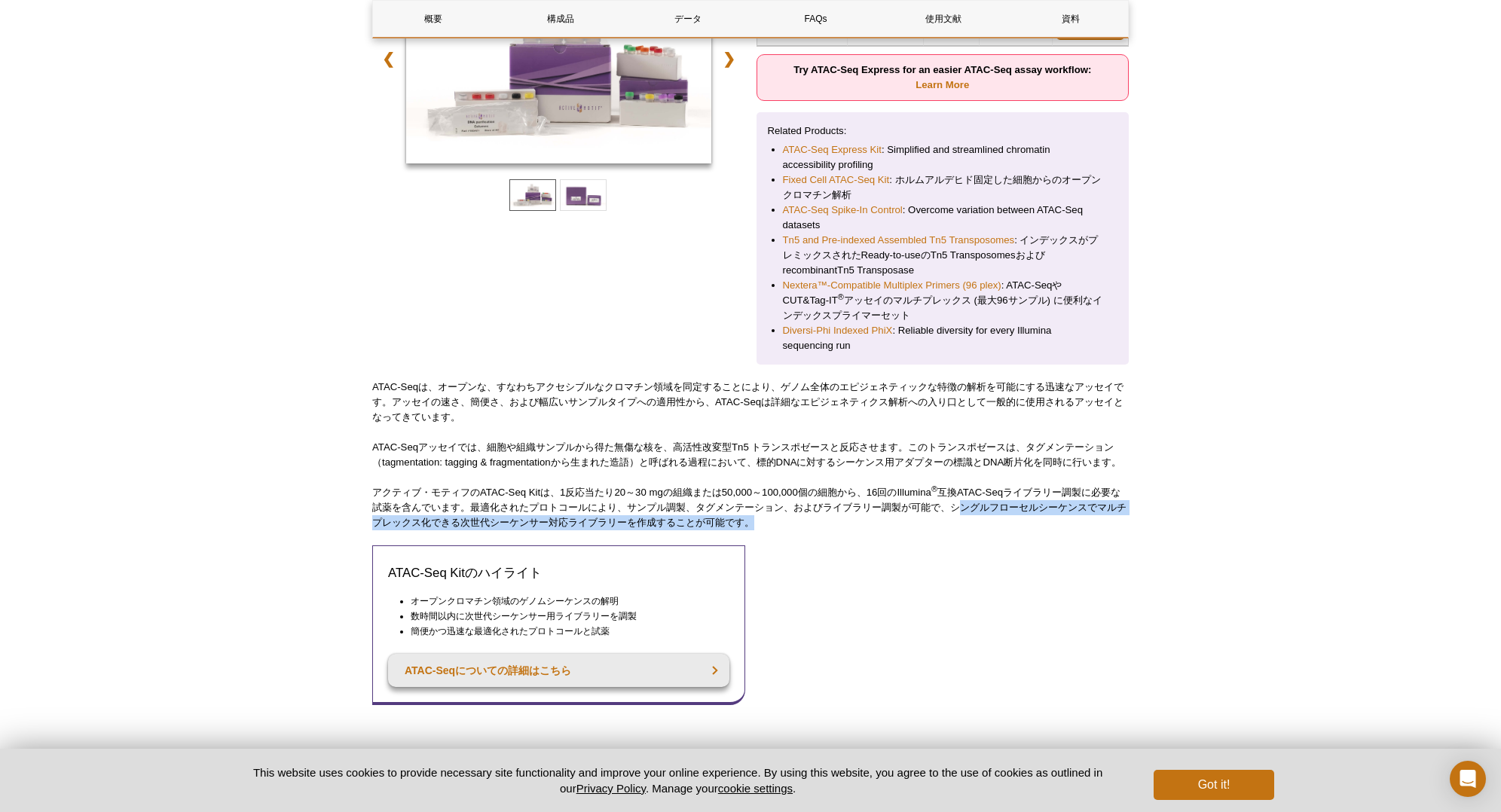
drag, startPoint x: 963, startPoint y: 503, endPoint x: 1007, endPoint y: 518, distance: 46.5
click at [1007, 518] on p "アクティブ・モティフのATAC-Seq Kitは、1反応当たり20～30 mgの組織または50,000～100,000個の細胞から、16回のIllumina …" at bounding box center [750, 507] width 756 height 45
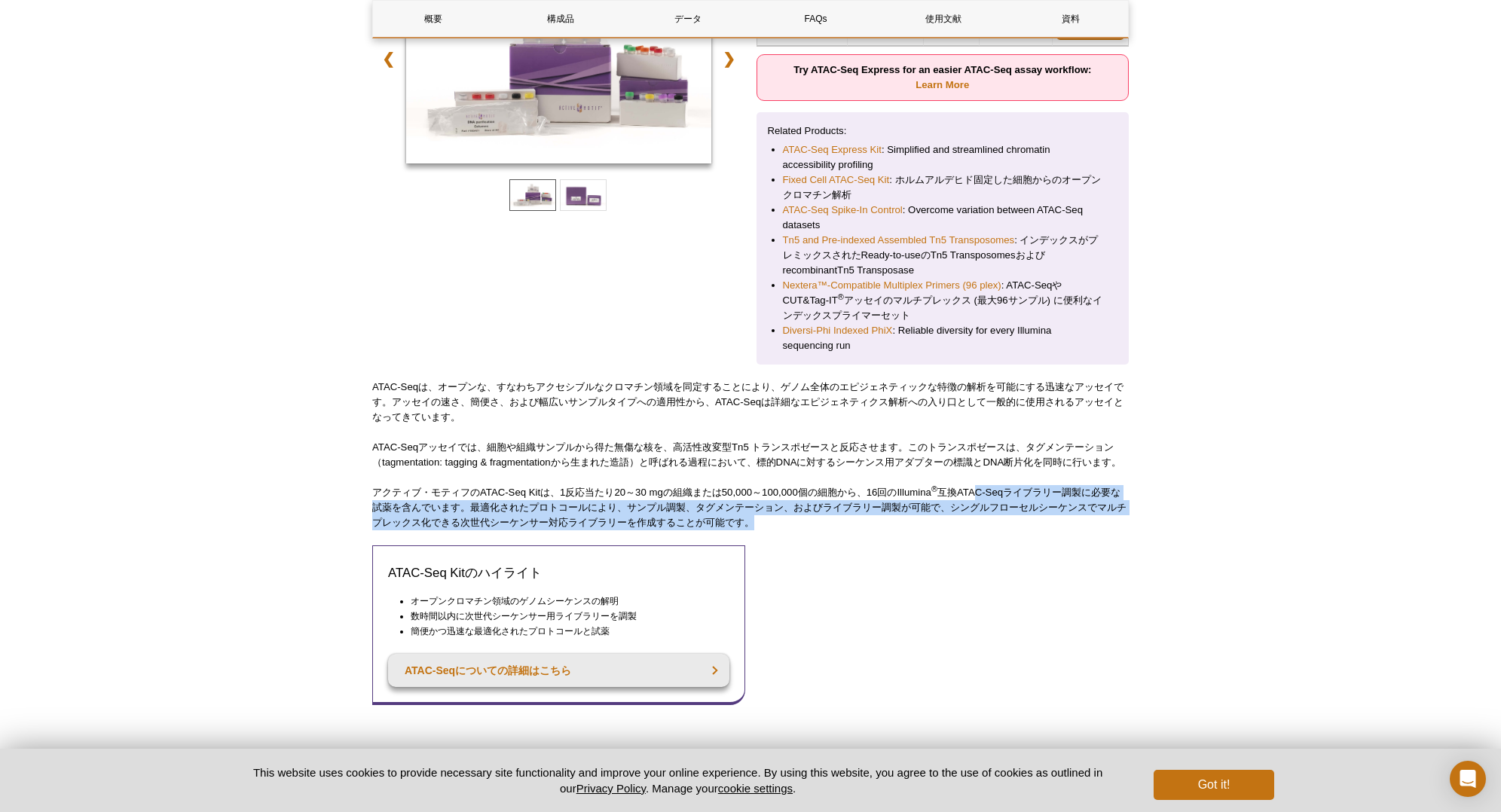
drag, startPoint x: 977, startPoint y: 491, endPoint x: 975, endPoint y: 515, distance: 24.1
click at [975, 515] on p "アクティブ・モティフのATAC-Seq Kitは、1反応当たり20～30 mgの組織または50,000～100,000個の細胞から、16回のIllumina …" at bounding box center [750, 507] width 756 height 45
drag, startPoint x: 655, startPoint y: 500, endPoint x: 651, endPoint y: 529, distance: 29.3
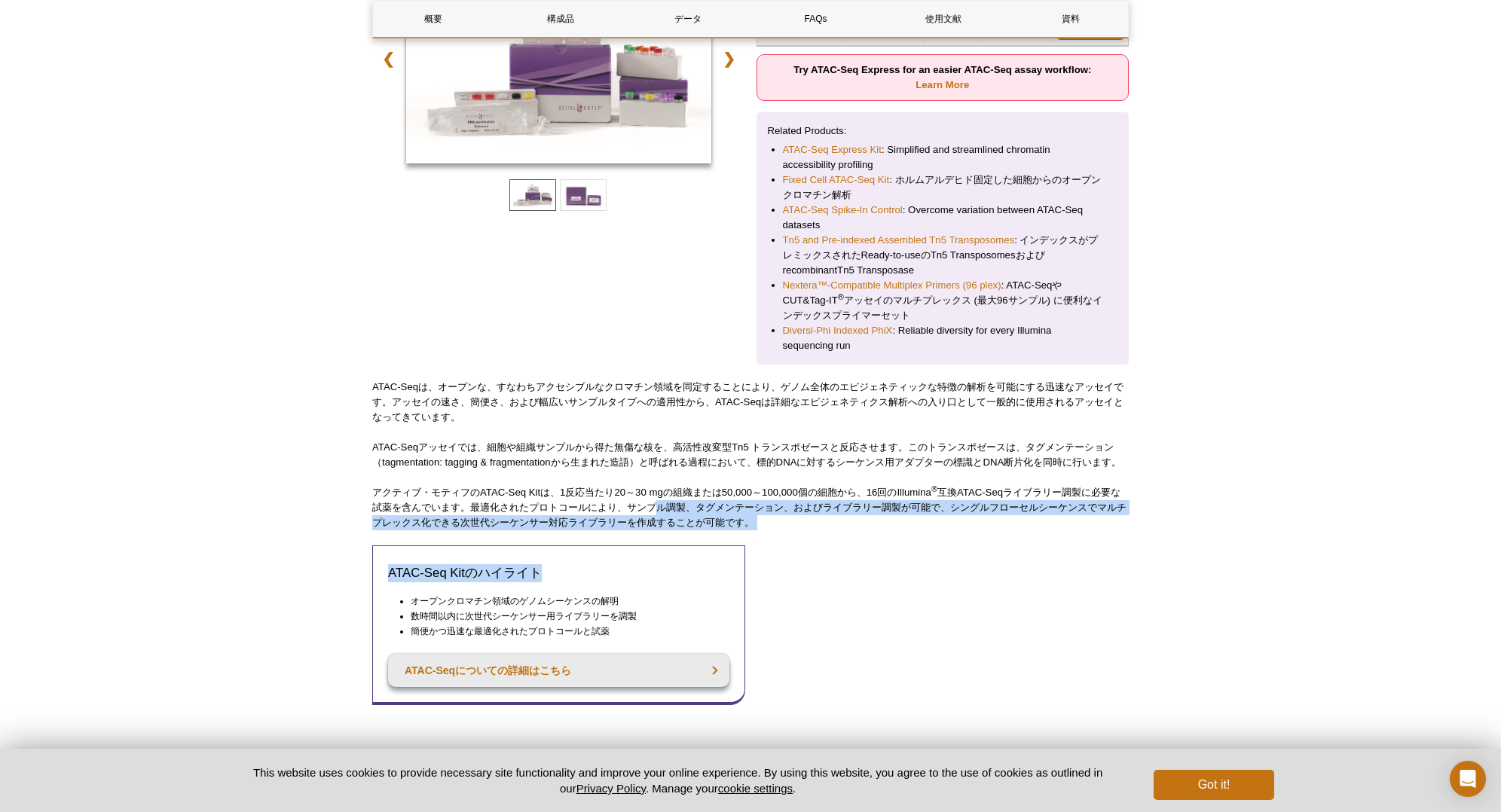
drag, startPoint x: 651, startPoint y: 529, endPoint x: 544, endPoint y: 515, distance: 107.9
click at [544, 515] on p "アクティブ・モティフのATAC-Seq Kitは、1反応当たり20～30 mgの組織または50,000～100,000個の細胞から、16回のIllumina …" at bounding box center [750, 507] width 756 height 45
click at [544, 514] on p "アクティブ・モティフのATAC-Seq Kitは、1反応当たり20～30 mgの組織または50,000～100,000個の細胞から、16回のIllumina …" at bounding box center [750, 507] width 756 height 45
